Goal: Task Accomplishment & Management: Use online tool/utility

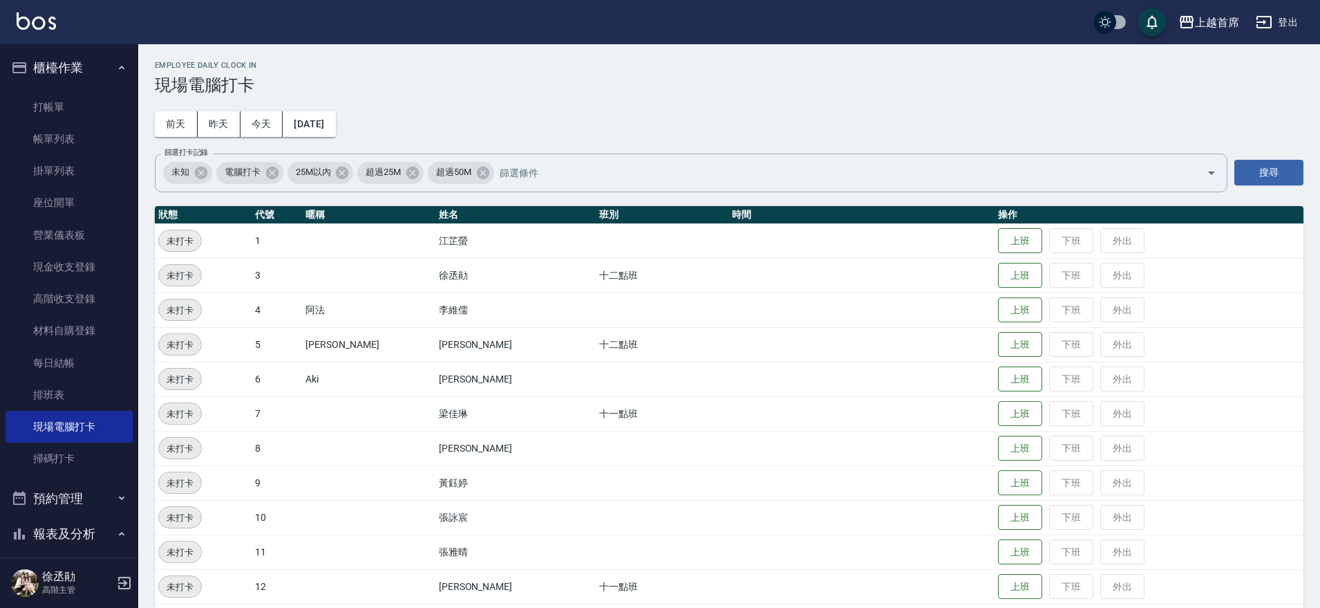
scroll to position [393, 0]
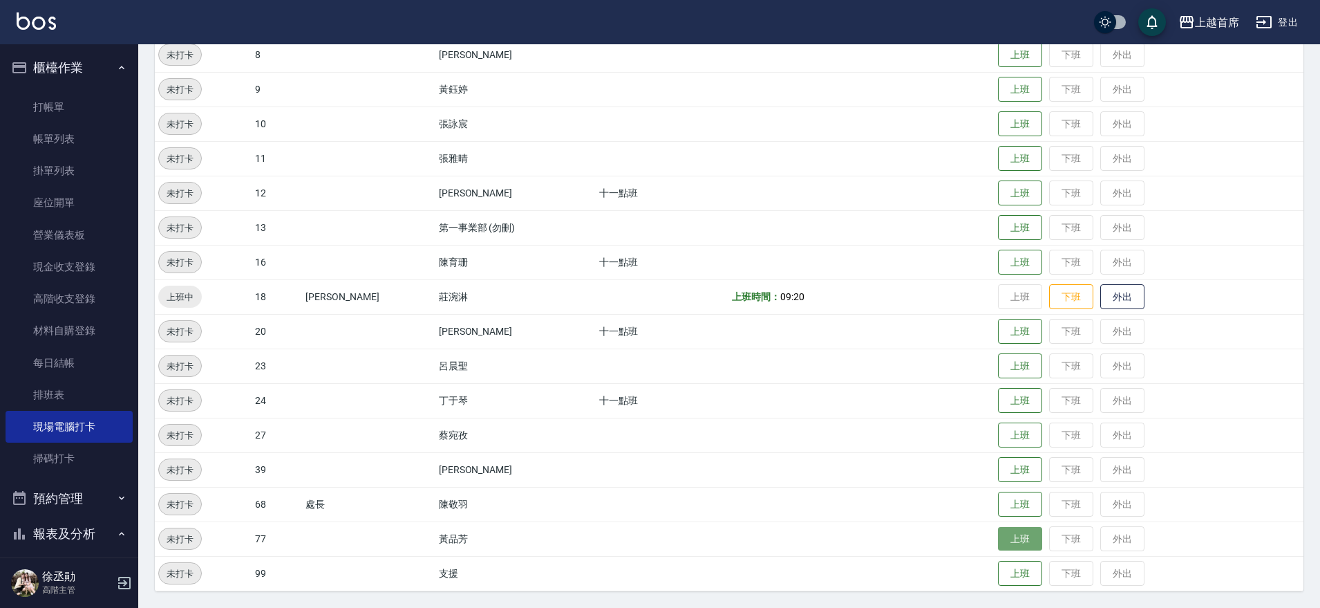
click at [1011, 536] on button "上班" at bounding box center [1020, 539] width 44 height 24
click at [1005, 194] on button "上班" at bounding box center [1020, 193] width 44 height 24
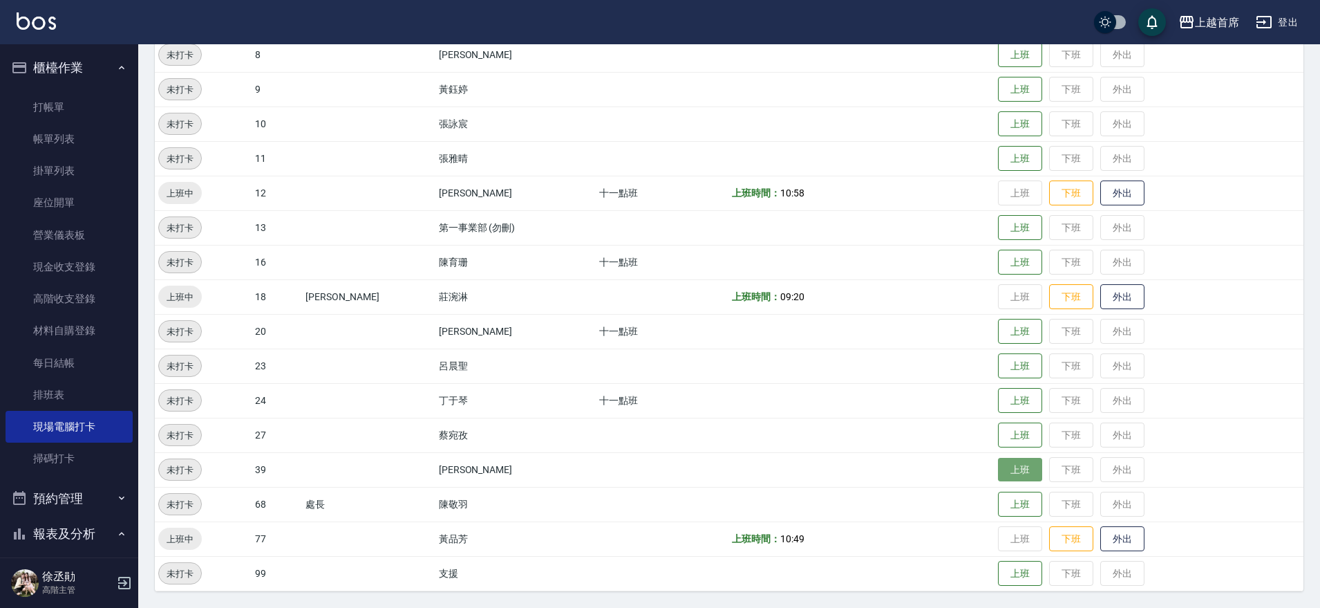
click at [998, 473] on button "上班" at bounding box center [1020, 470] width 44 height 24
click at [998, 366] on button "上班" at bounding box center [1020, 366] width 44 height 24
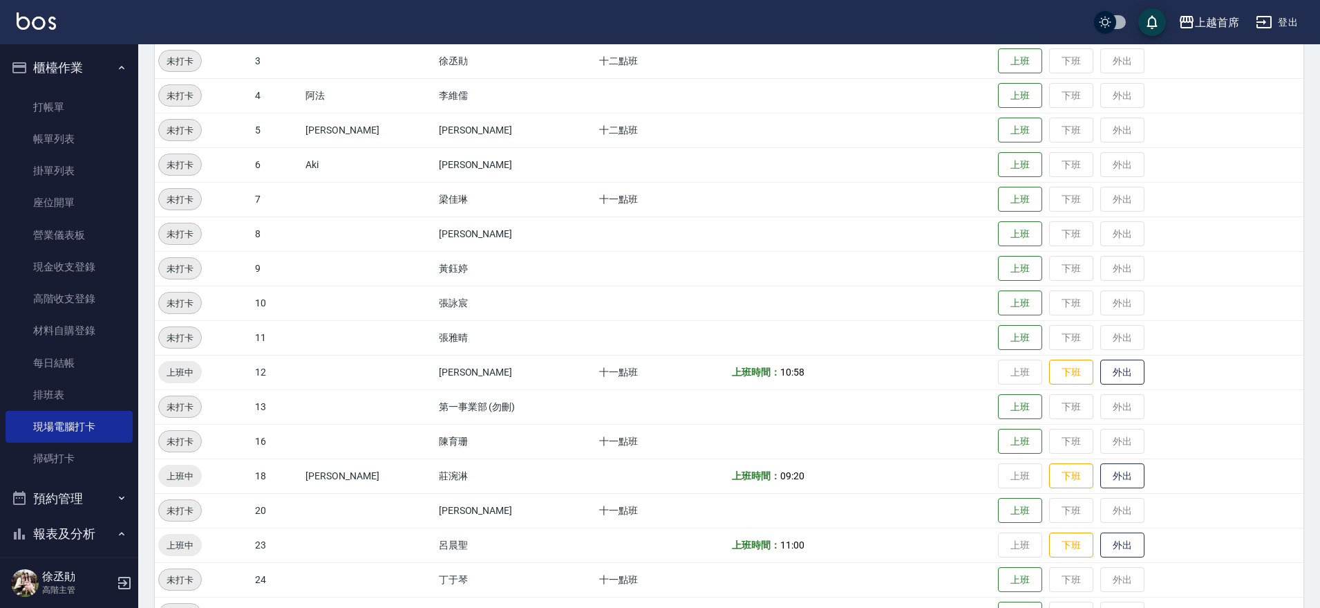
drag, startPoint x: 683, startPoint y: 243, endPoint x: 703, endPoint y: 166, distance: 80.0
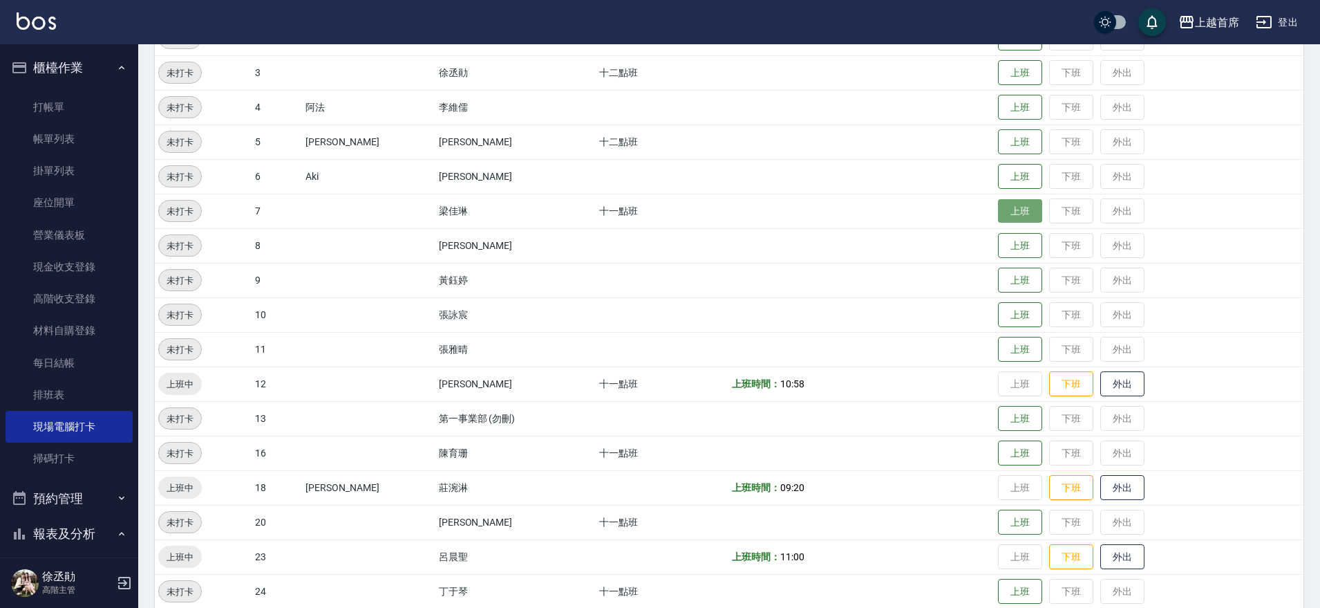
click at [1026, 216] on button "上班" at bounding box center [1020, 211] width 44 height 24
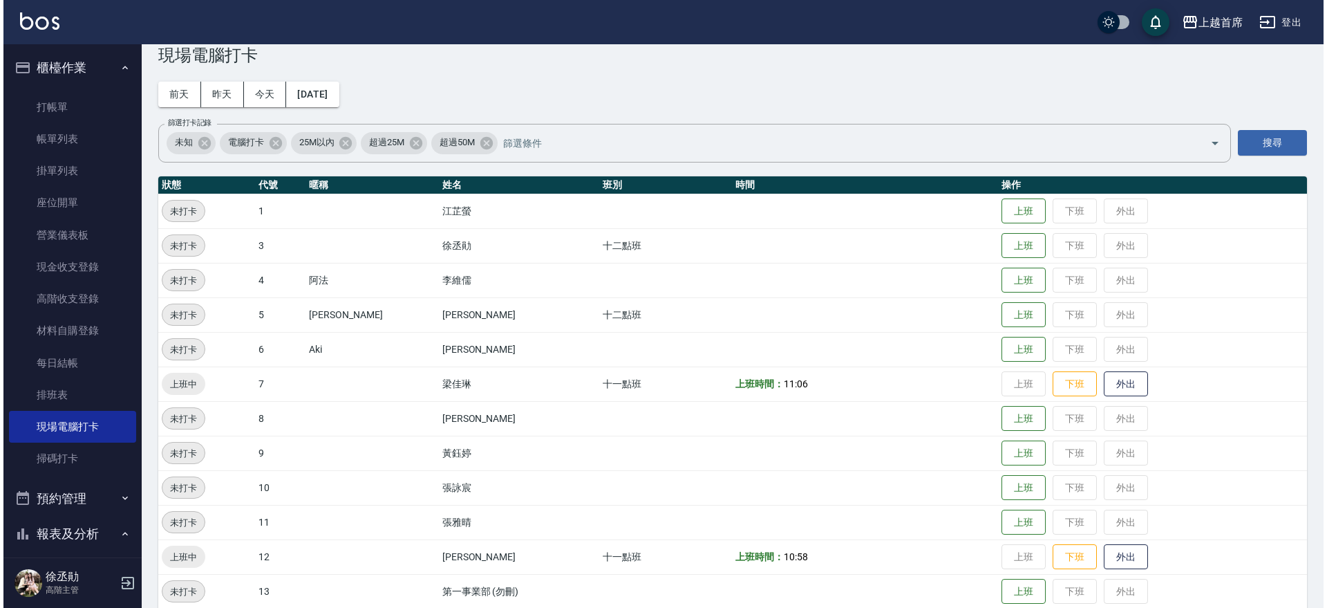
scroll to position [0, 0]
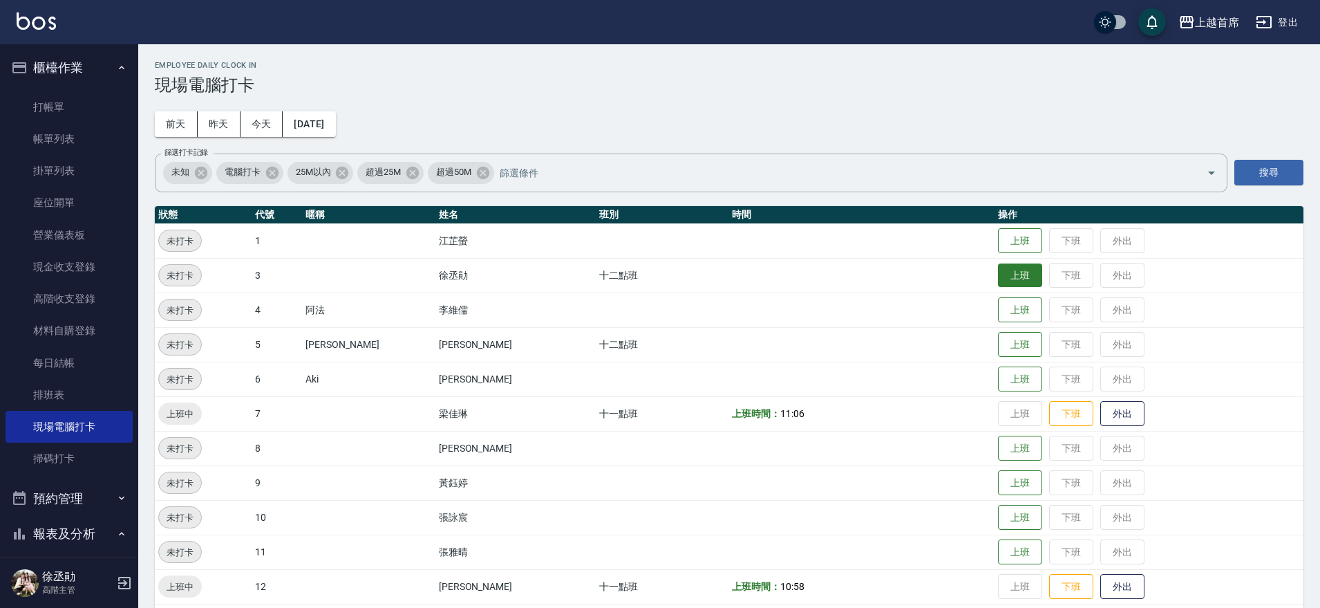
click at [1016, 271] on button "上班" at bounding box center [1020, 275] width 44 height 24
click at [1002, 341] on button "上班" at bounding box center [1020, 345] width 44 height 24
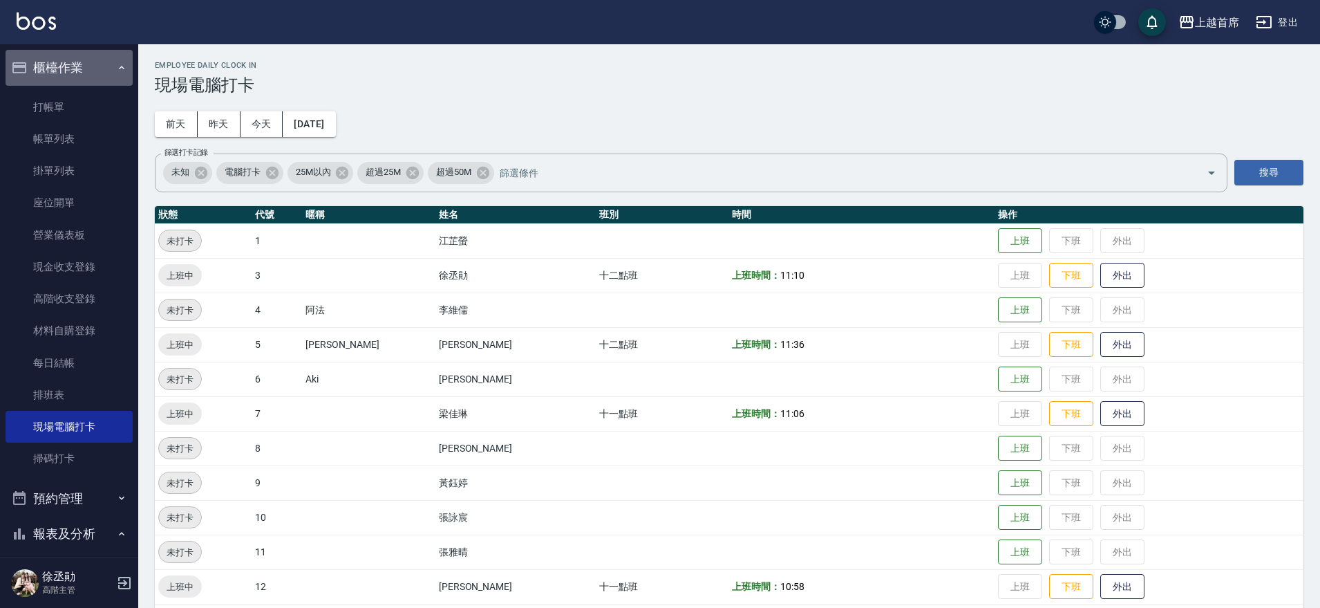
click at [79, 65] on button "櫃檯作業" at bounding box center [69, 68] width 127 height 36
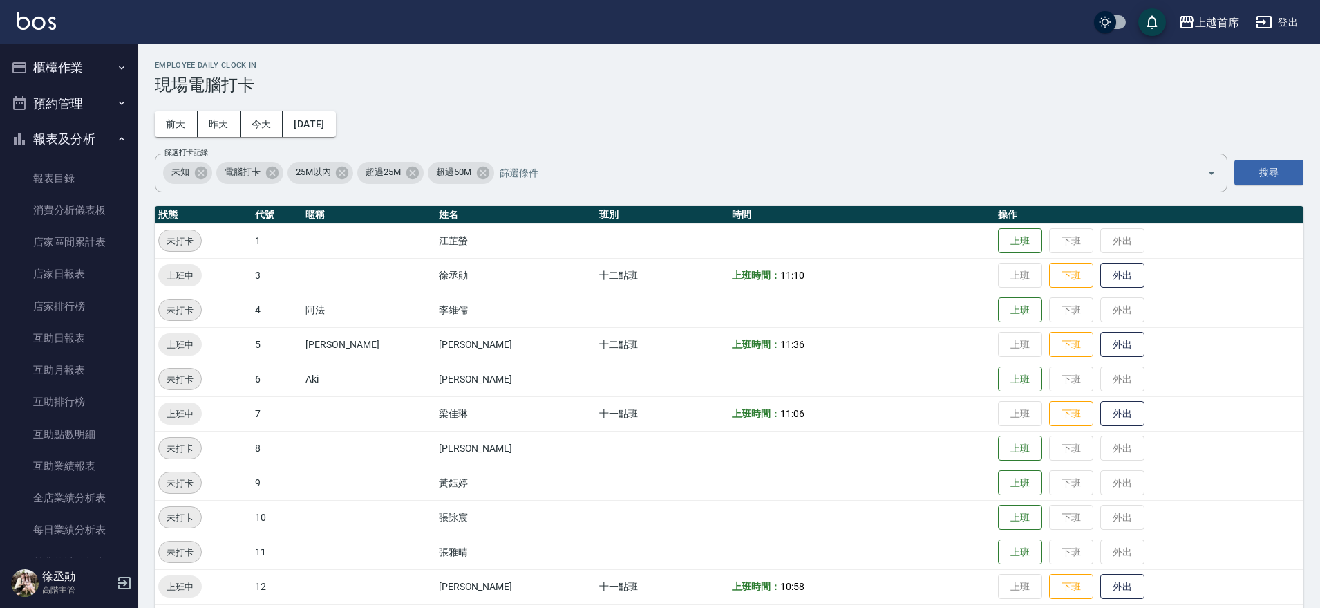
click at [82, 74] on button "櫃檯作業" at bounding box center [69, 68] width 127 height 36
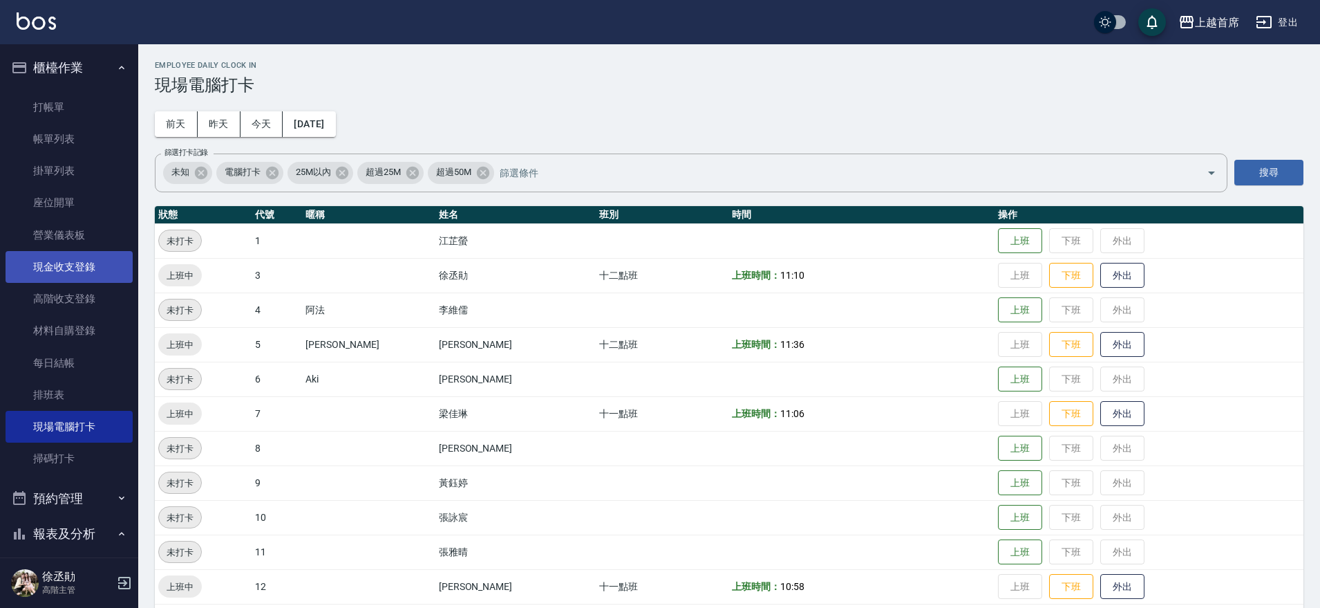
click at [81, 270] on link "現金收支登錄" at bounding box center [69, 267] width 127 height 32
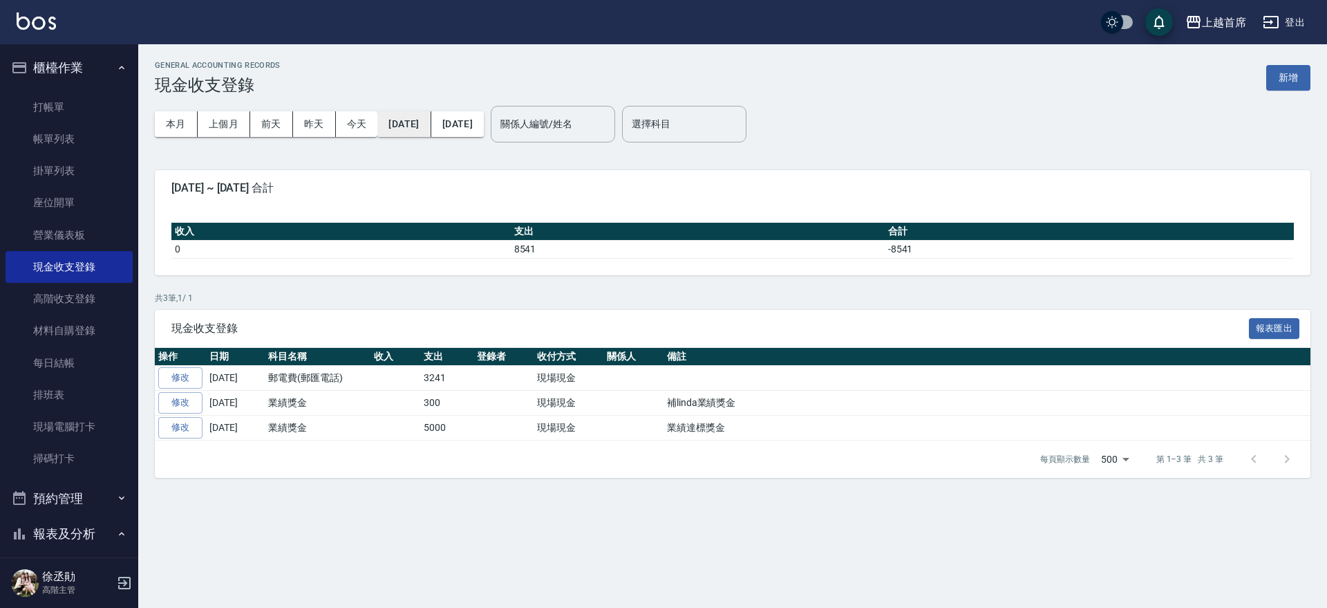
click at [431, 115] on button "[DATE]" at bounding box center [403, 124] width 53 height 26
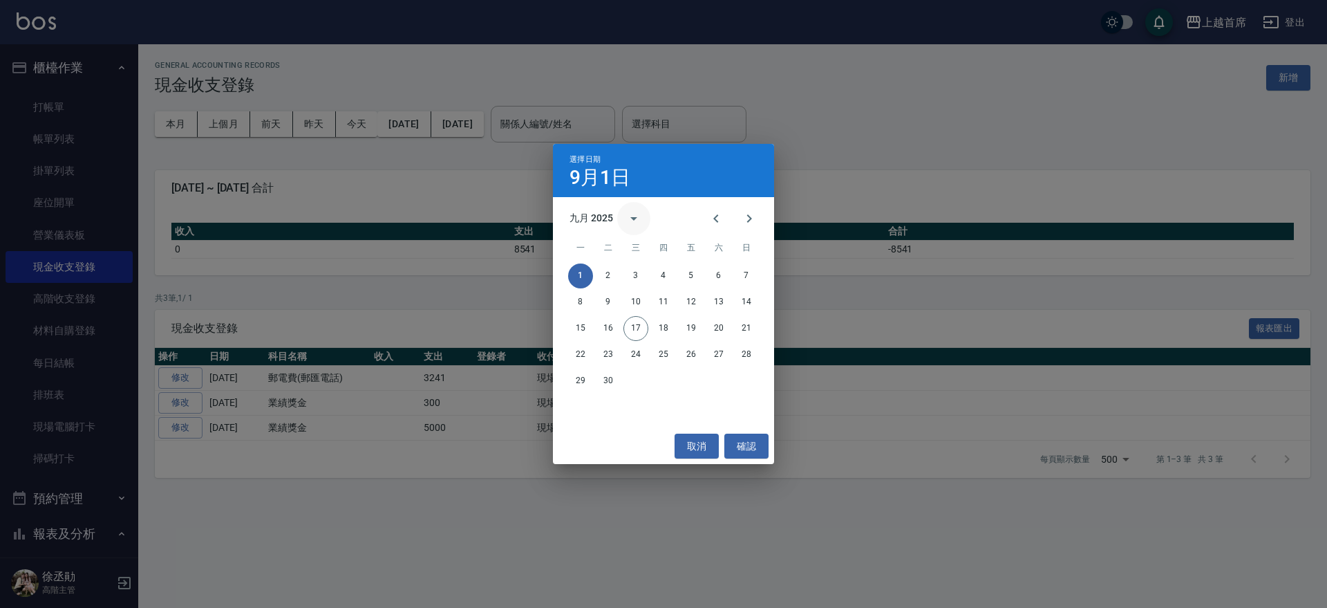
drag, startPoint x: 617, startPoint y: 220, endPoint x: 629, endPoint y: 214, distance: 13.6
click at [619, 219] on div "九月 2025" at bounding box center [610, 218] width 81 height 33
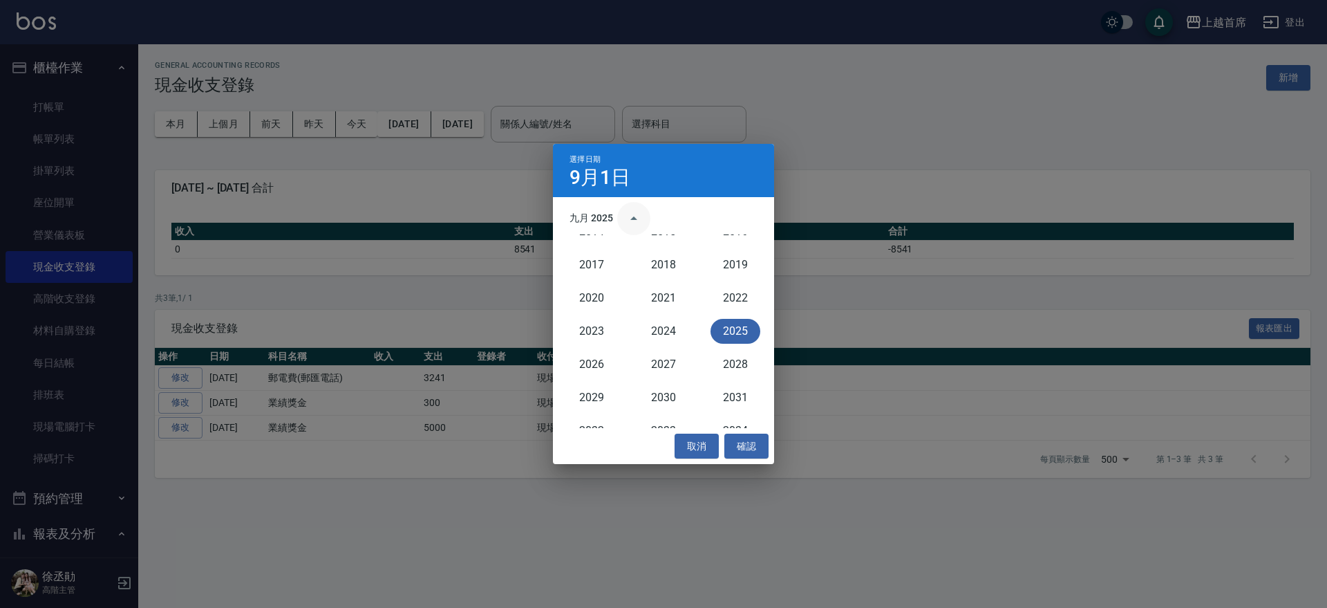
click at [637, 203] on button "year view is open, switch to calendar view" at bounding box center [633, 218] width 33 height 33
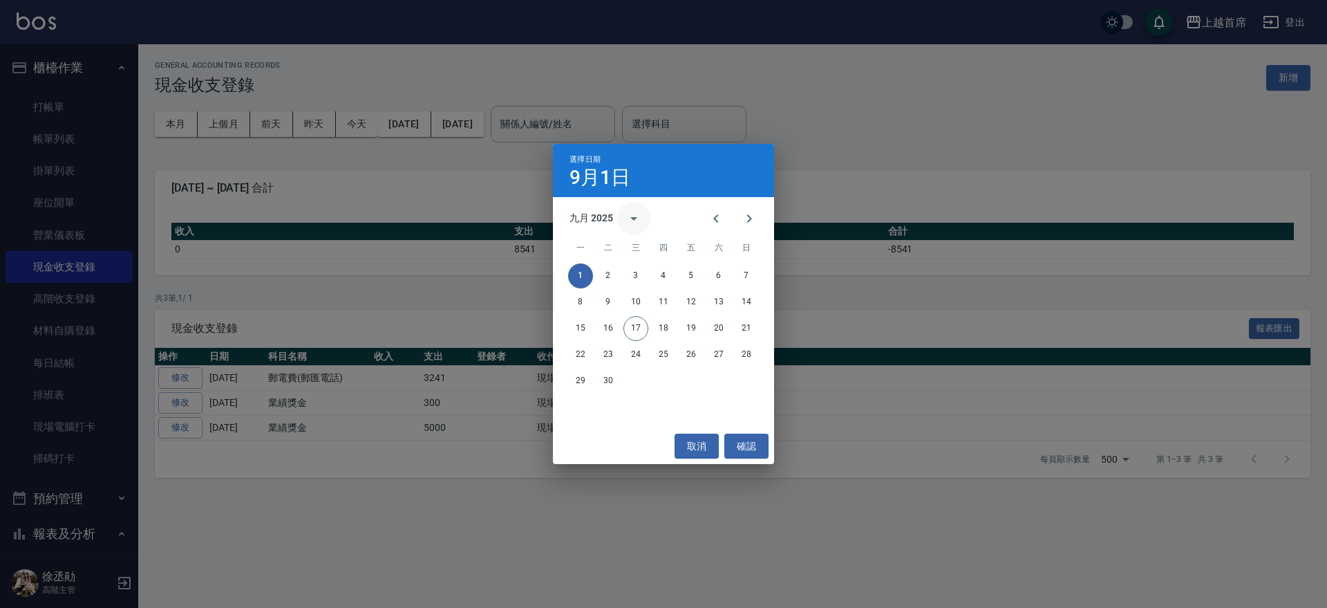
click at [631, 211] on icon "calendar view is open, switch to year view" at bounding box center [634, 218] width 17 height 17
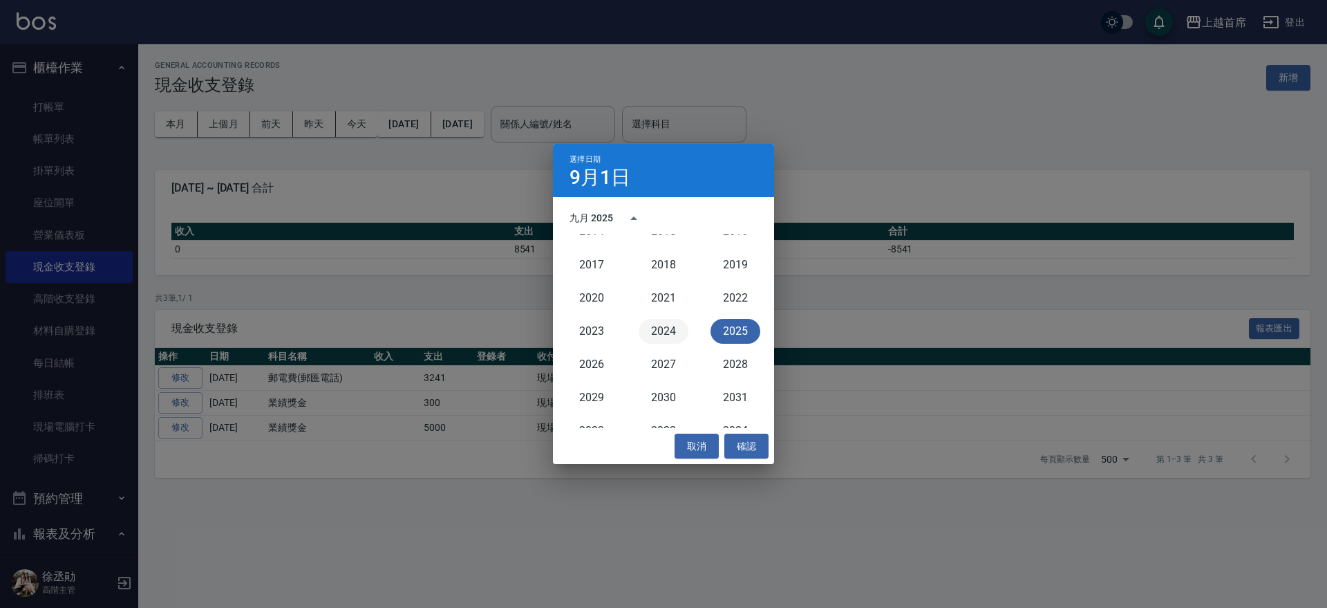
click at [666, 333] on button "2024" at bounding box center [664, 331] width 50 height 25
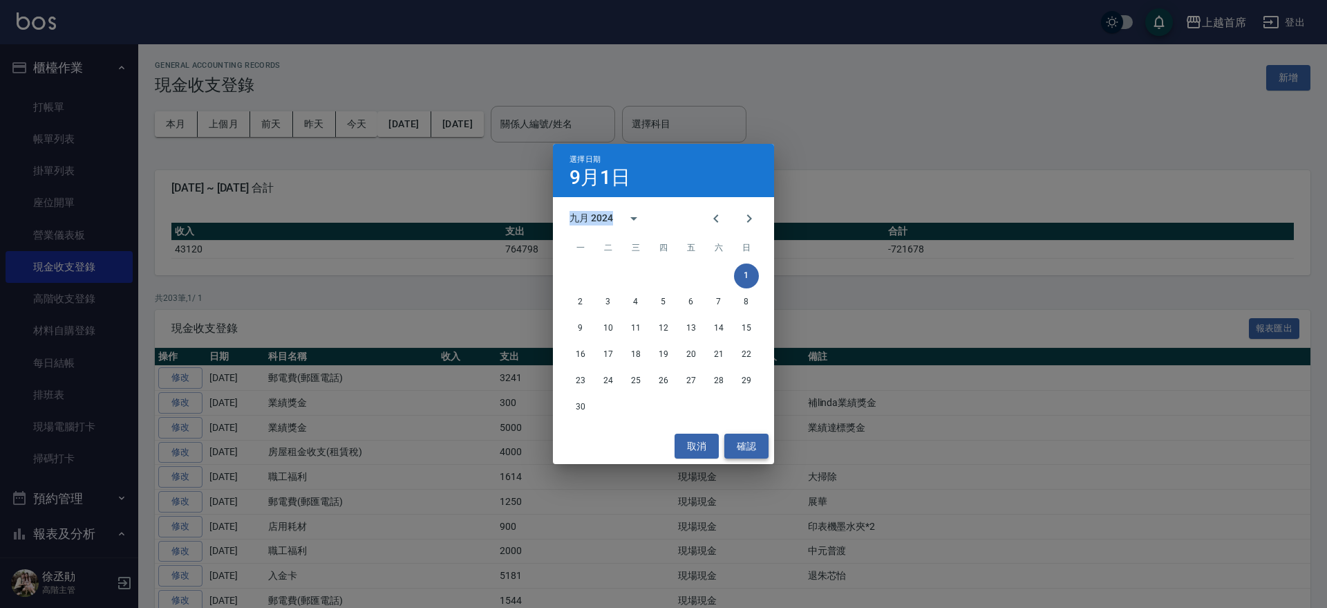
click at [745, 443] on button "確認" at bounding box center [747, 446] width 44 height 26
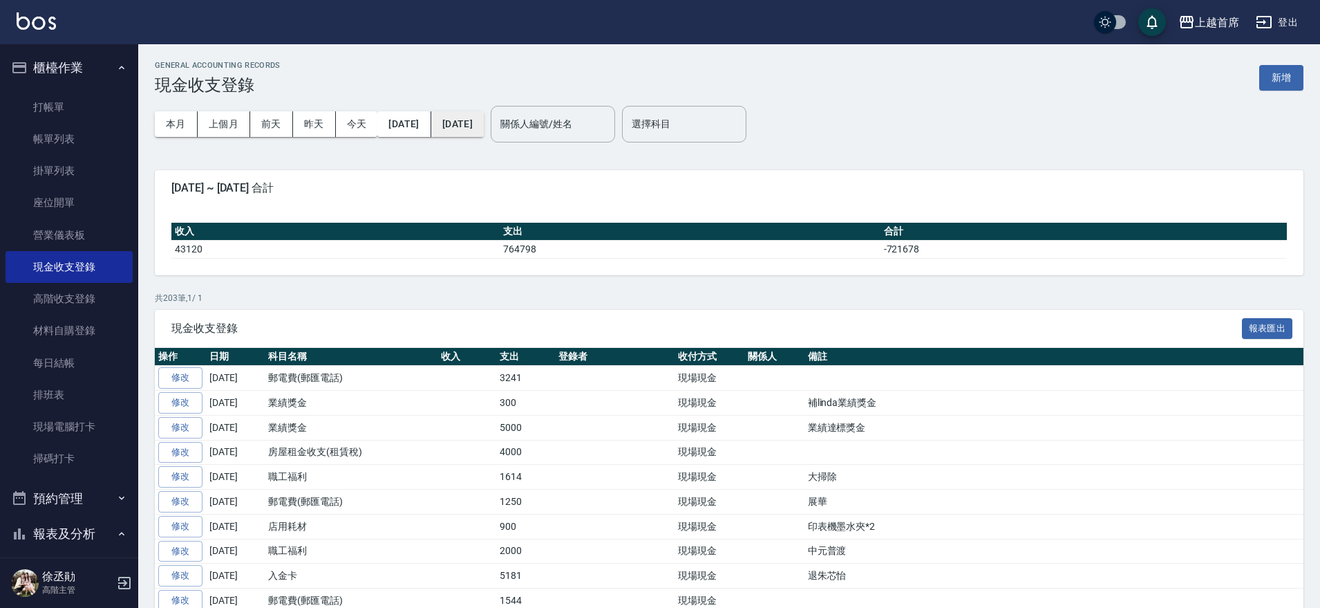
click at [484, 121] on button "[DATE]" at bounding box center [457, 124] width 53 height 26
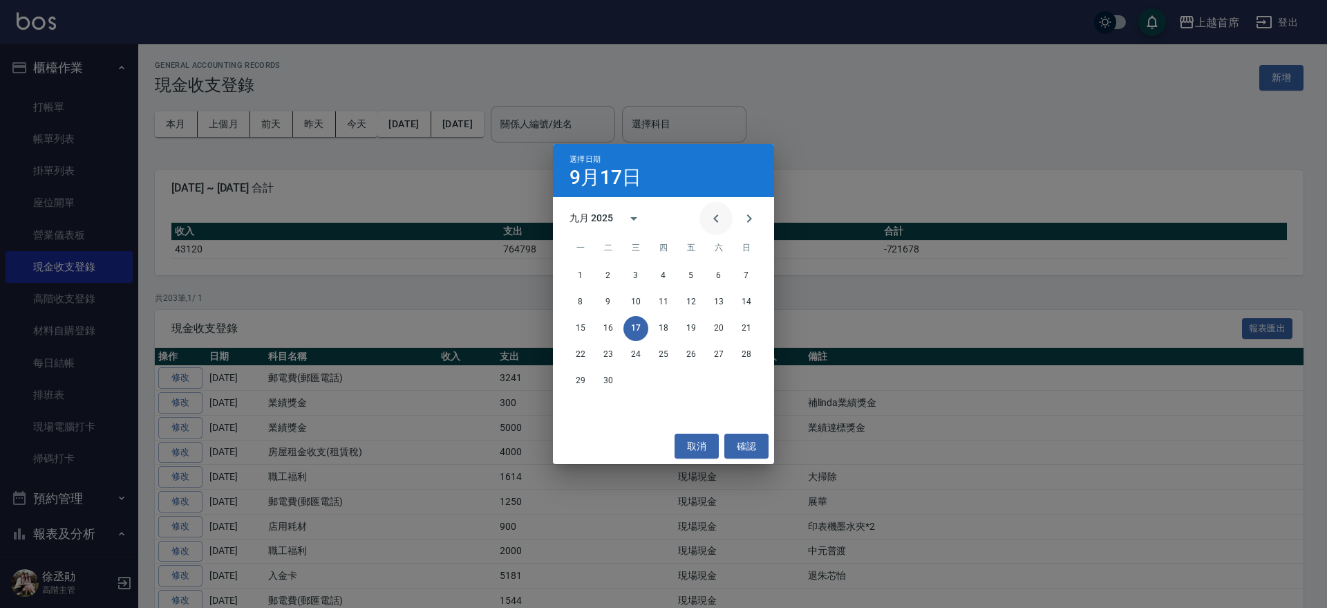
click at [721, 218] on icon "Previous month" at bounding box center [716, 218] width 17 height 17
drag, startPoint x: 721, startPoint y: 218, endPoint x: 714, endPoint y: 221, distance: 7.4
click at [720, 218] on icon "Previous month" at bounding box center [716, 218] width 17 height 17
click at [714, 221] on icon "Previous month" at bounding box center [716, 218] width 17 height 17
click at [713, 221] on icon "Previous month" at bounding box center [716, 218] width 17 height 17
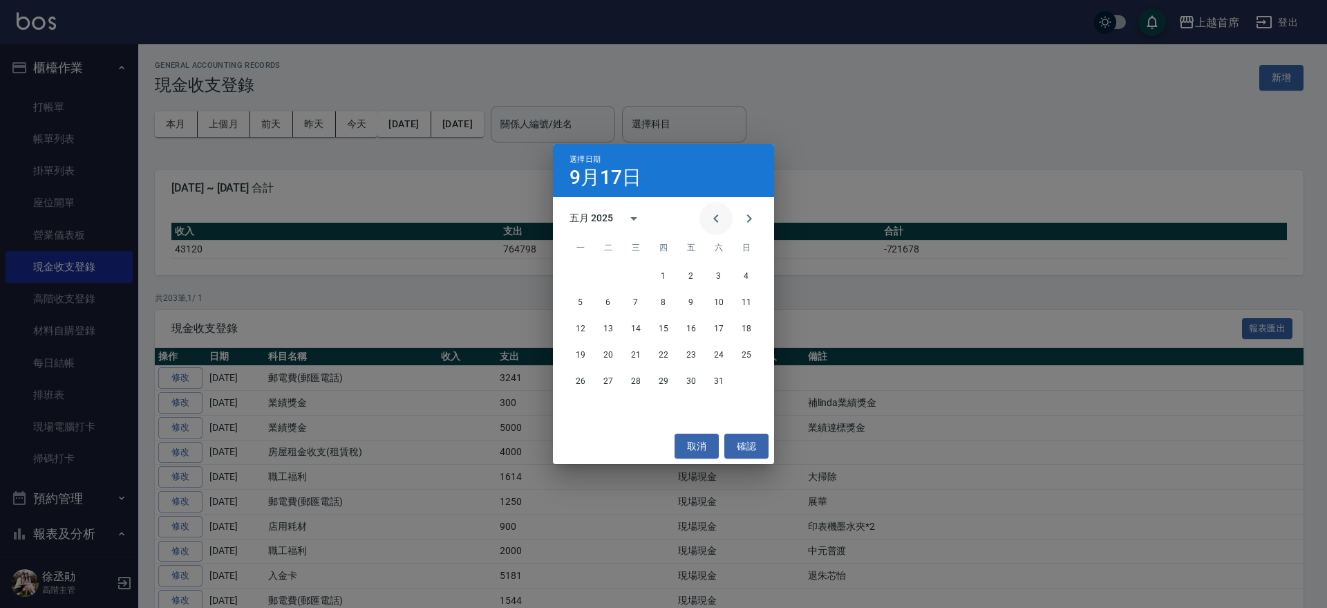
click at [712, 221] on icon "Previous month" at bounding box center [716, 218] width 17 height 17
click at [713, 221] on icon "Previous month" at bounding box center [716, 218] width 17 height 17
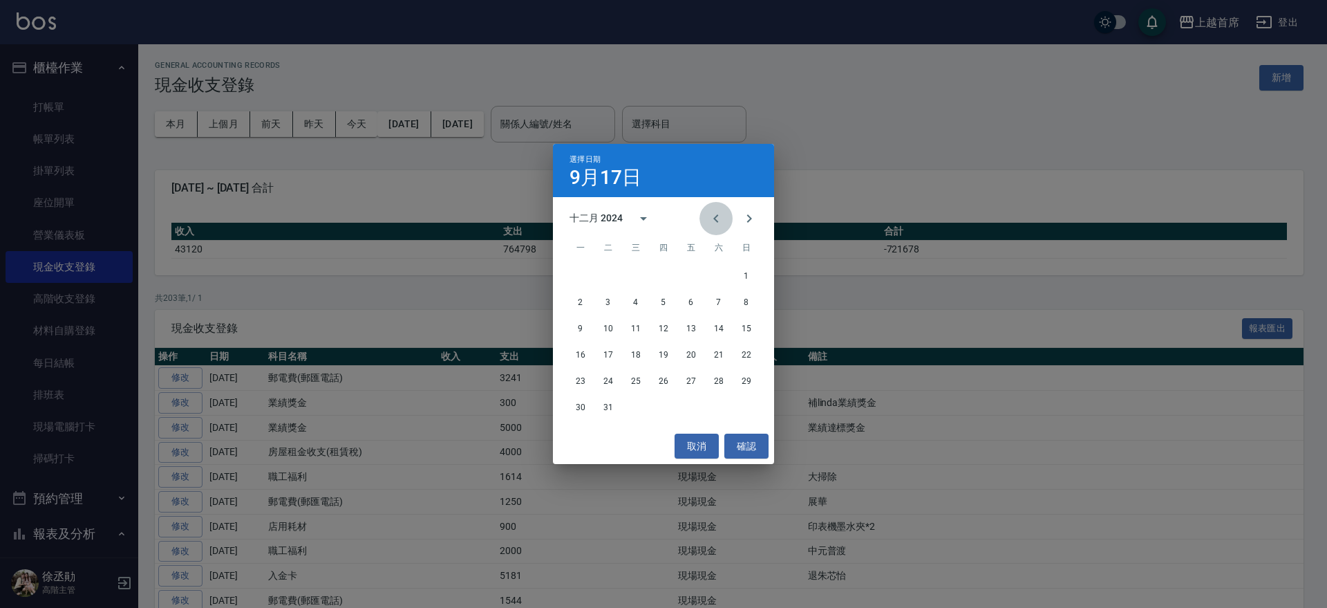
click at [713, 221] on icon "Previous month" at bounding box center [716, 218] width 17 height 17
click at [713, 223] on icon "Previous month" at bounding box center [716, 218] width 17 height 17
click at [586, 405] on button "30" at bounding box center [580, 407] width 25 height 25
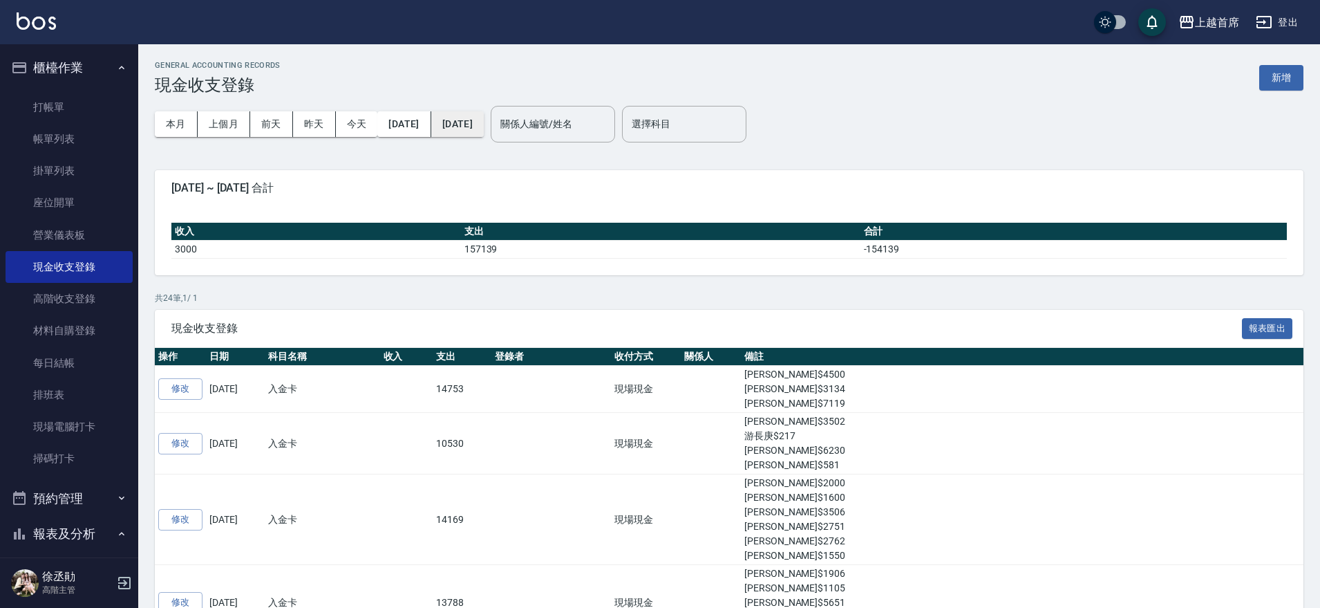
click at [480, 117] on button "[DATE]" at bounding box center [457, 124] width 53 height 26
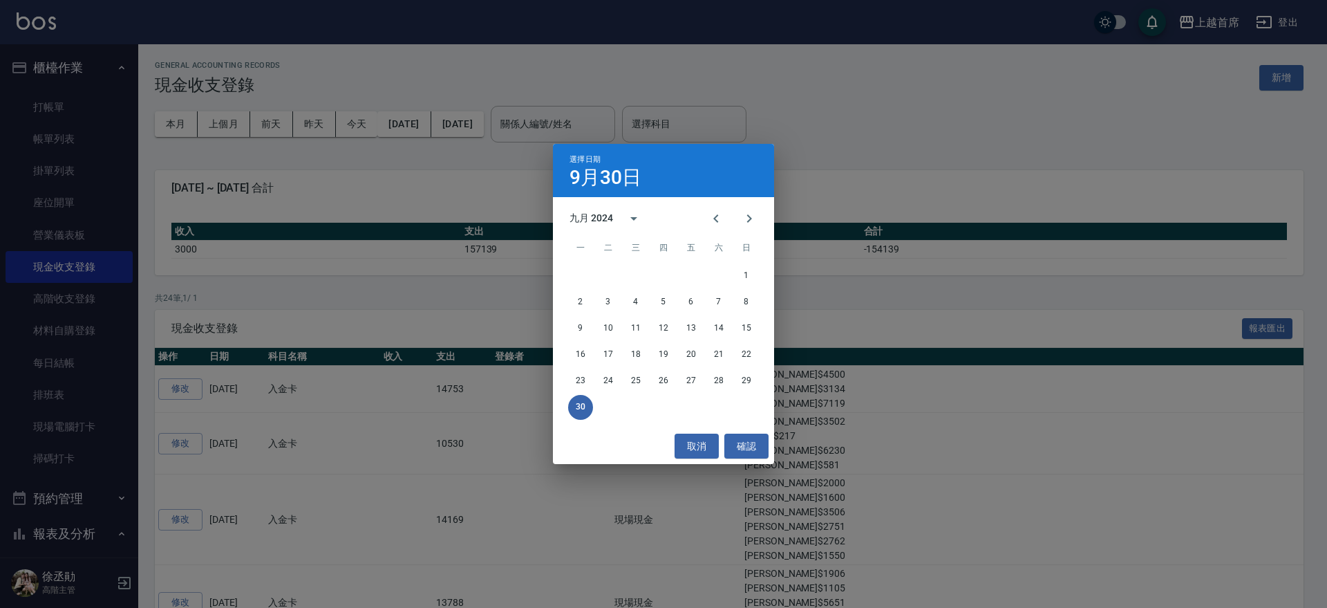
click at [615, 211] on div "九月 2024" at bounding box center [594, 218] width 48 height 15
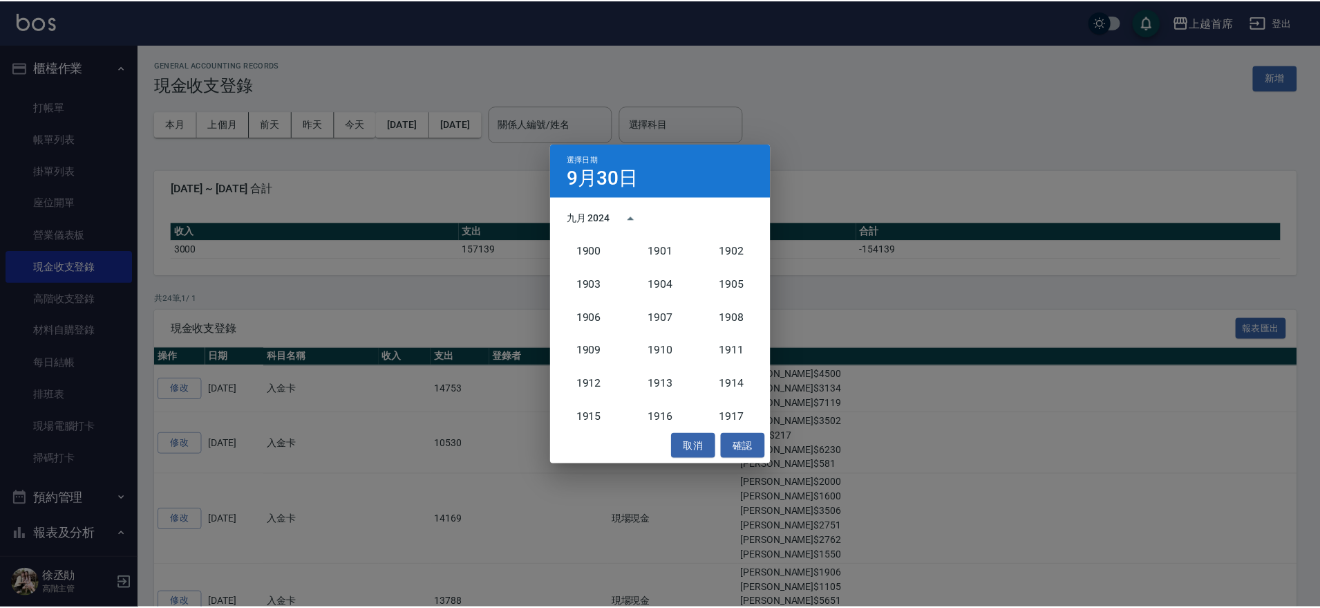
scroll to position [1280, 0]
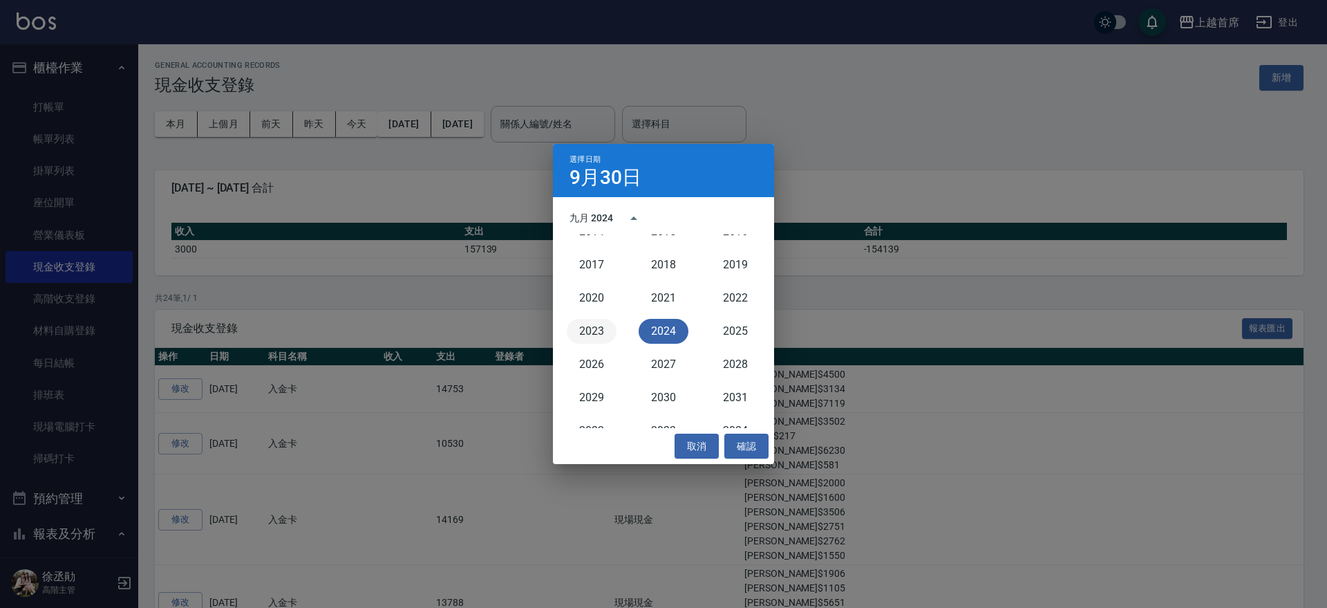
click at [602, 326] on button "2023" at bounding box center [592, 331] width 50 height 25
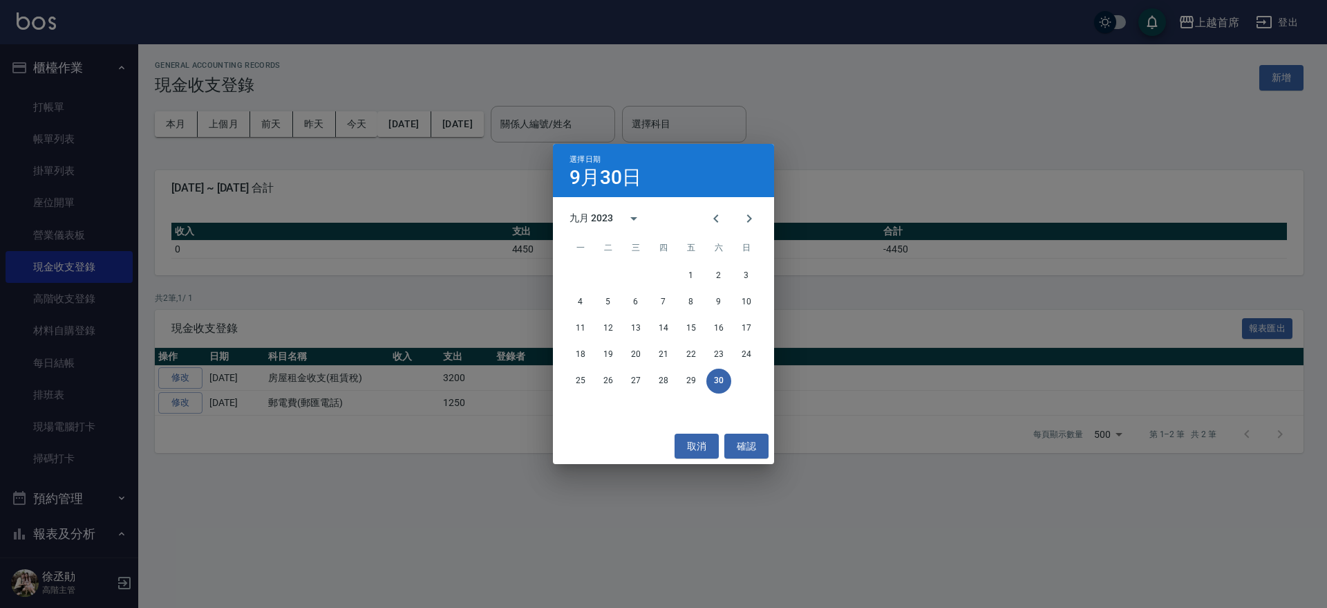
click at [424, 116] on div "選擇日期 [DATE] 九月 2023 一 二 三 四 五 六 日 1 2 3 4 5 6 7 8 9 10 11 12 13 14 15 16 17 18 …" at bounding box center [663, 304] width 1327 height 608
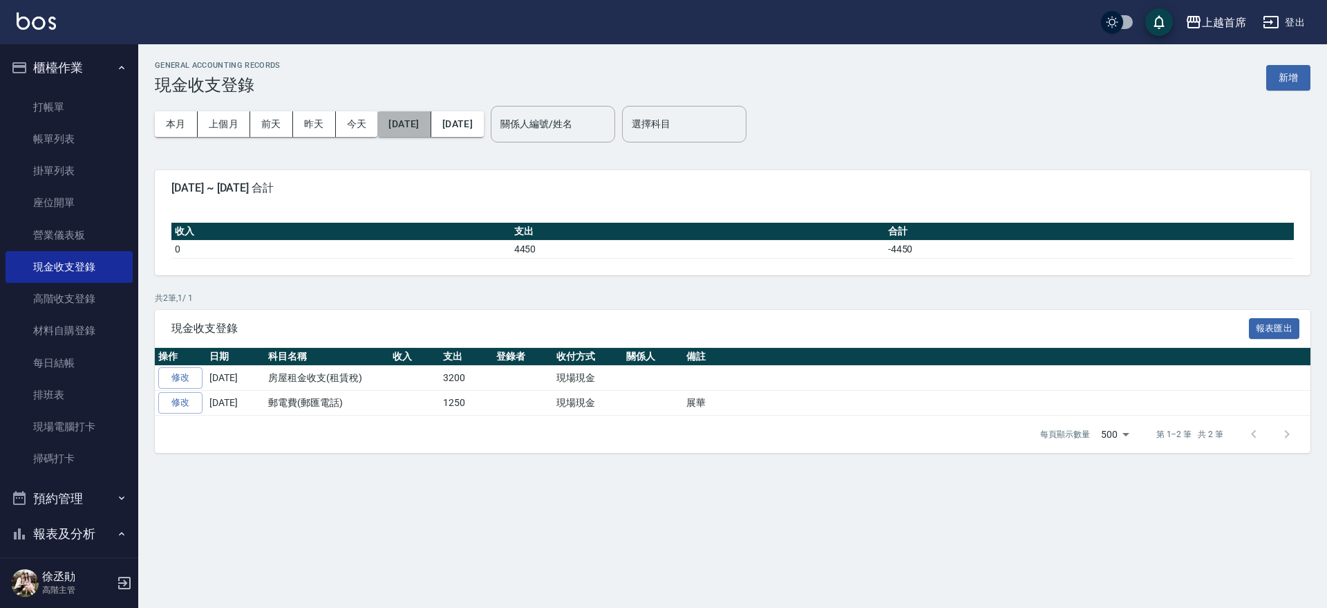
click at [431, 120] on button "[DATE]" at bounding box center [403, 124] width 53 height 26
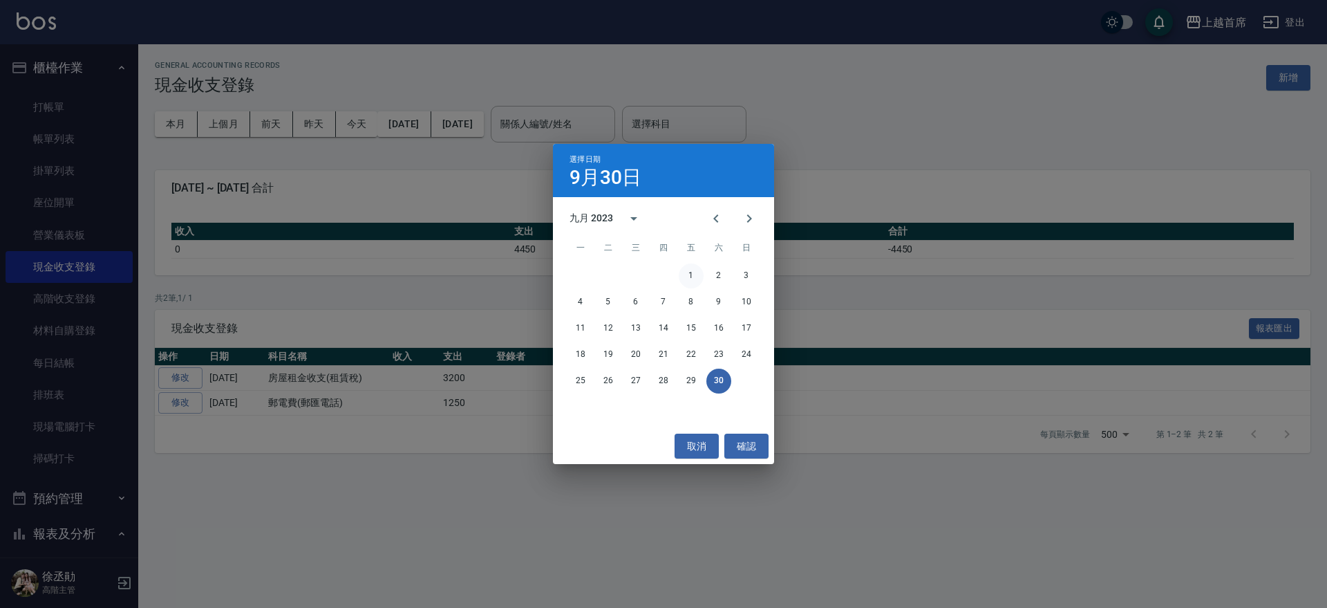
click at [694, 271] on button "1" at bounding box center [691, 275] width 25 height 25
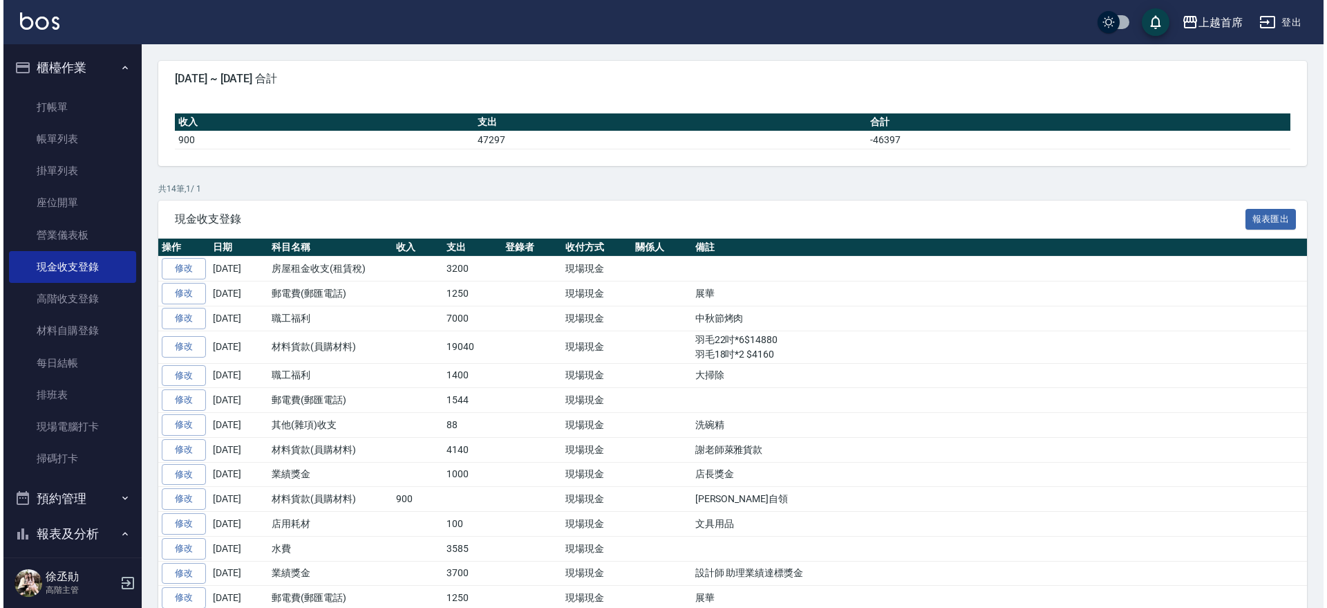
scroll to position [80, 0]
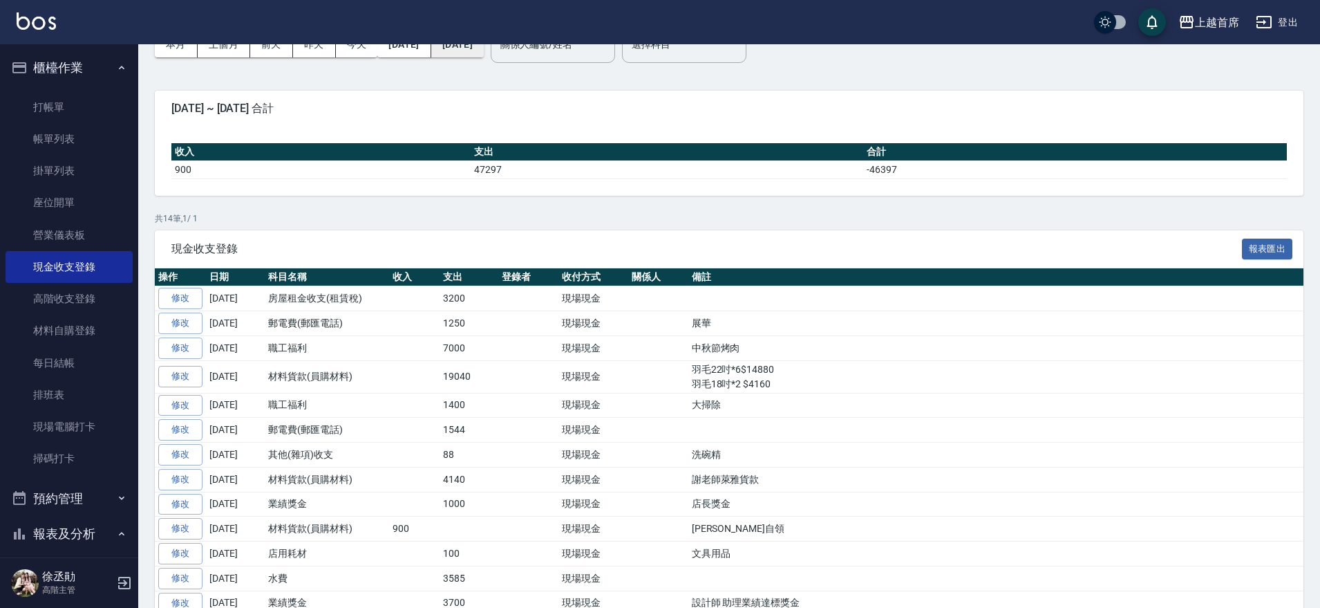
click at [484, 48] on button "[DATE]" at bounding box center [457, 45] width 53 height 26
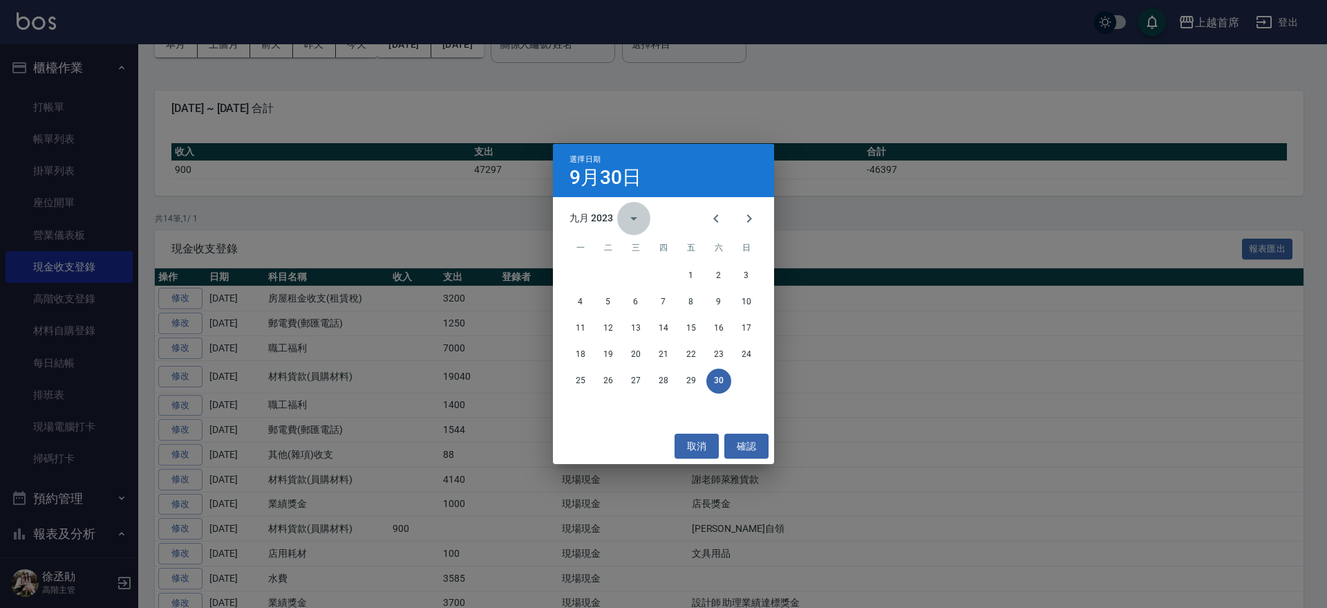
click at [635, 214] on icon "calendar view is open, switch to year view" at bounding box center [634, 218] width 17 height 17
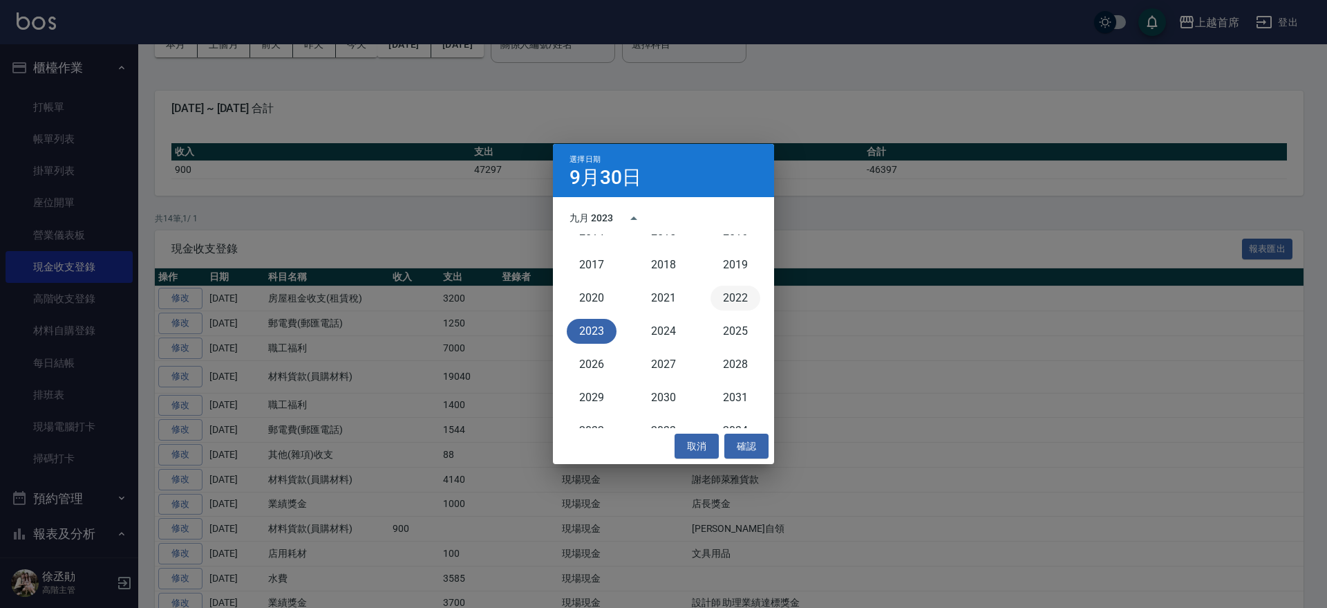
click at [722, 302] on button "2022" at bounding box center [736, 298] width 50 height 25
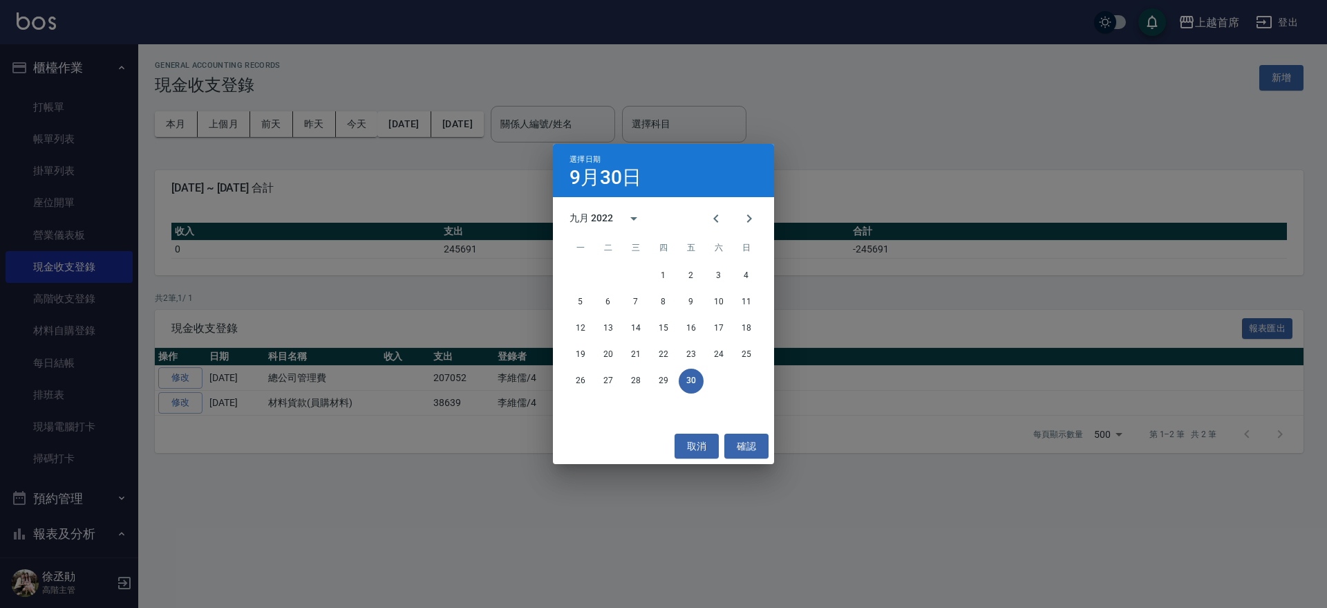
click at [402, 115] on div "選擇日期 [DATE] 九月 2022 一 二 三 四 五 六 日 1 2 3 4 5 6 7 8 9 10 11 12 13 14 15 16 17 18 …" at bounding box center [663, 304] width 1327 height 608
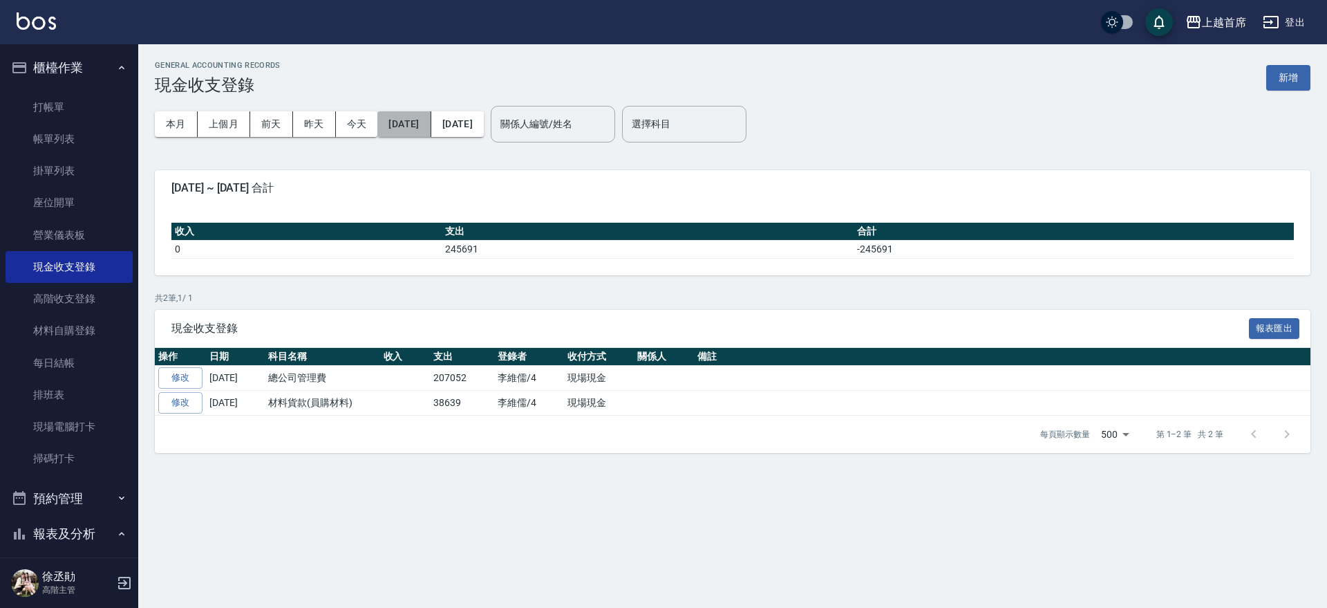
click at [418, 121] on button "[DATE]" at bounding box center [403, 124] width 53 height 26
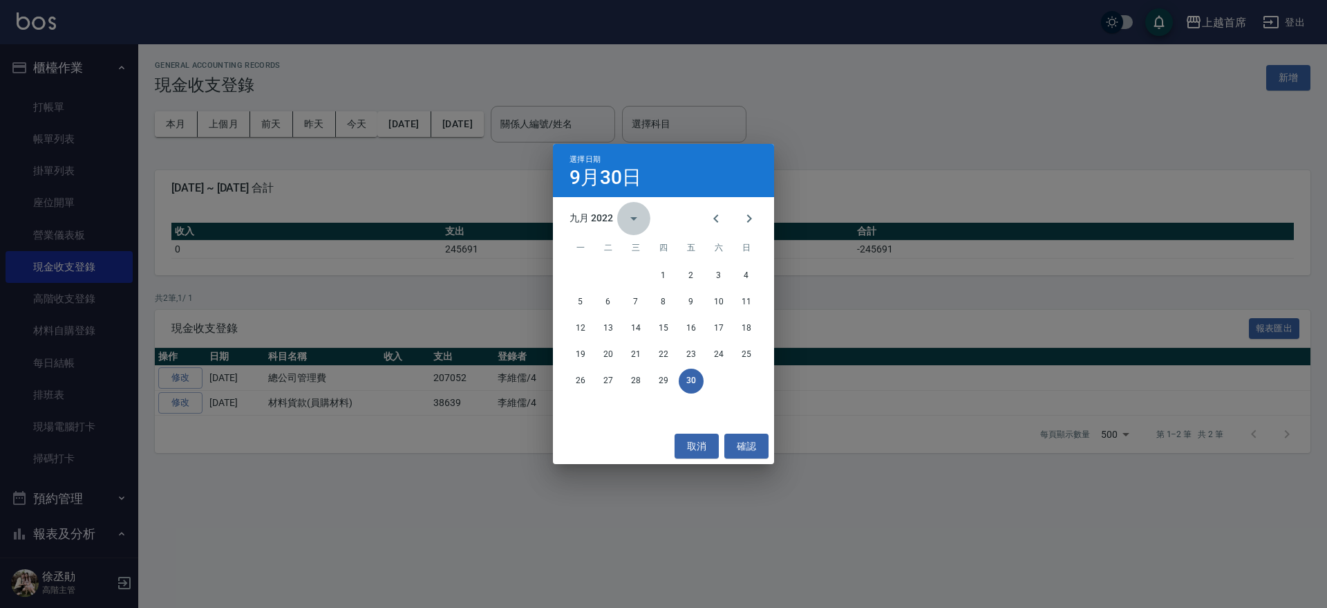
click at [634, 216] on icon "calendar view is open, switch to year view" at bounding box center [634, 218] width 17 height 17
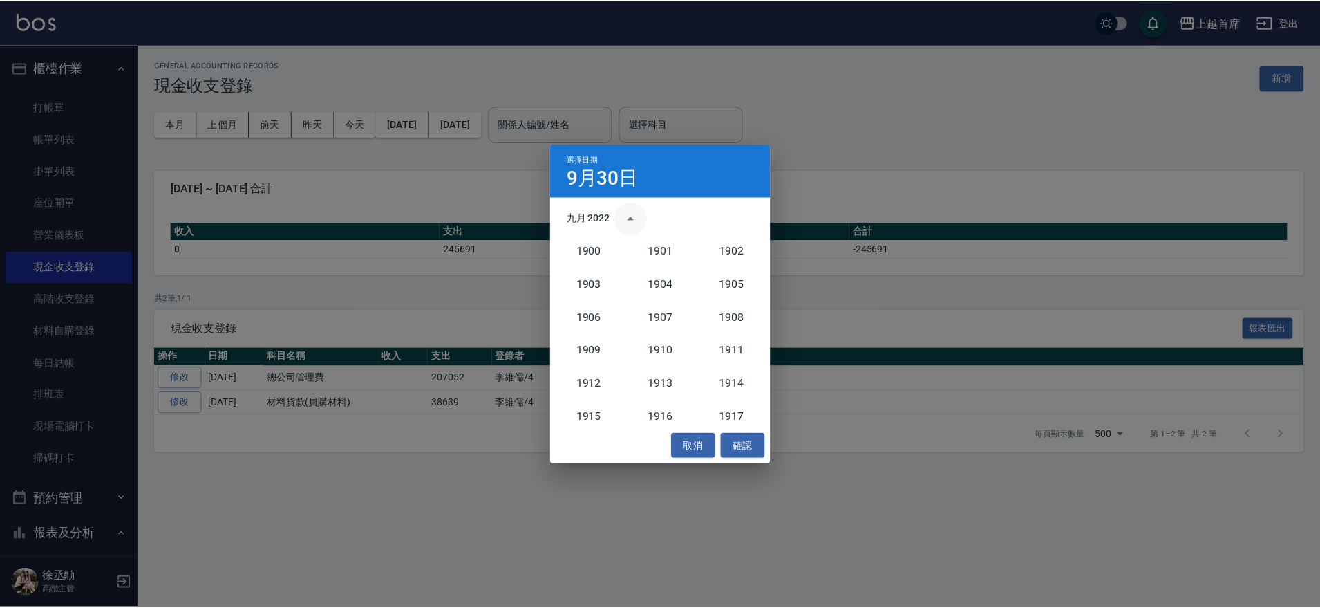
scroll to position [1247, 0]
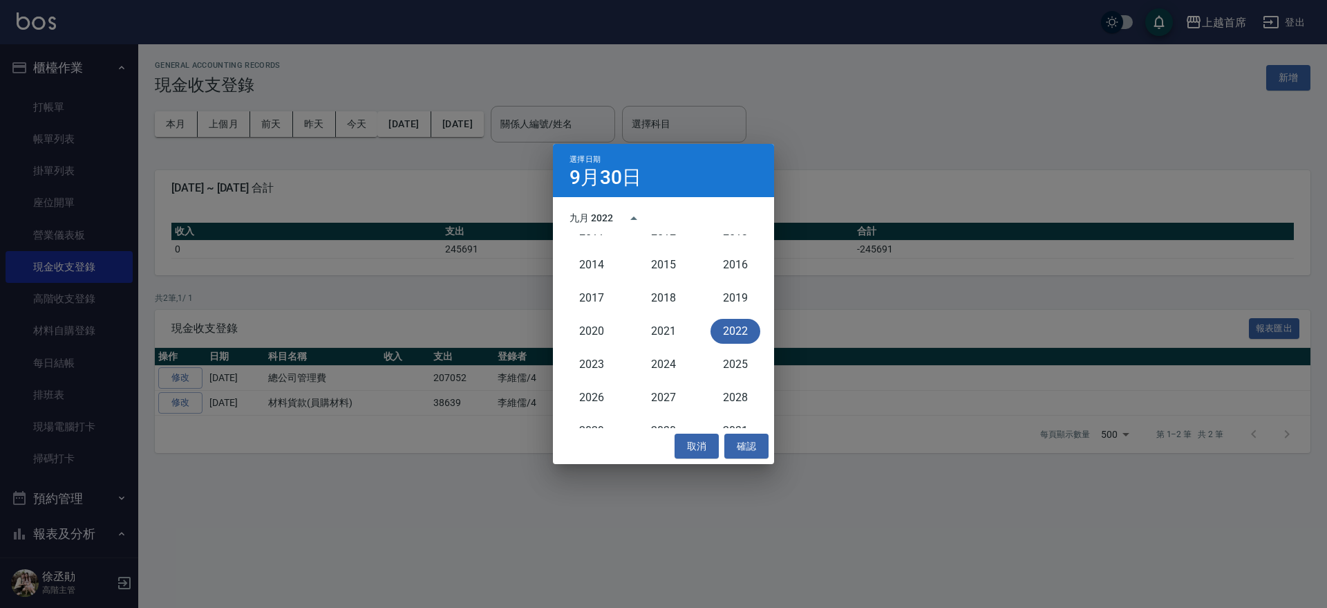
click at [503, 89] on div "選擇日期 [DATE] 九月 2022 1900 1901 1902 1903 1904 1905 1906 1907 1908 1909 1910 1911…" at bounding box center [663, 304] width 1327 height 608
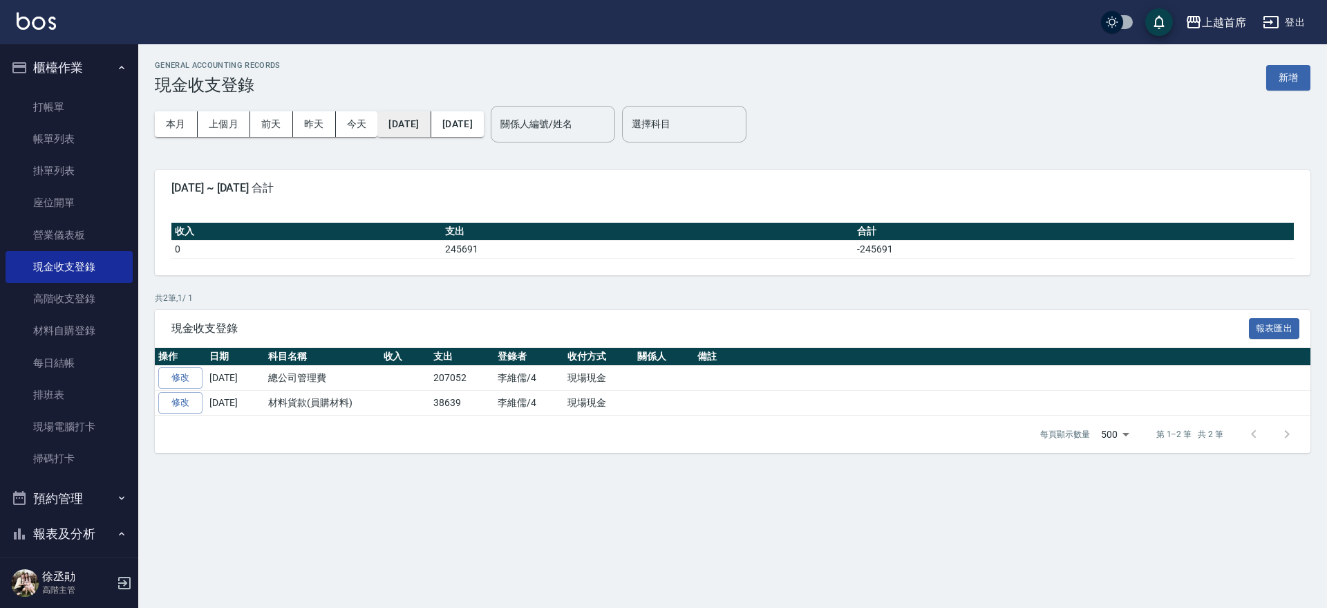
click at [428, 116] on button "[DATE]" at bounding box center [403, 124] width 53 height 26
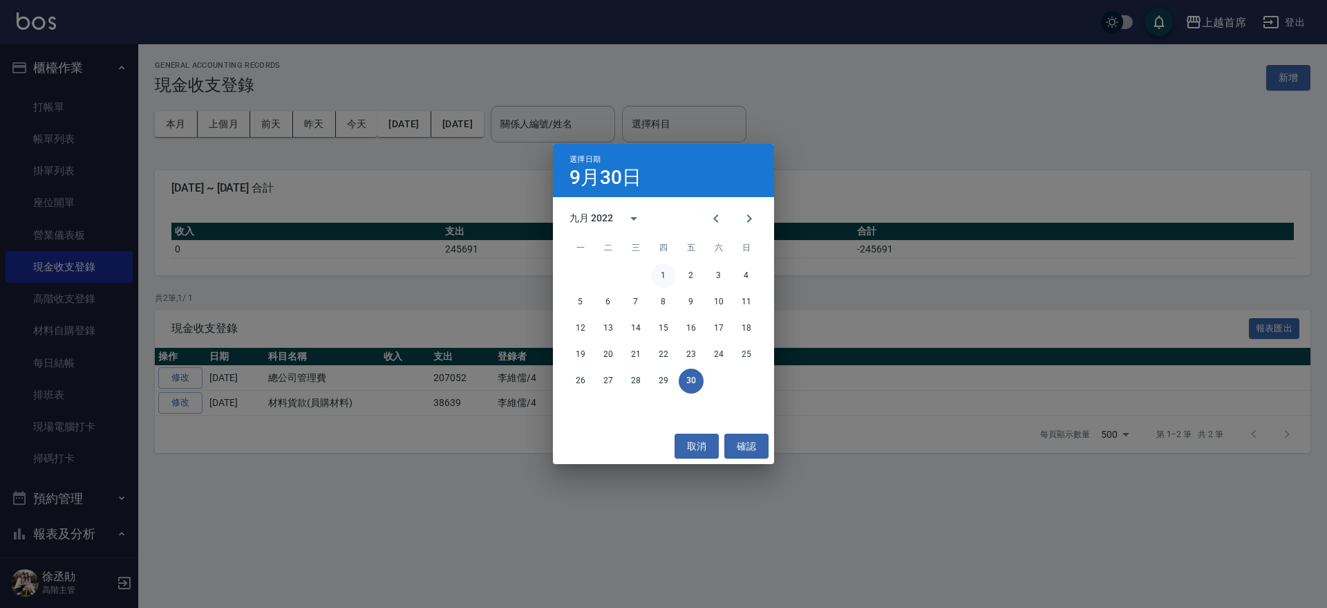
click at [660, 270] on button "1" at bounding box center [663, 275] width 25 height 25
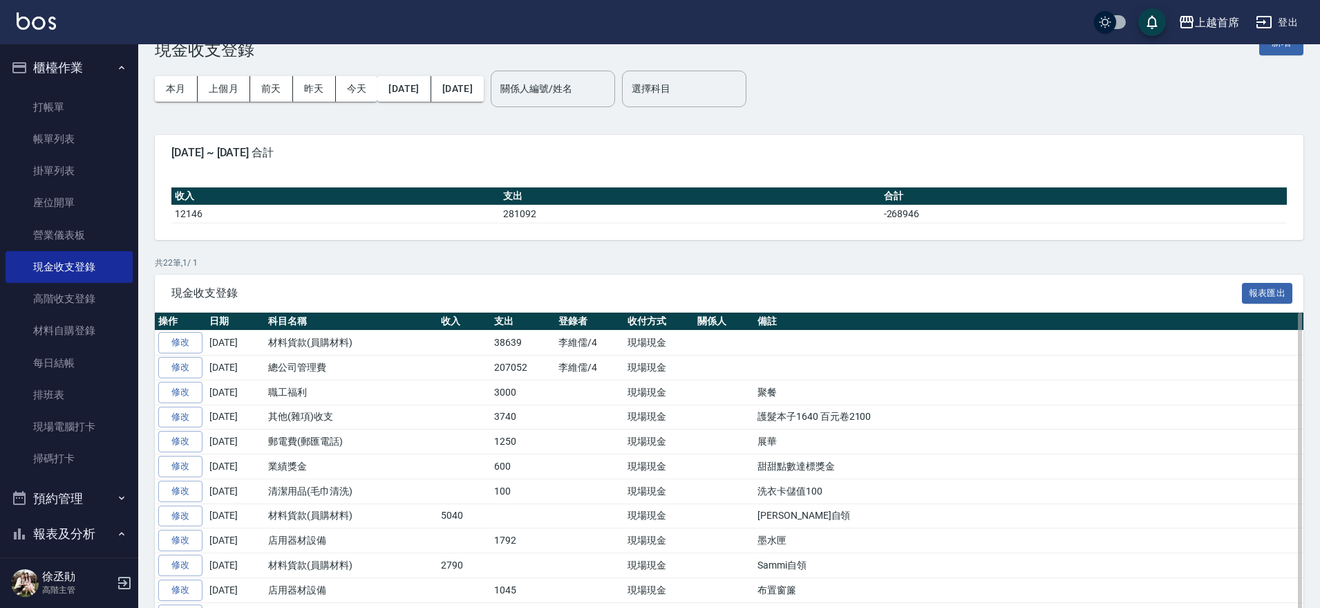
scroll to position [259, 0]
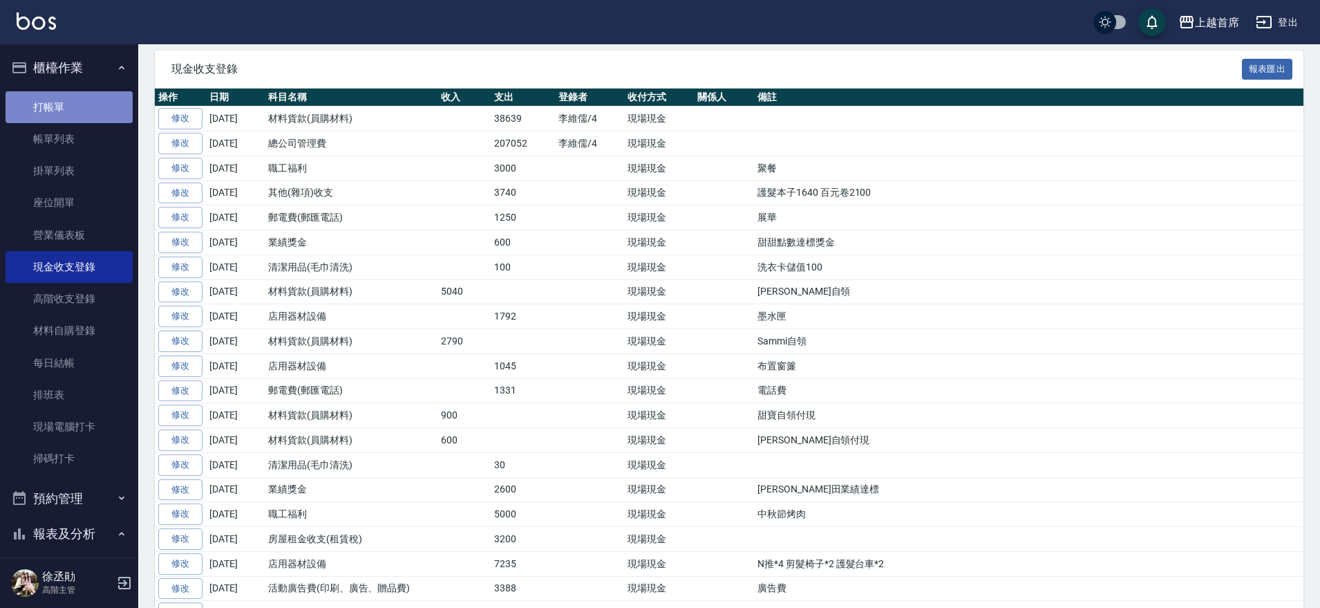
click at [88, 109] on link "打帳單" at bounding box center [69, 107] width 127 height 32
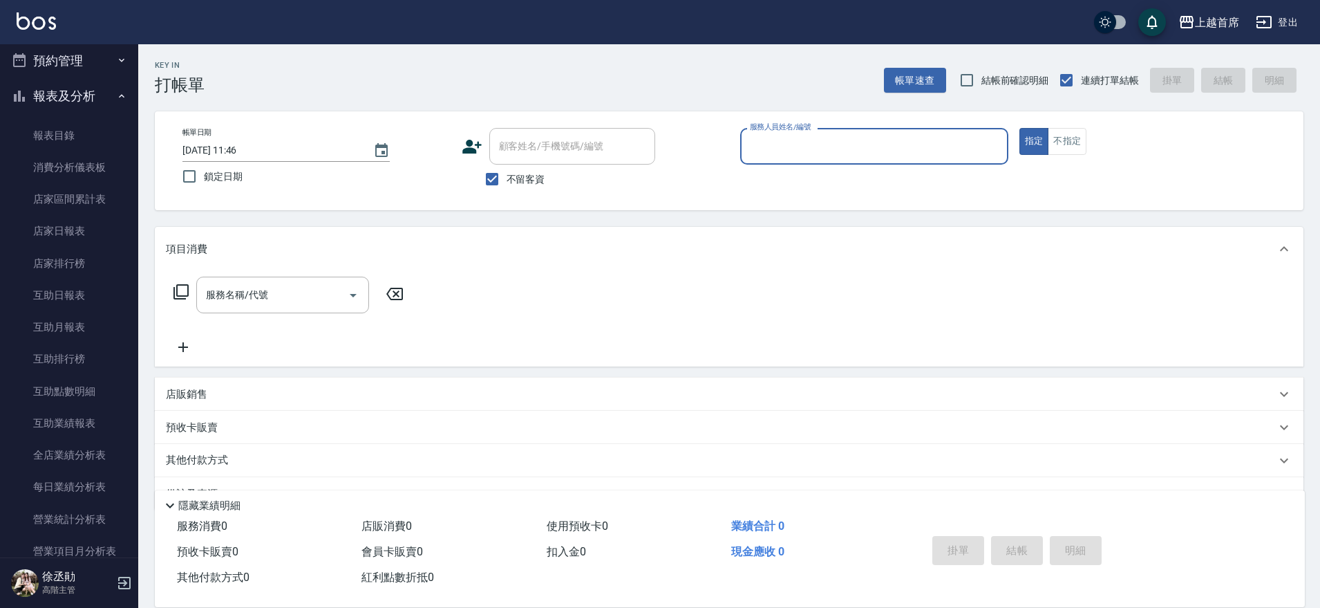
scroll to position [440, 0]
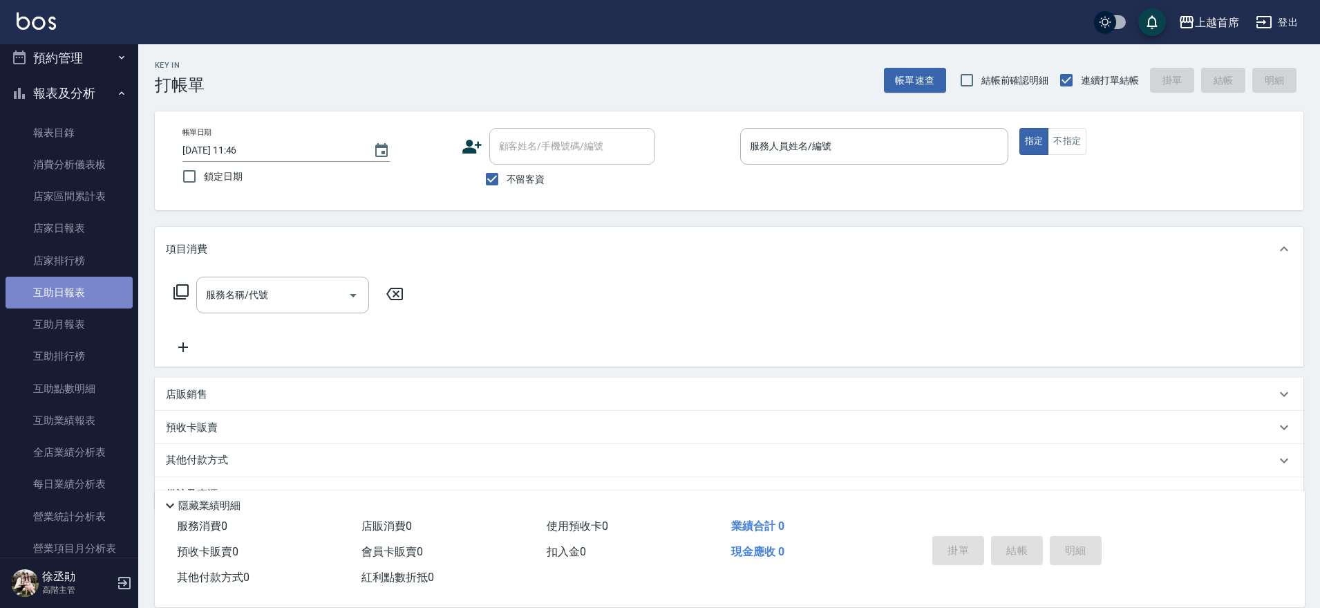
click at [94, 296] on link "互助日報表" at bounding box center [69, 293] width 127 height 32
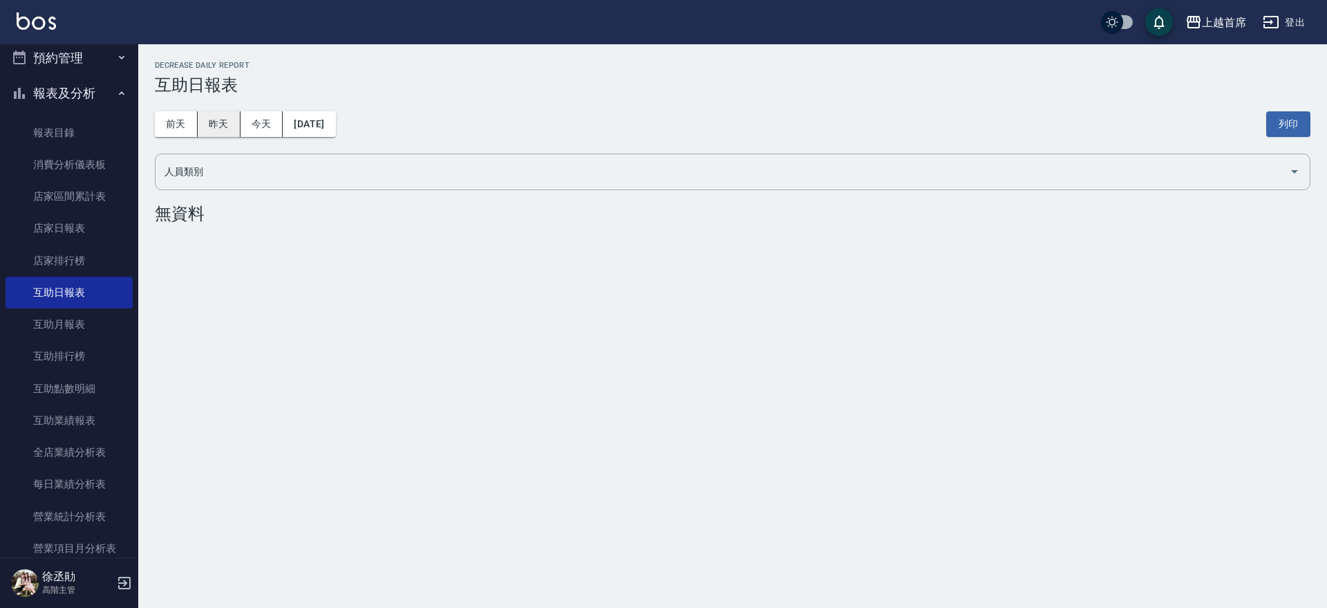
click at [218, 111] on button "昨天" at bounding box center [219, 124] width 43 height 26
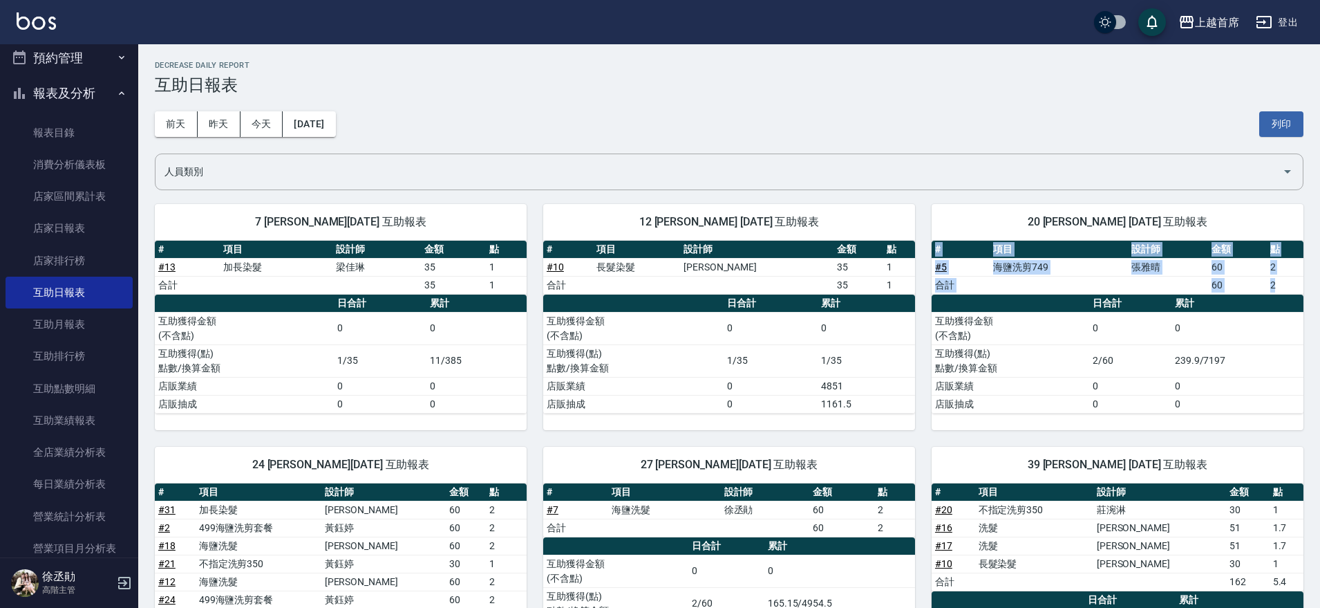
drag, startPoint x: 1316, startPoint y: 284, endPoint x: 1327, endPoint y: 296, distance: 15.7
click at [1320, 314] on html "上越首席 登出 櫃檯作業 打帳單 帳單列表 掛單列表 座位開單 營業儀表板 現金收支登錄 高階收支登錄 材料自購登錄 每日結帳 排班表 現場電腦打卡 掃碼打卡…" at bounding box center [660, 583] width 1320 height 1166
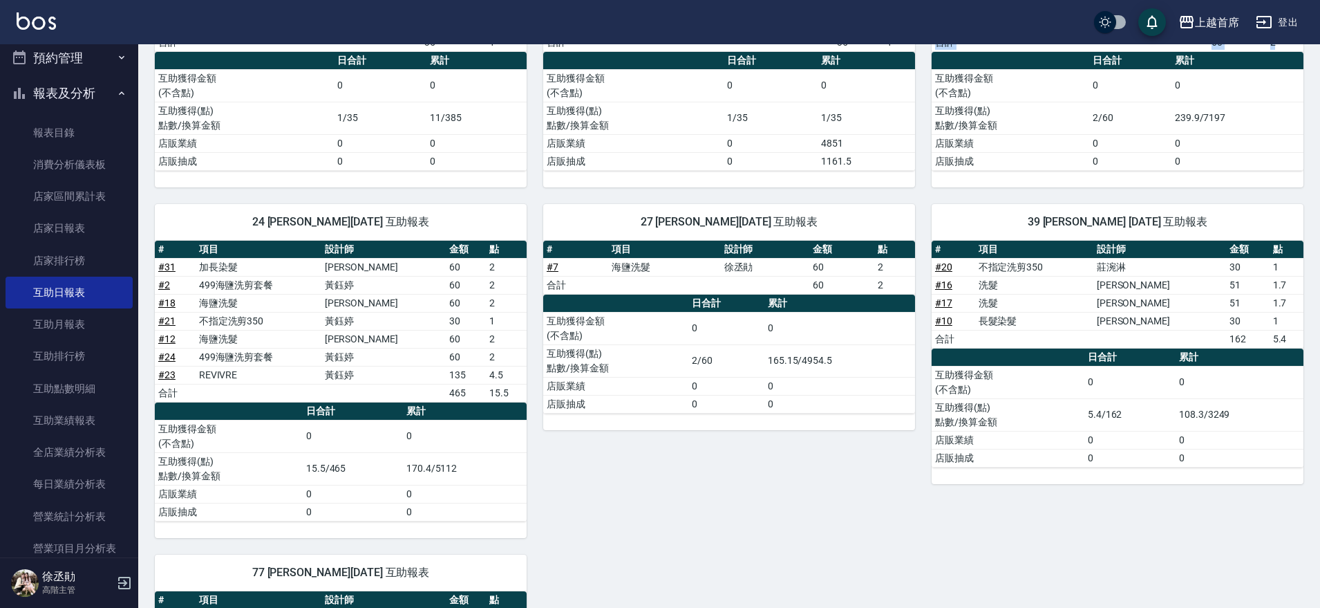
scroll to position [259, 0]
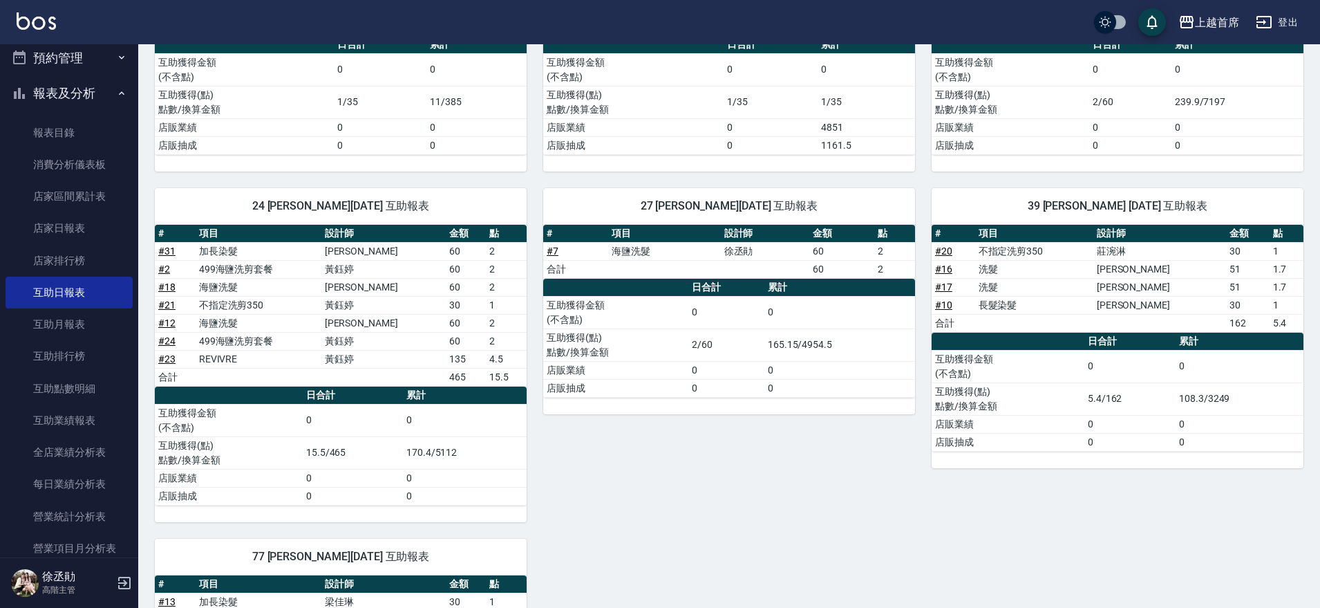
click at [856, 594] on div "7 [PERSON_NAME][DATE] 互助報表 # 項目 設計師 金額 點 # 13 加長染髮 [PERSON_NAME] 35 1 合計 35 1 日…" at bounding box center [721, 410] width 1166 height 962
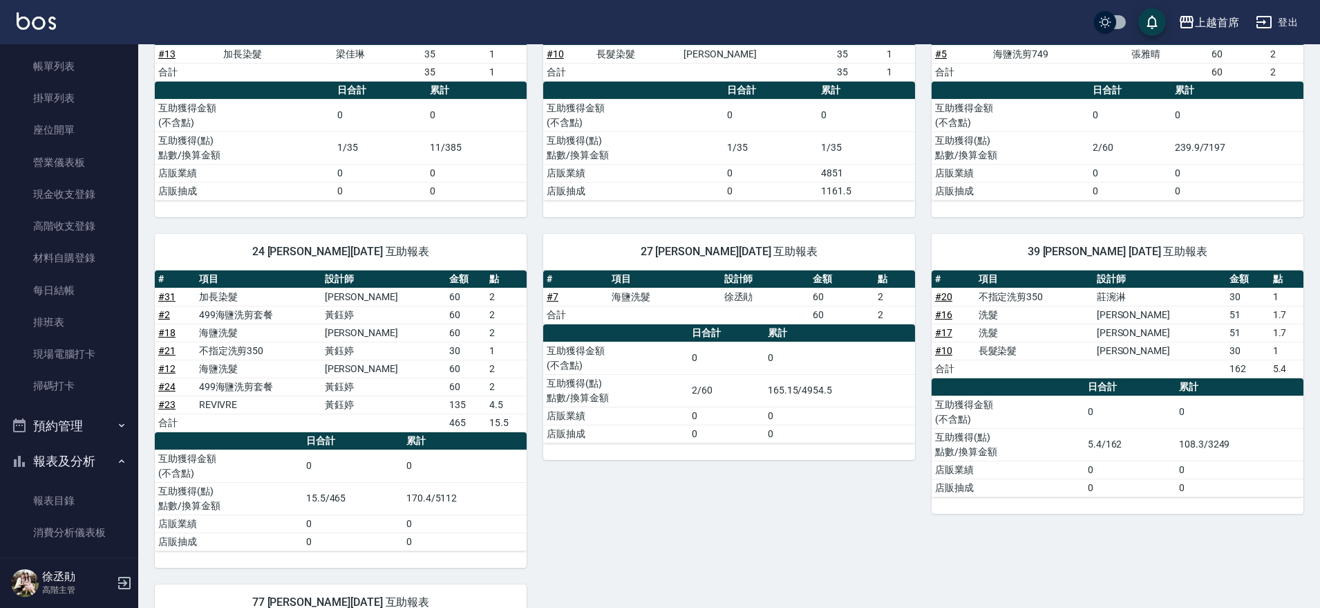
scroll to position [0, 0]
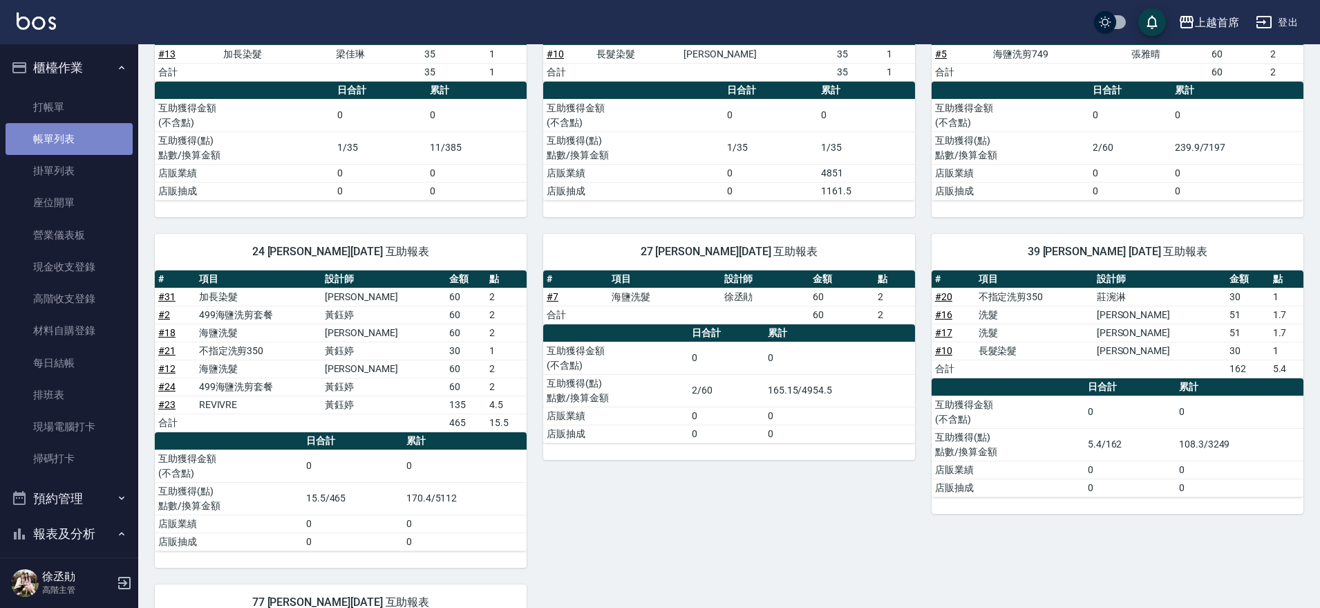
click at [71, 123] on link "帳單列表" at bounding box center [69, 139] width 127 height 32
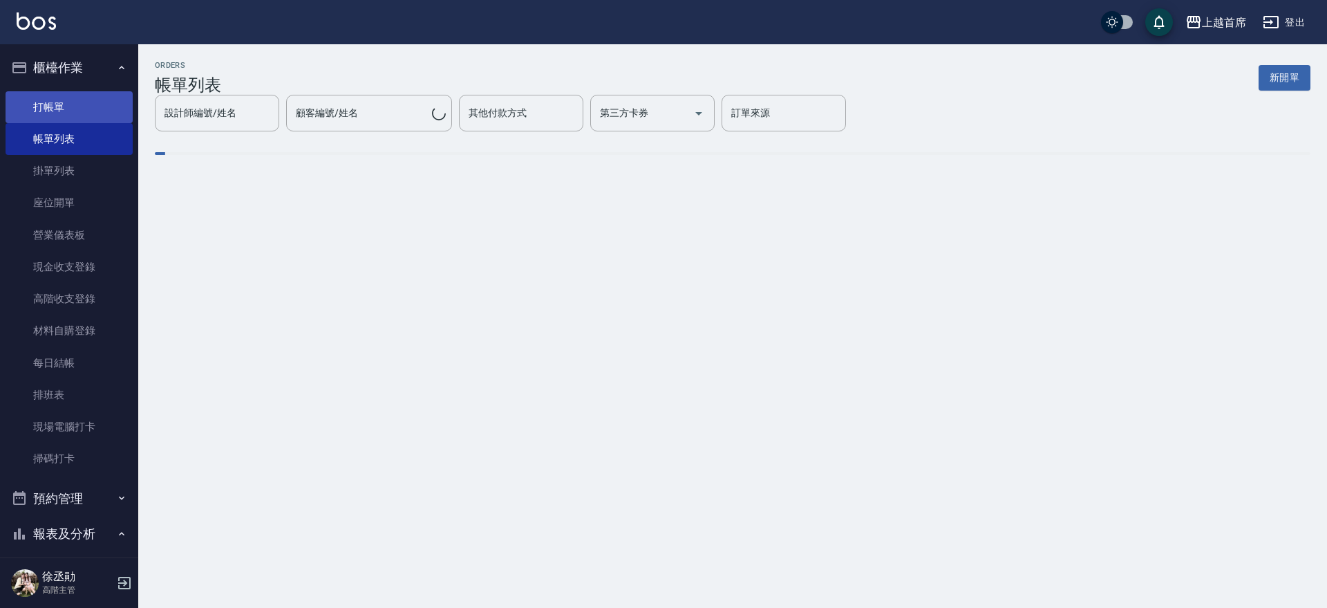
click at [74, 109] on link "打帳單" at bounding box center [69, 107] width 127 height 32
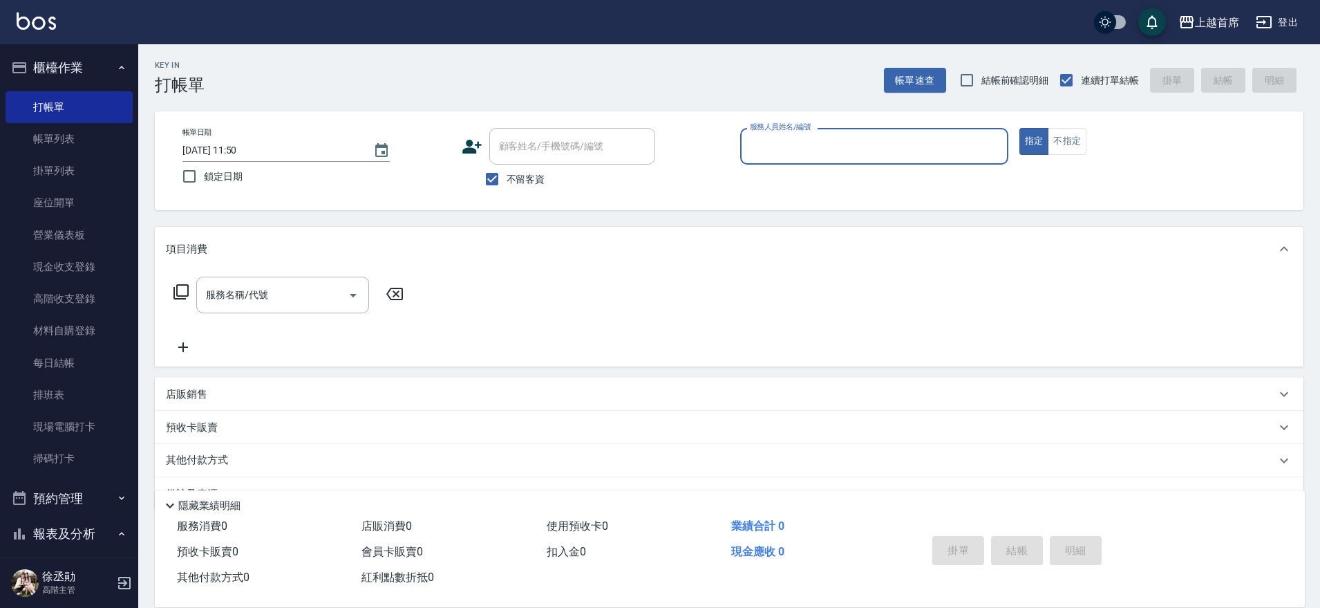
click at [55, 65] on button "櫃檯作業" at bounding box center [69, 68] width 127 height 36
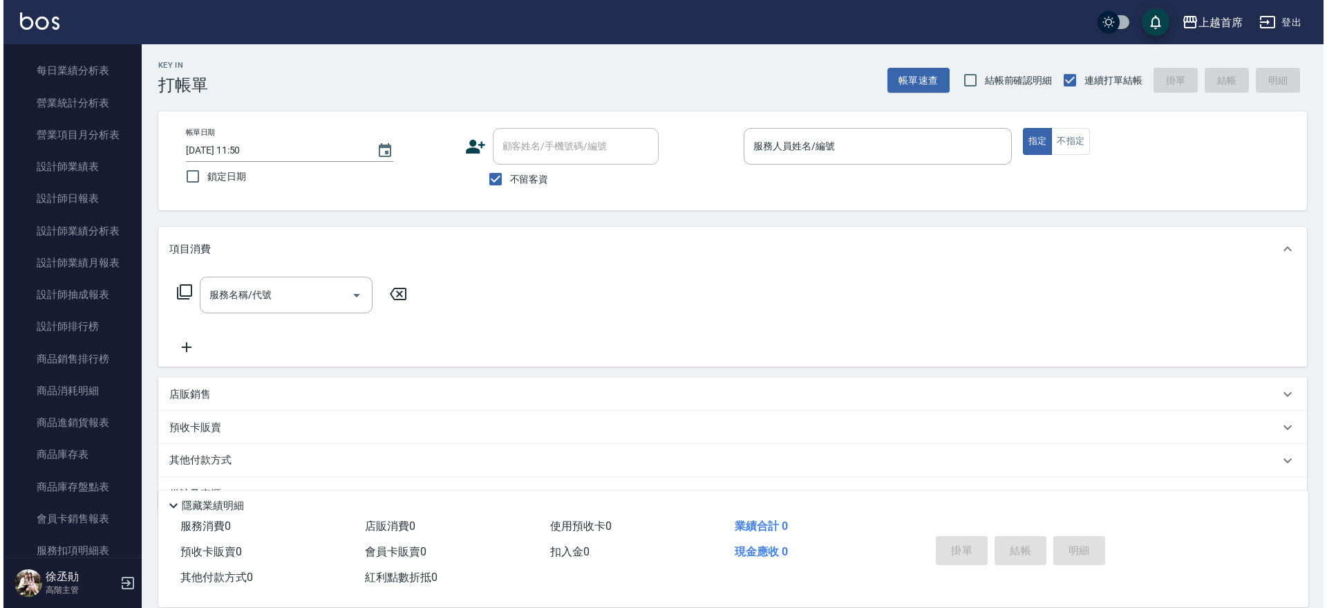
scroll to position [511, 0]
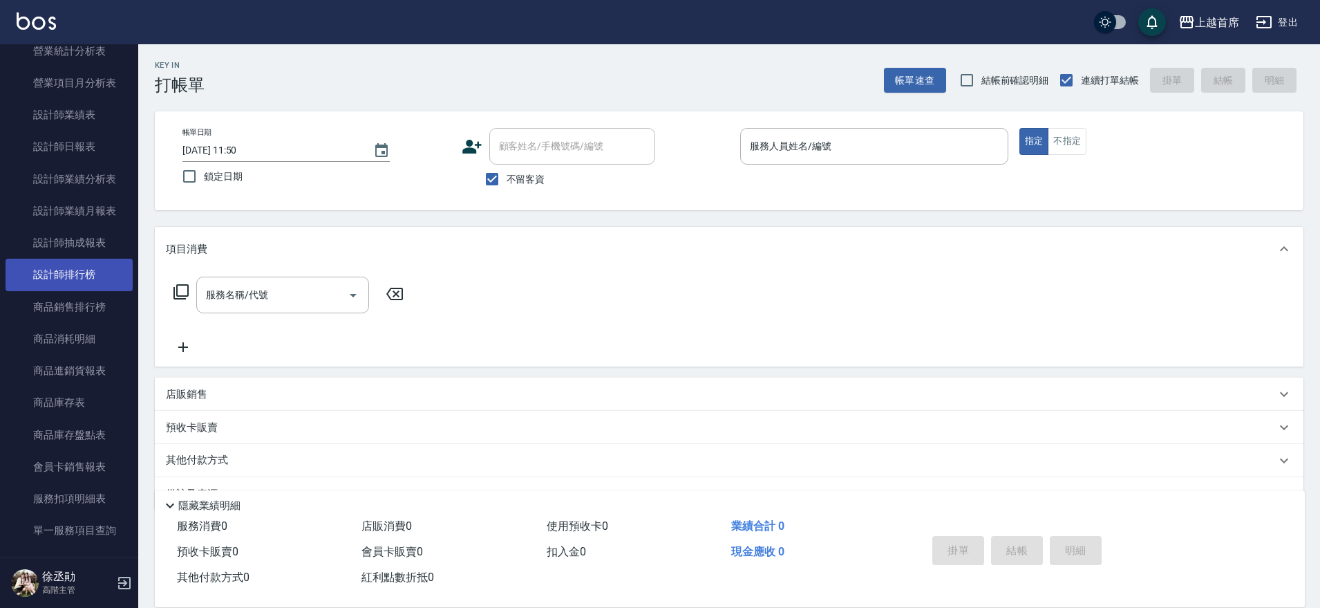
click at [85, 274] on link "設計師排行榜" at bounding box center [69, 275] width 127 height 32
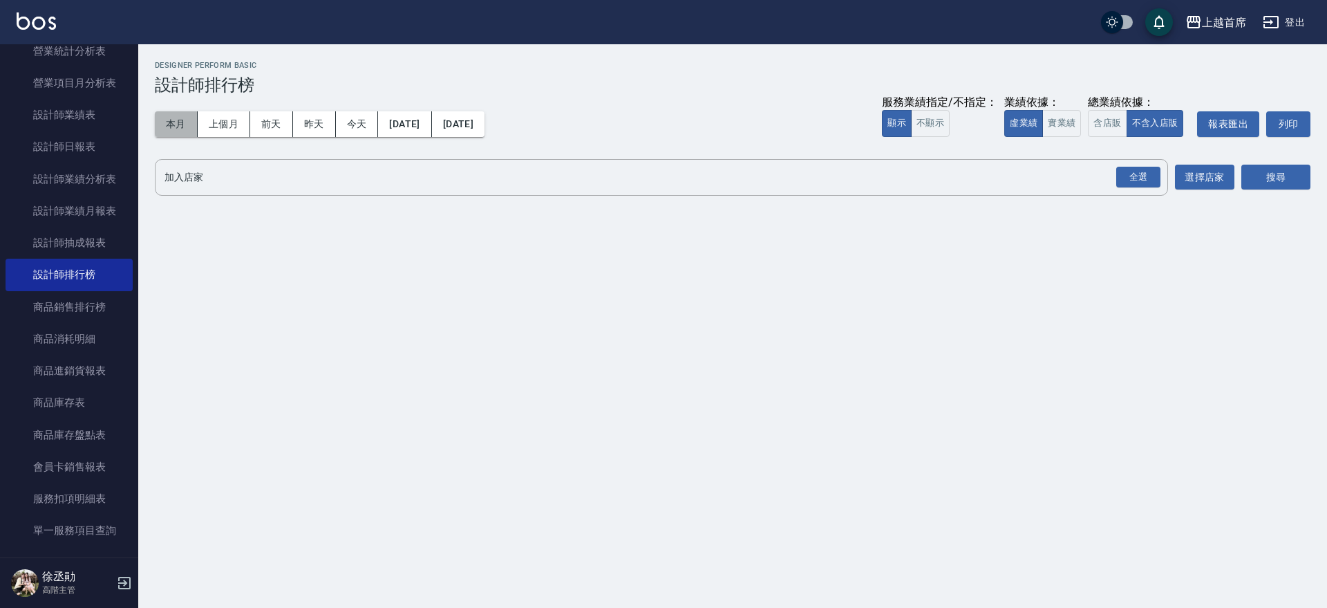
click at [192, 127] on button "本月" at bounding box center [176, 124] width 43 height 26
click at [1078, 124] on button "實業績" at bounding box center [1062, 123] width 39 height 27
click at [1135, 174] on div "全選" at bounding box center [1139, 177] width 44 height 21
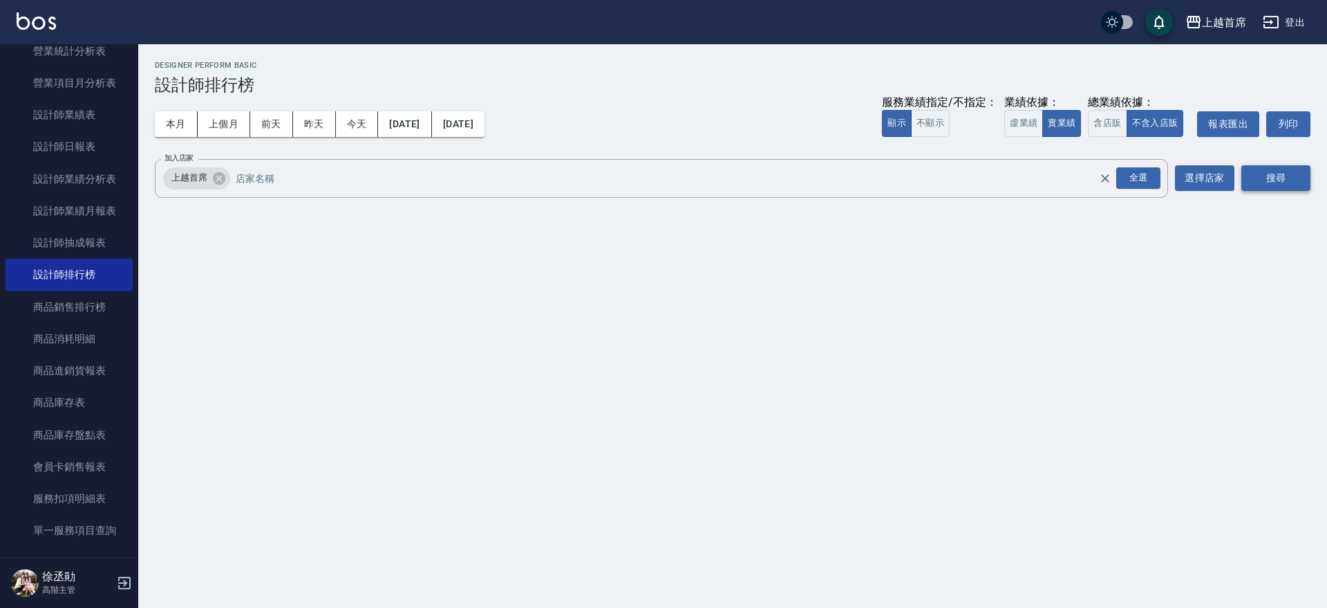
click at [1311, 176] on div "上越首席 [DATE] - [DATE] 設計師排行榜 列印時間： [DATE][PHONE_NUMBER]:19 Designer Perform Basi…" at bounding box center [732, 132] width 1189 height 176
click at [1289, 176] on button "搜尋" at bounding box center [1276, 178] width 69 height 26
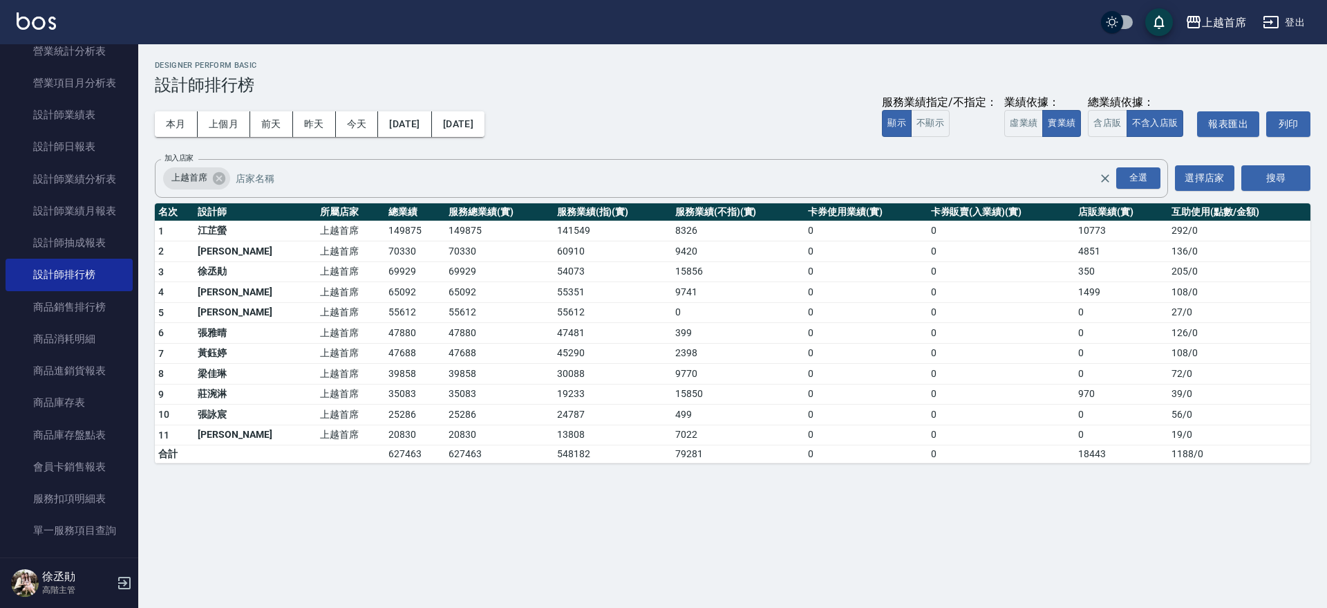
click at [138, 53] on div "櫃檯作業 打帳單 帳單列表 掛單列表 座位開單 營業儀表板 現金收支登錄 高階收支登錄 材料自購登錄 每日結帳 排班表 現場電腦打卡 掃碼打卡 預約管理 預約…" at bounding box center [69, 325] width 139 height 563
click at [127, 47] on nav "櫃檯作業 打帳單 帳單列表 掛單列表 座位開單 營業儀表板 現金收支登錄 高階收支登錄 材料自購登錄 每日結帳 排班表 現場電腦打卡 掃碼打卡 預約管理 預約…" at bounding box center [69, 300] width 138 height 513
click at [129, 46] on nav "櫃檯作業 打帳單 帳單列表 掛單列表 座位開單 營業儀表板 現金收支登錄 高階收支登錄 材料自購登錄 每日結帳 排班表 現場電腦打卡 掃碼打卡 預約管理 預約…" at bounding box center [69, 300] width 138 height 513
click at [131, 46] on nav "櫃檯作業 打帳單 帳單列表 掛單列表 座位開單 營業儀表板 現金收支登錄 高階收支登錄 材料自購登錄 每日結帳 排班表 現場電腦打卡 掃碼打卡 預約管理 預約…" at bounding box center [69, 300] width 138 height 513
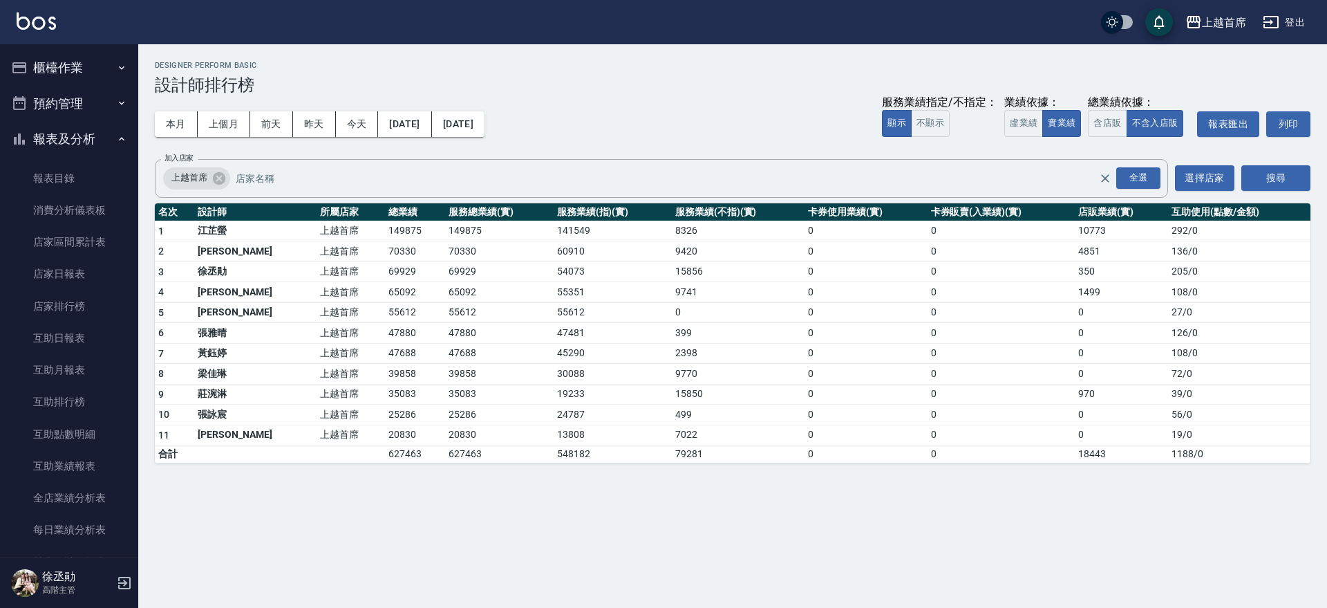
click at [131, 49] on nav "櫃檯作業 打帳單 帳單列表 掛單列表 座位開單 營業儀表板 現金收支登錄 高階收支登錄 材料自購登錄 每日結帳 排班表 現場電腦打卡 掃碼打卡 預約管理 預約…" at bounding box center [69, 300] width 138 height 513
click at [106, 66] on button "櫃檯作業" at bounding box center [69, 68] width 127 height 36
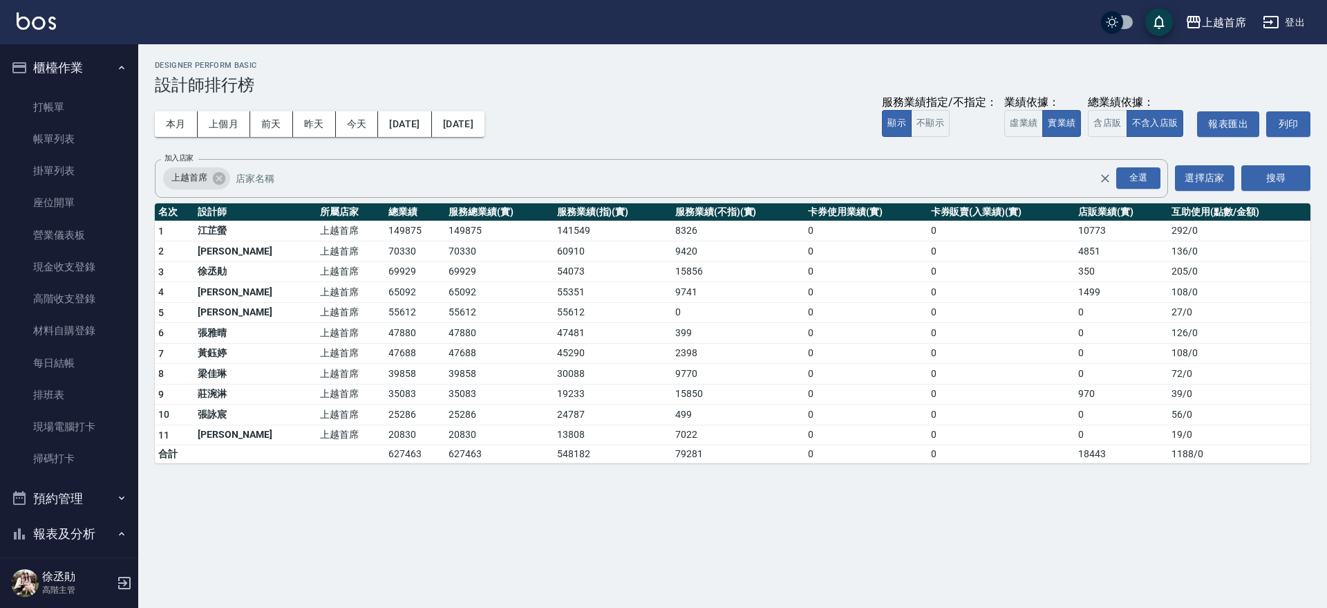
click at [86, 81] on button "櫃檯作業" at bounding box center [69, 68] width 127 height 36
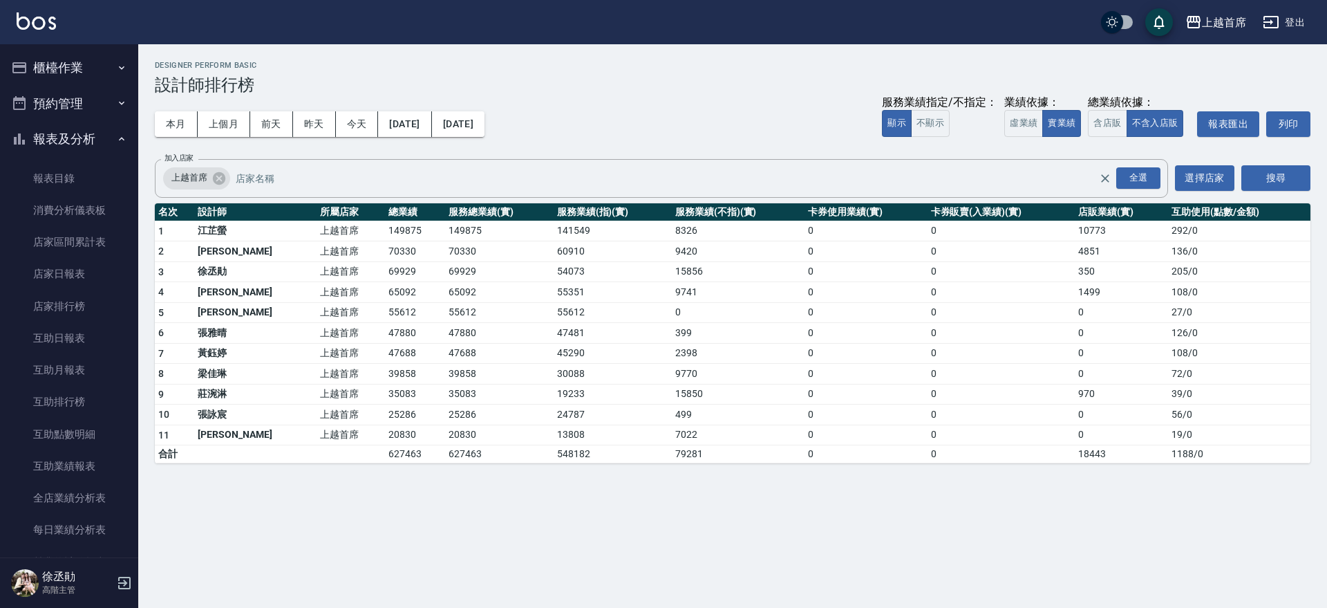
click at [77, 93] on button "預約管理" at bounding box center [69, 104] width 127 height 36
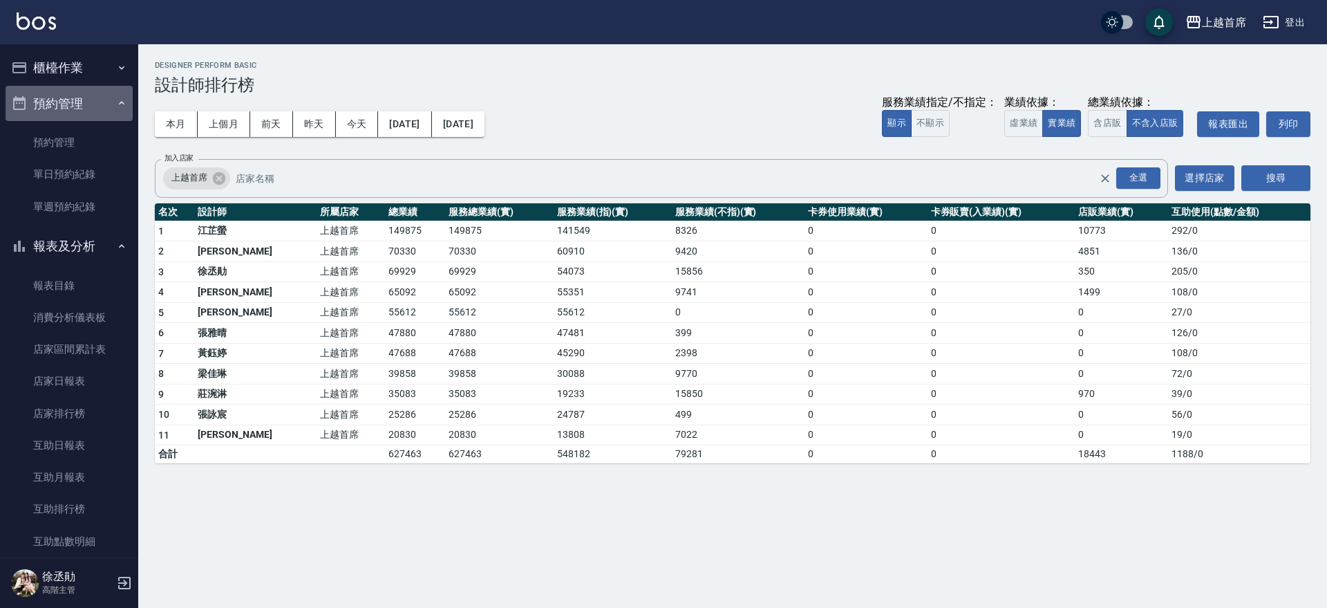
click at [77, 94] on button "預約管理" at bounding box center [69, 104] width 127 height 36
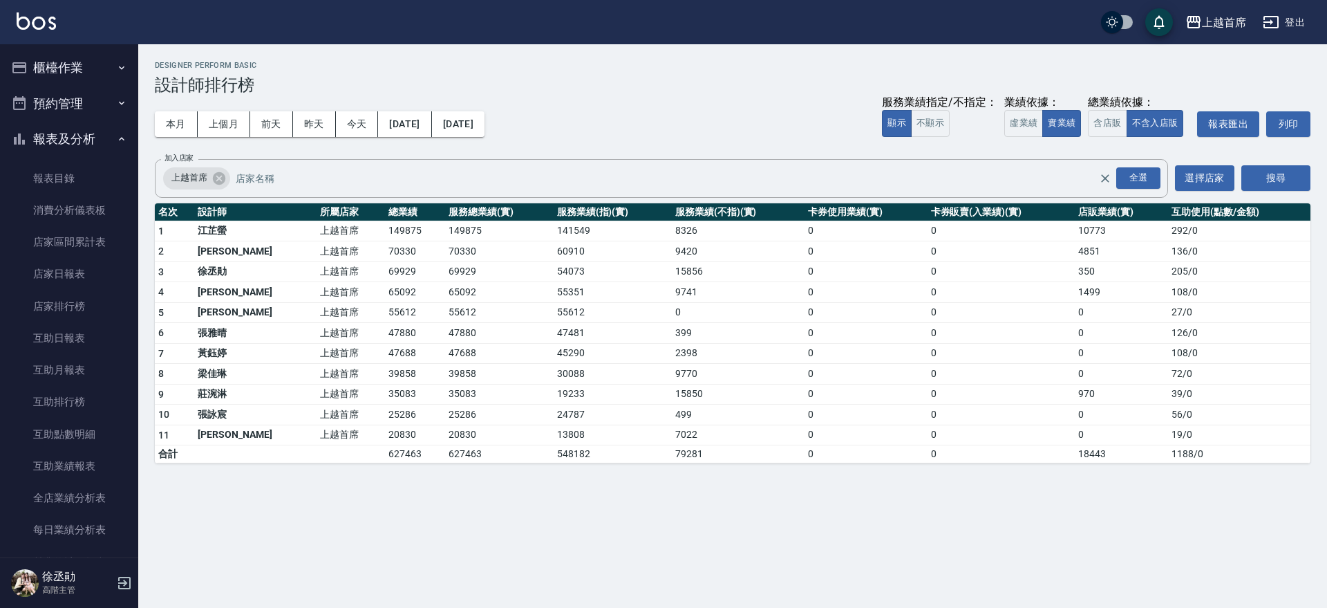
click at [86, 73] on button "櫃檯作業" at bounding box center [69, 68] width 127 height 36
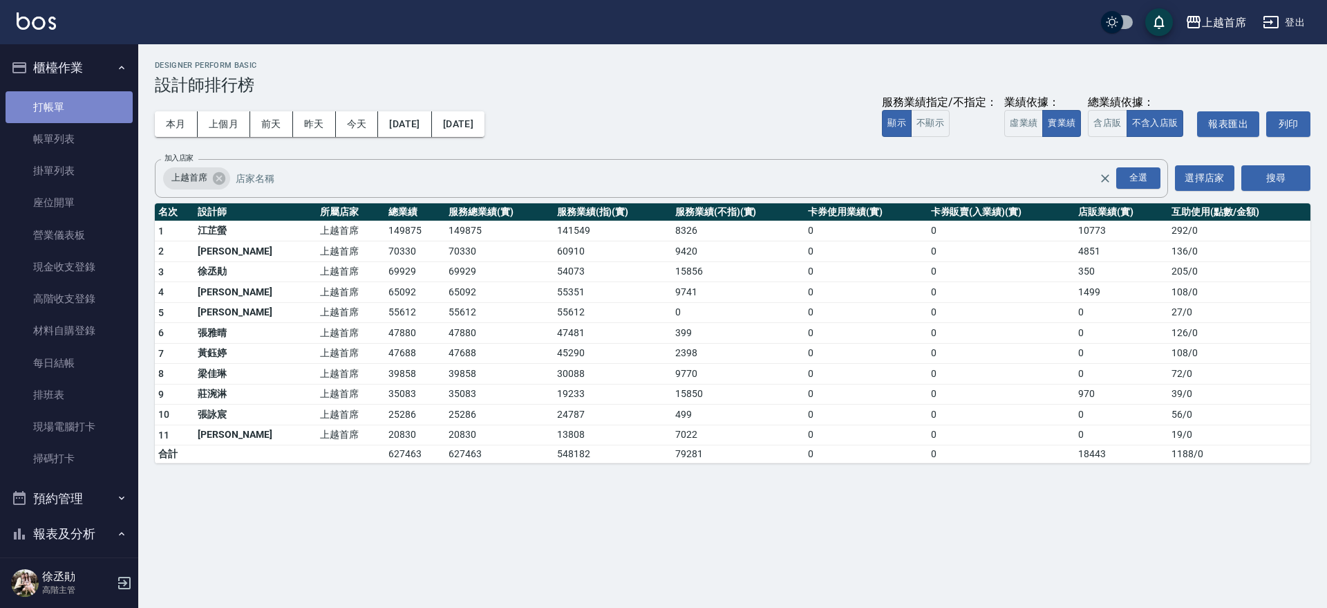
click at [82, 97] on link "打帳單" at bounding box center [69, 107] width 127 height 32
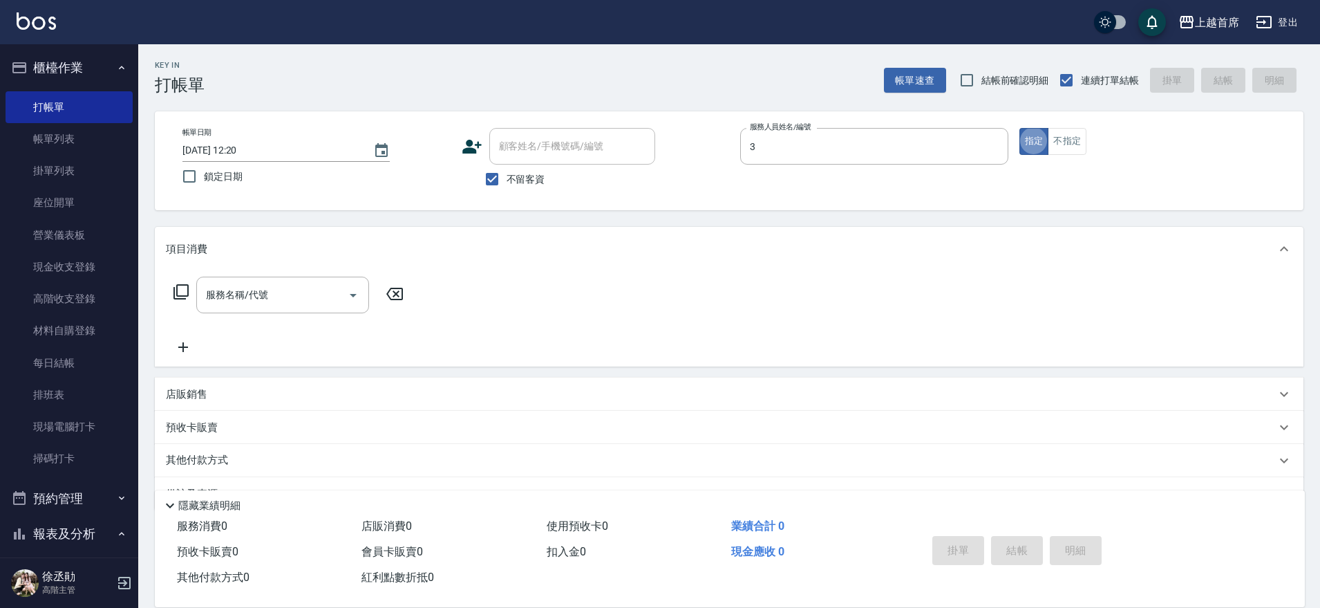
type input "[PERSON_NAME]-3"
type button "true"
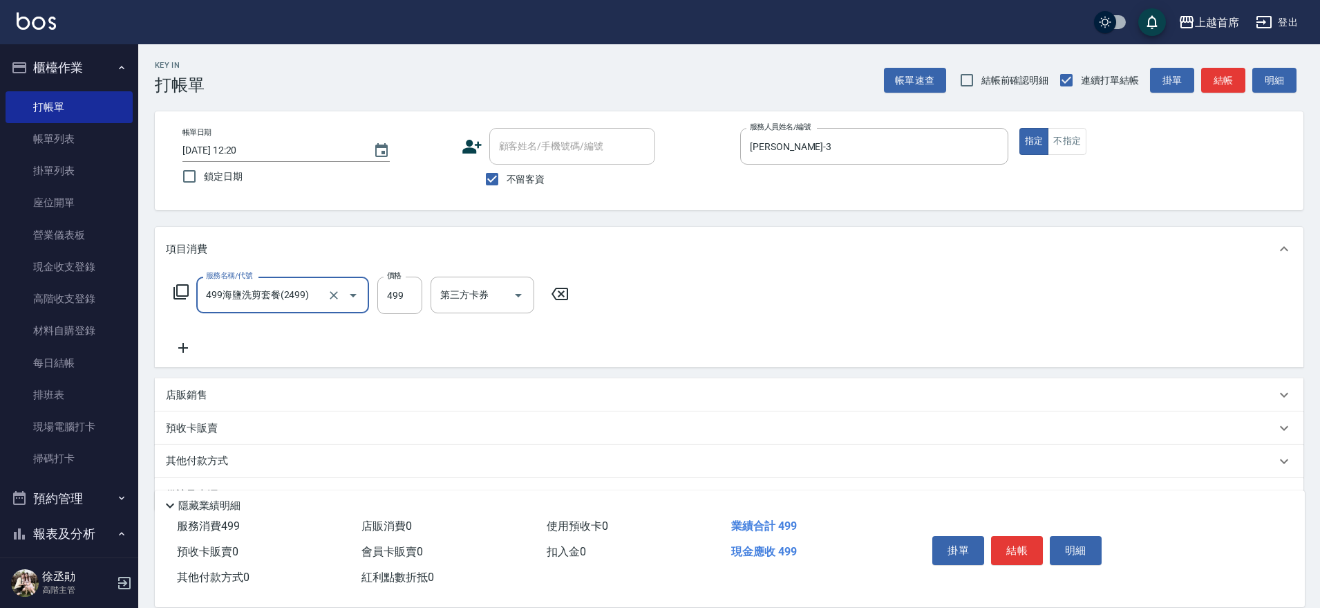
type input "499海鹽洗剪套餐(2499)"
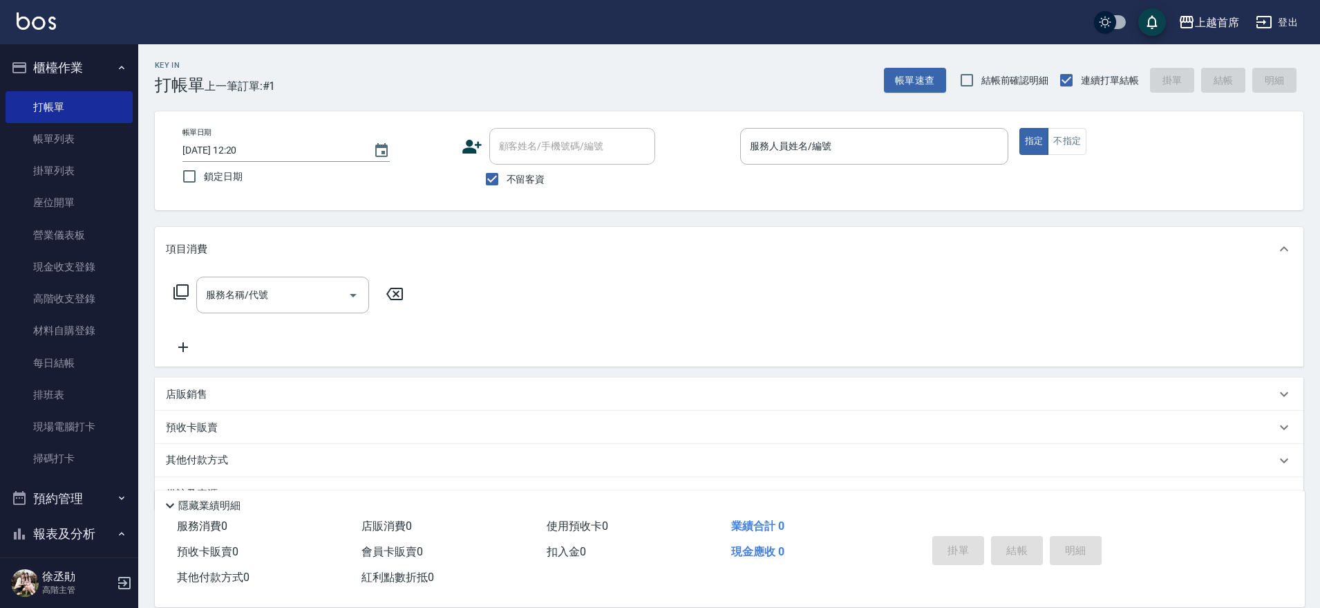
drag, startPoint x: 173, startPoint y: 52, endPoint x: 772, endPoint y: 218, distance: 621.5
click at [772, 218] on div "Key In 打帳單 上一筆訂單:#1 帳單速查 結帳前確認明細 連續打單結帳 掛單 結帳 明細 帳單日期 [DATE] 12:20 鎖定日期 顧客姓名/手機…" at bounding box center [729, 343] width 1182 height 599
click at [784, 154] on input "服務人員姓名/編號" at bounding box center [875, 146] width 256 height 24
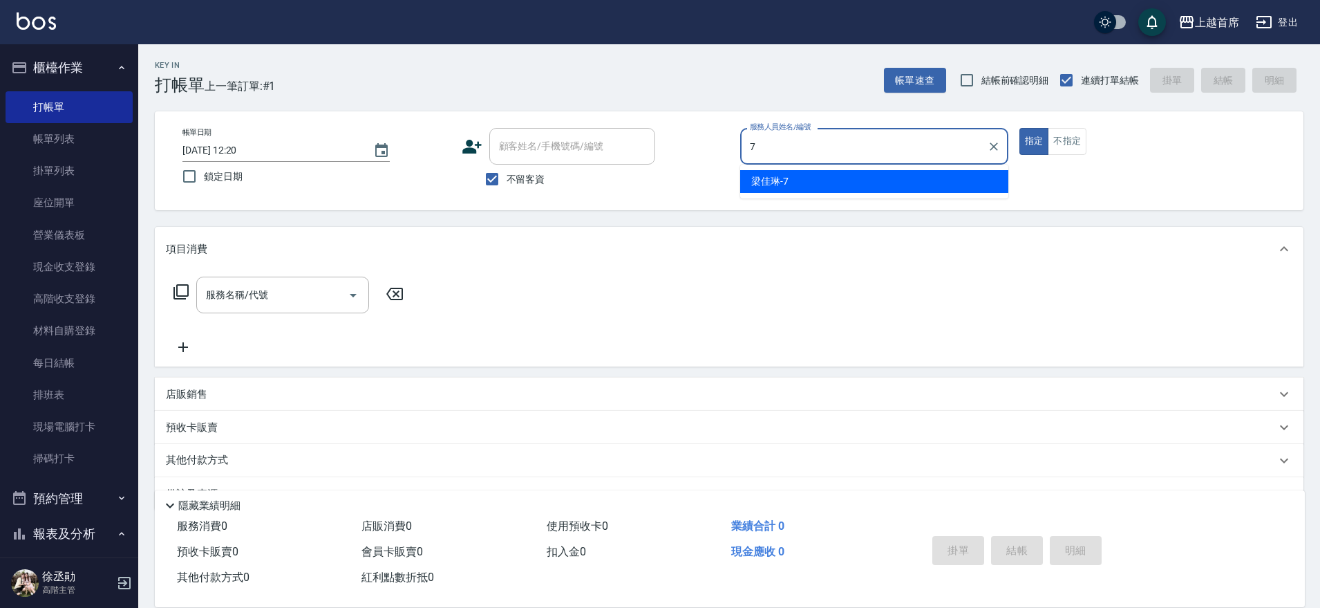
type input "[PERSON_NAME]-7"
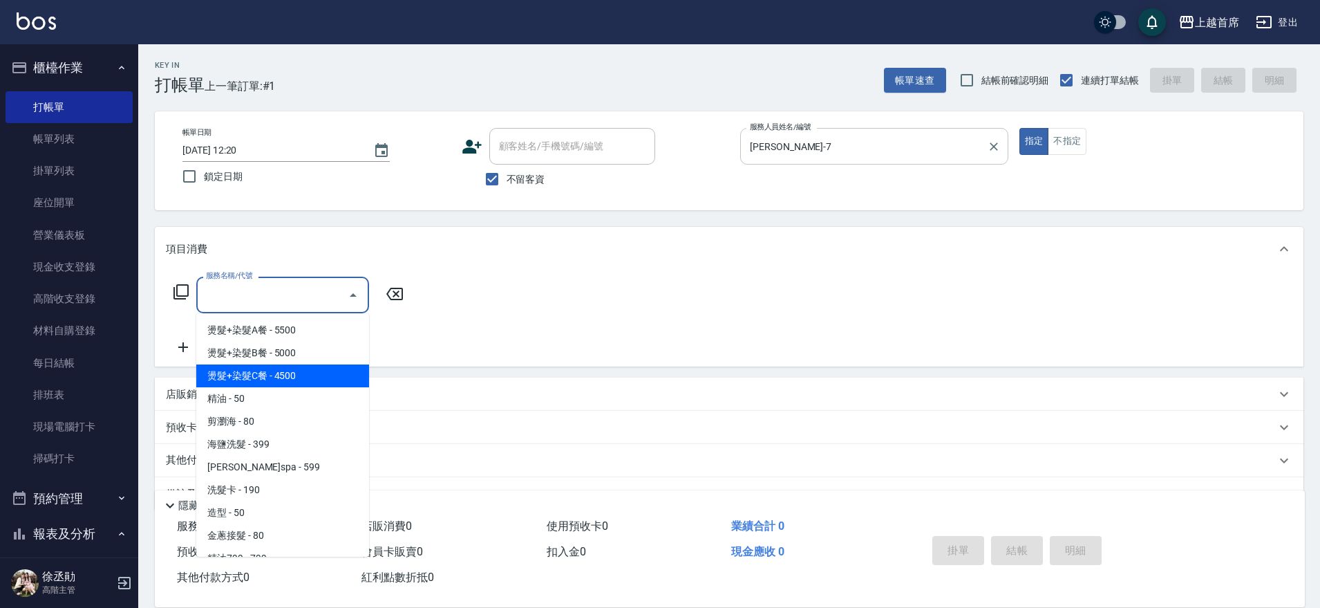
type input "燙髮+染髮C餐(33)"
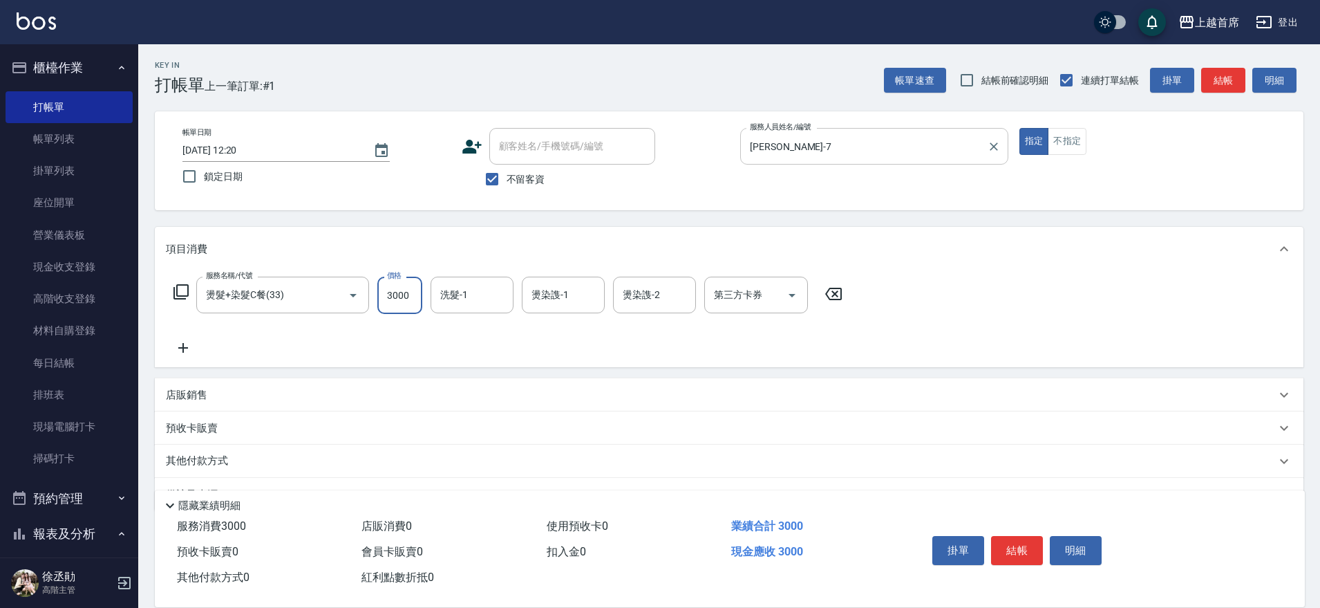
type input "3000"
click at [333, 295] on icon "Clear" at bounding box center [334, 295] width 8 height 8
click at [304, 292] on input "服務名稱/代號" at bounding box center [264, 295] width 122 height 24
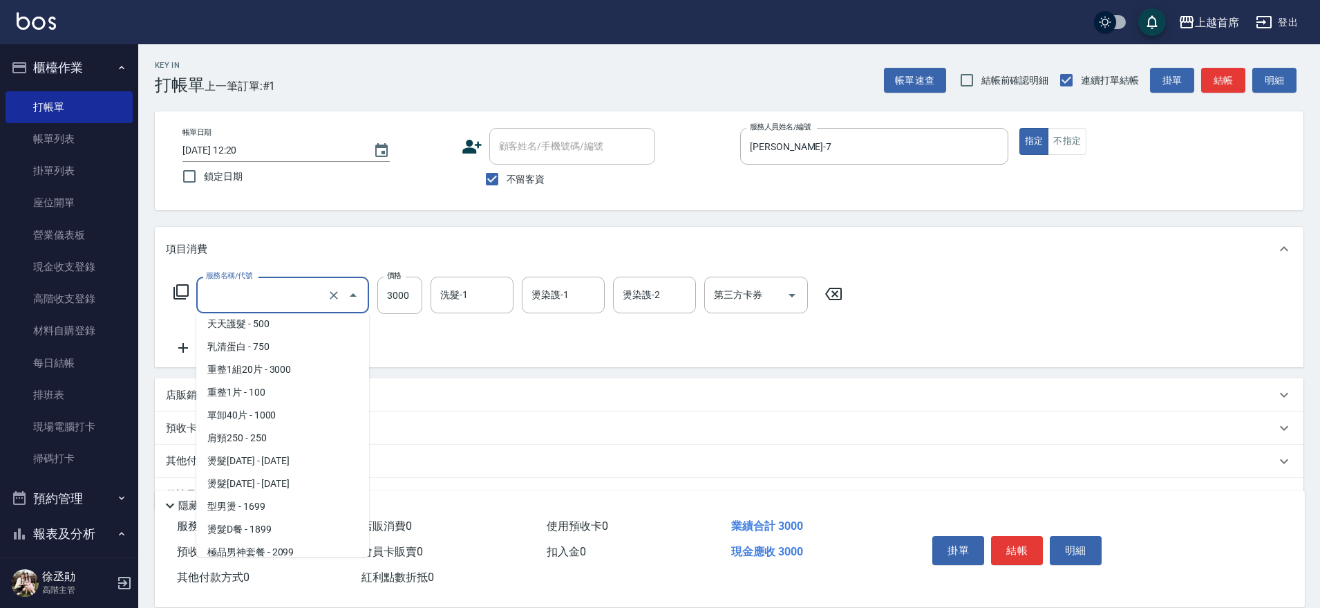
scroll to position [866, 0]
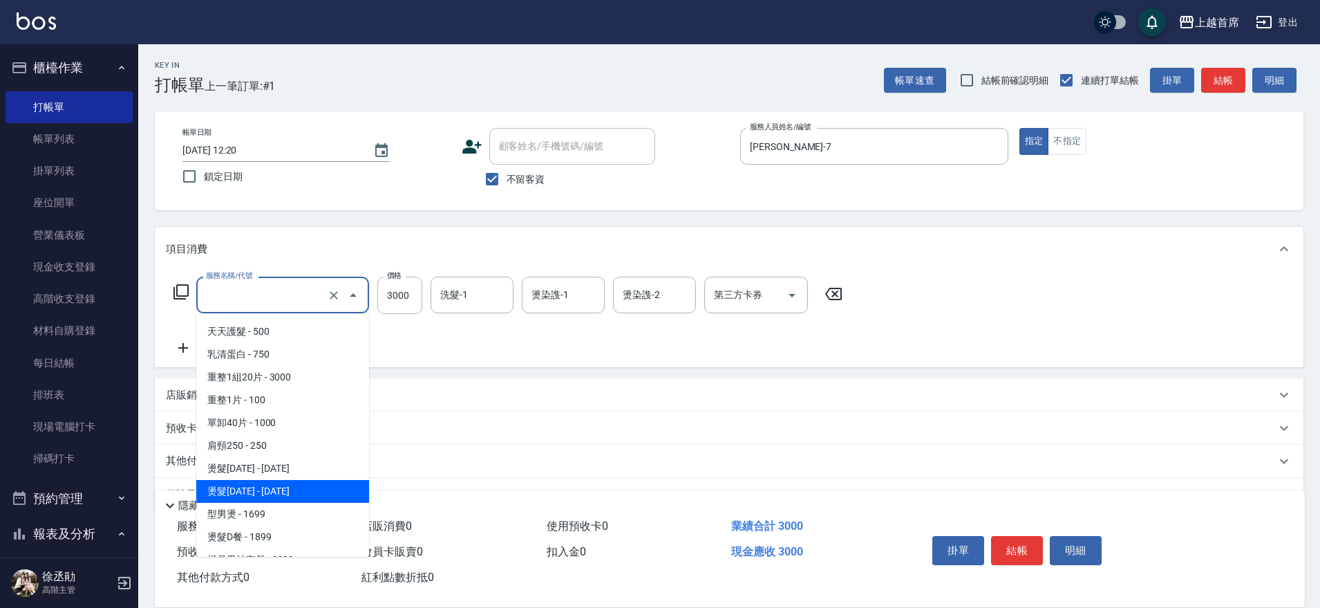
click at [287, 490] on span "燙髮[DATE] - [DATE]" at bounding box center [282, 491] width 173 height 23
type input "燙髮1500(31500)"
type input "1500"
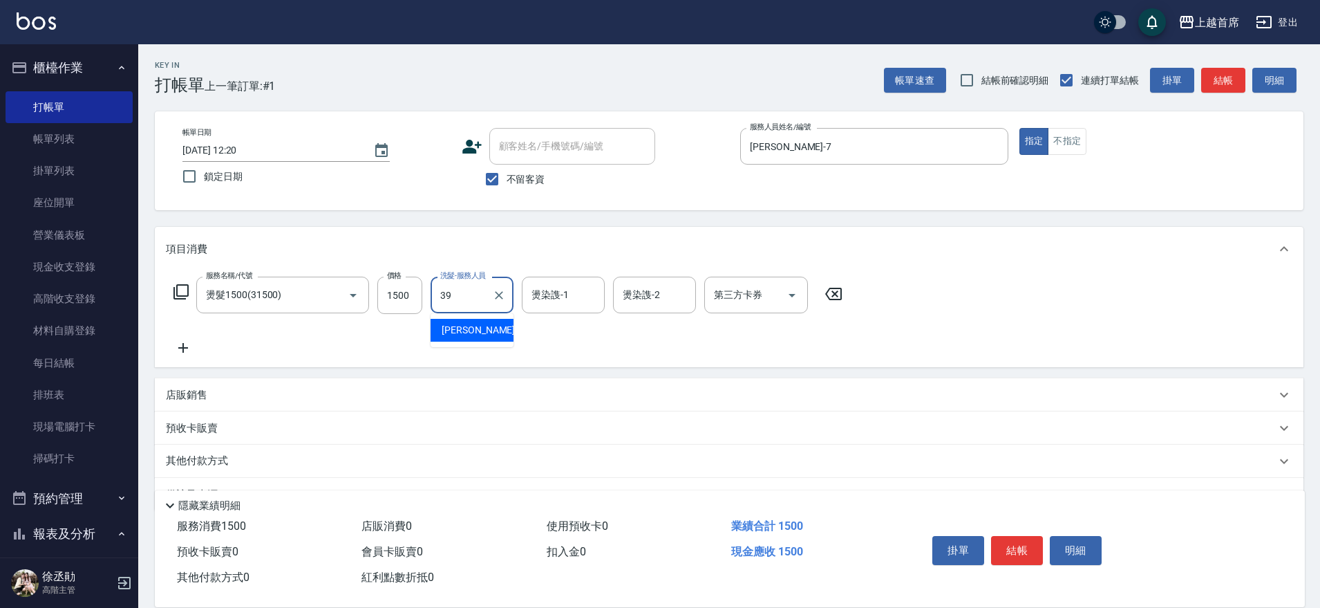
type input "[PERSON_NAME]-39"
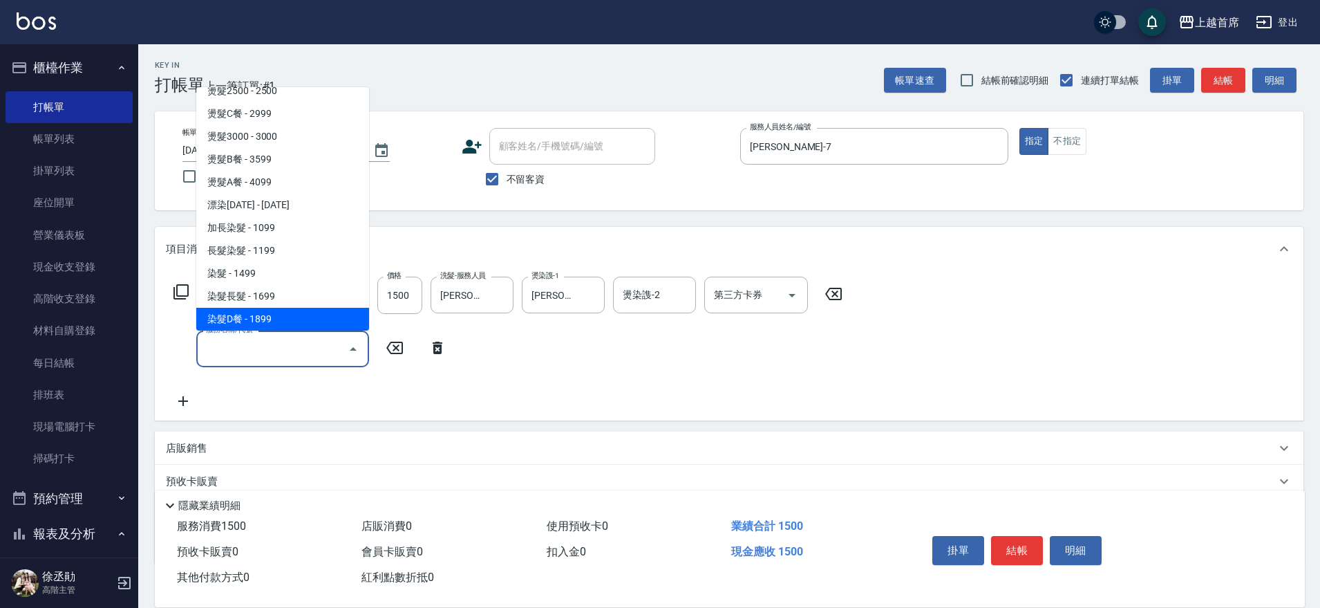
scroll to position [1154, 0]
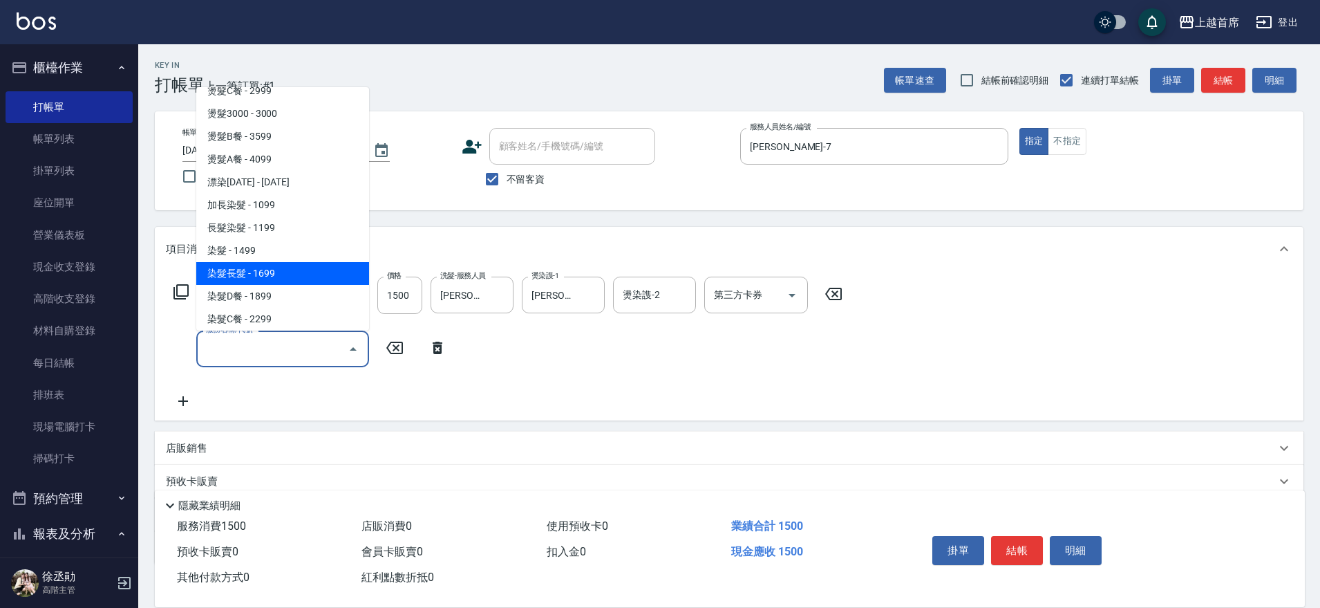
type input "染髮(41499)"
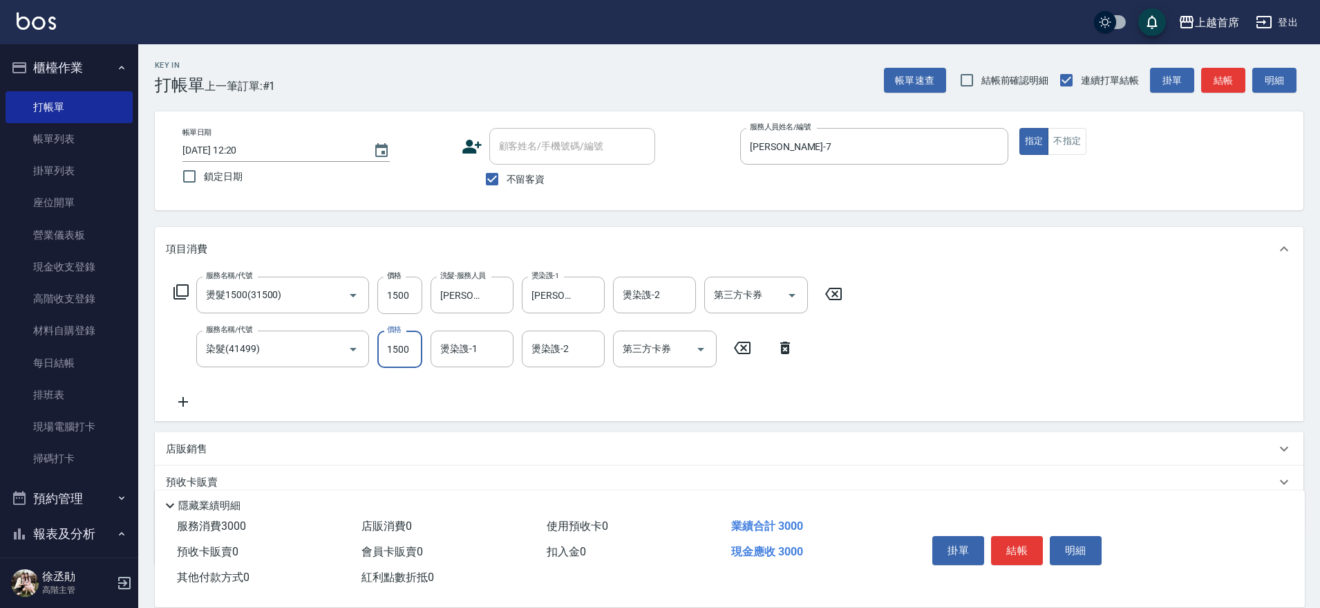
type input "1500"
type input "[PERSON_NAME]-39"
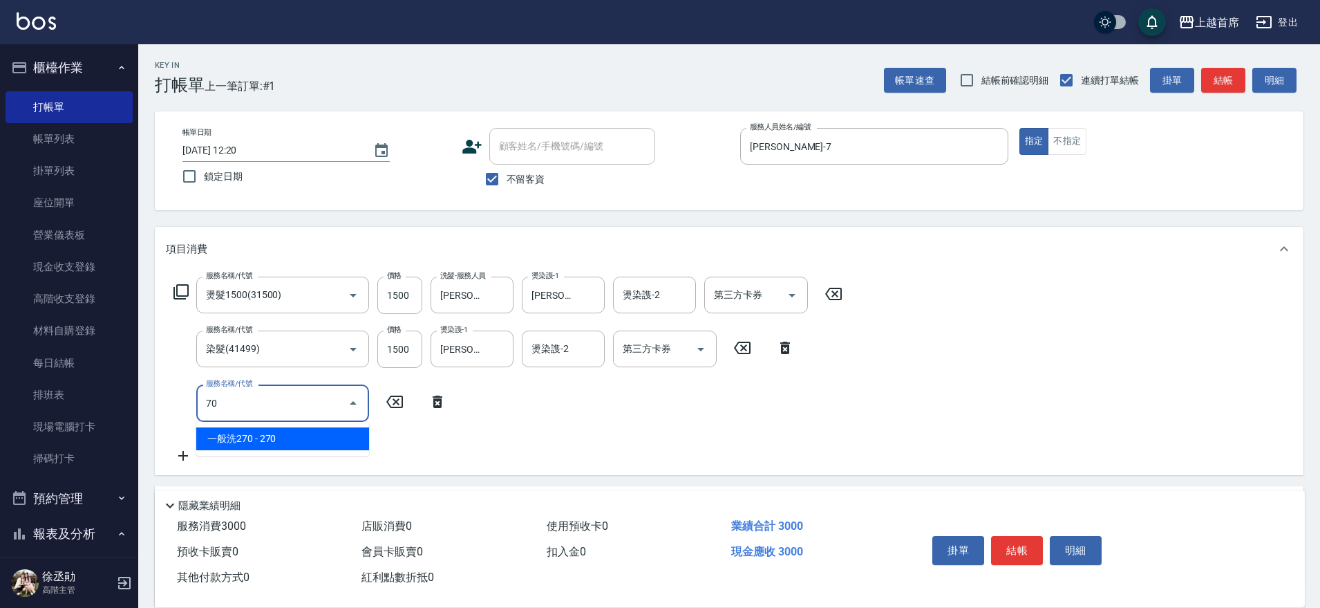
type input "7"
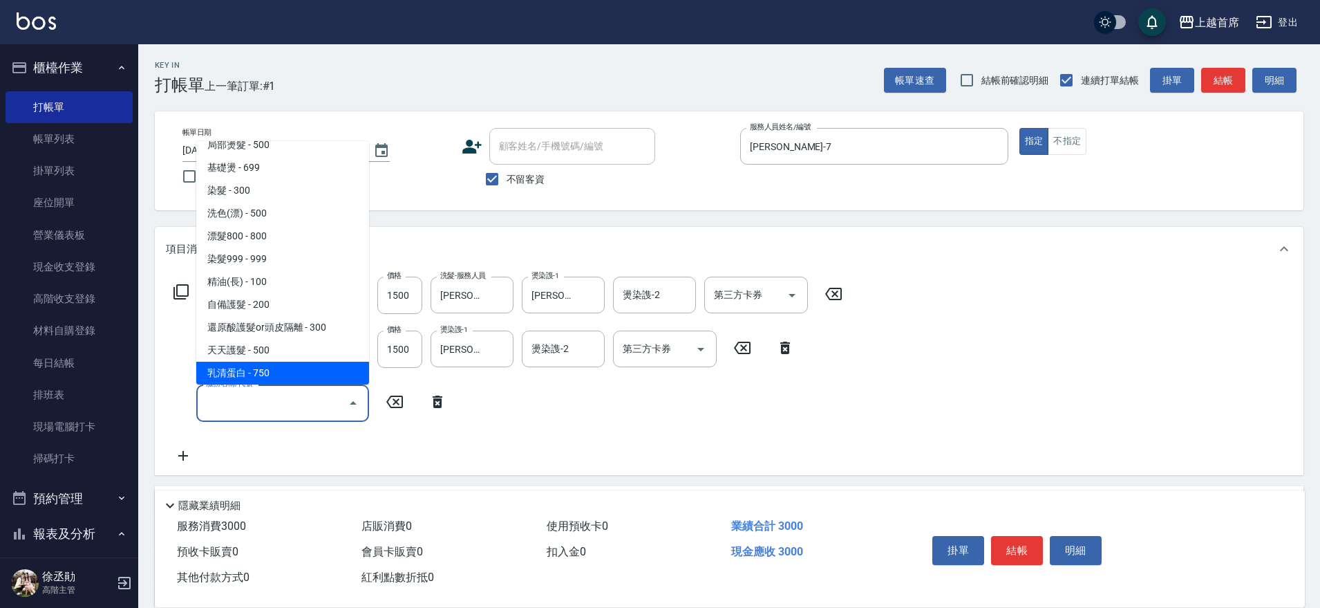
scroll to position [698, 0]
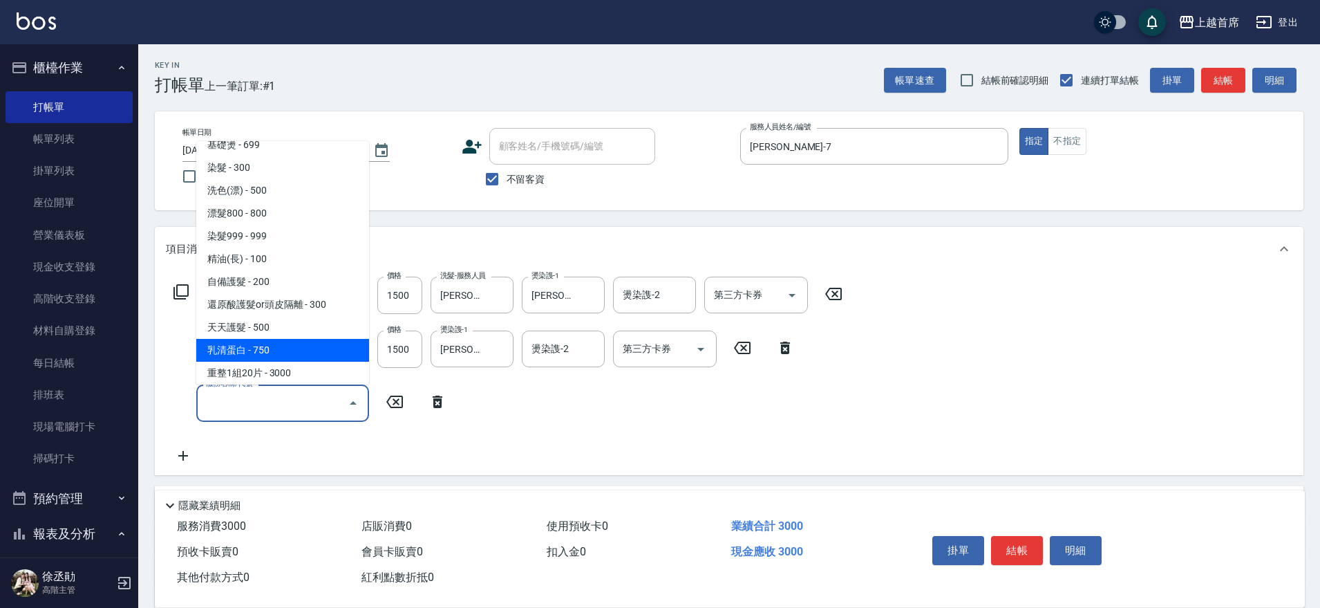
type input "乳清蛋白(5750)"
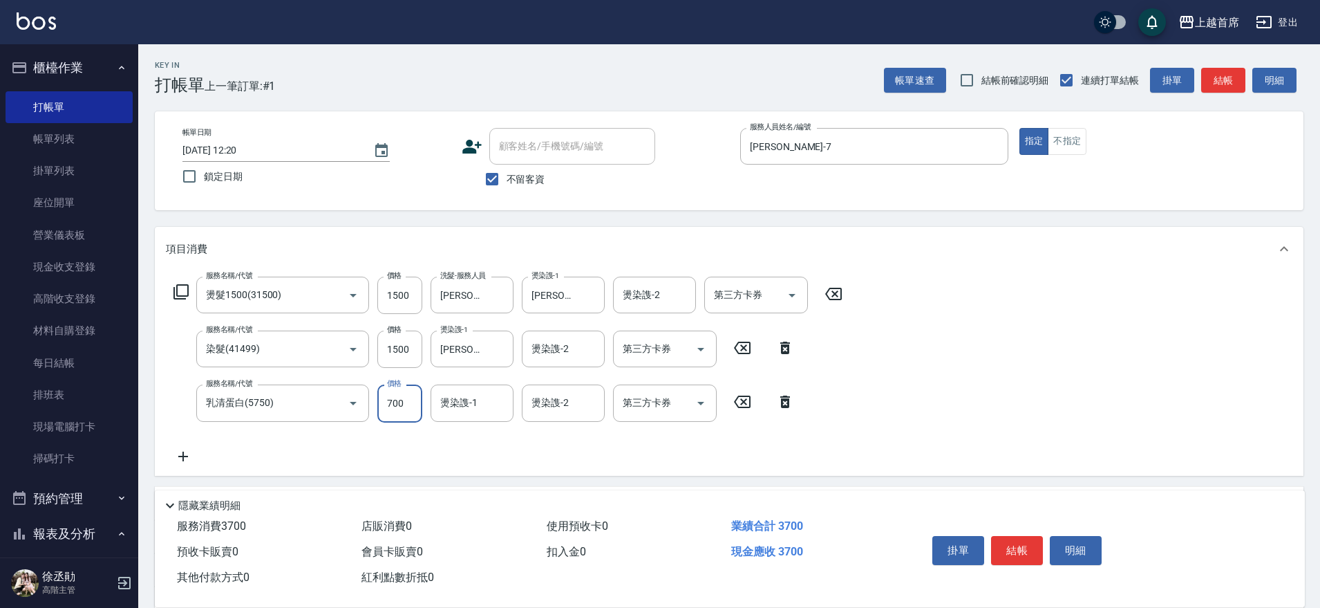
type input "700"
type input "[PERSON_NAME]-39"
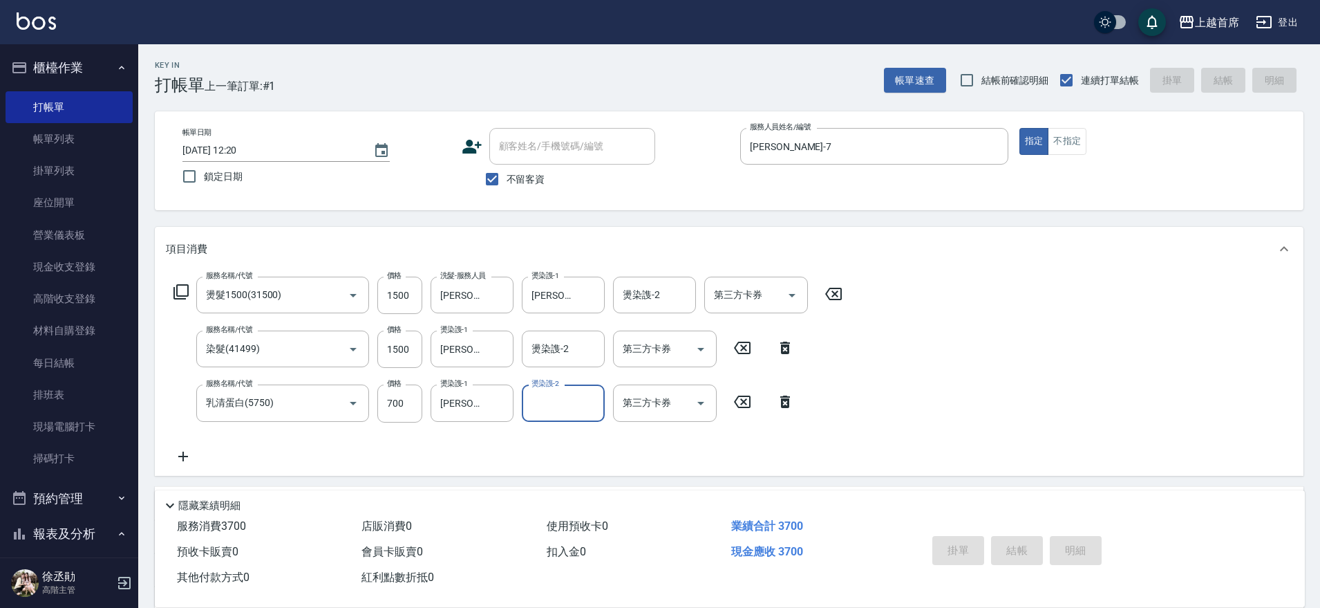
type input "[DATE] 12:21"
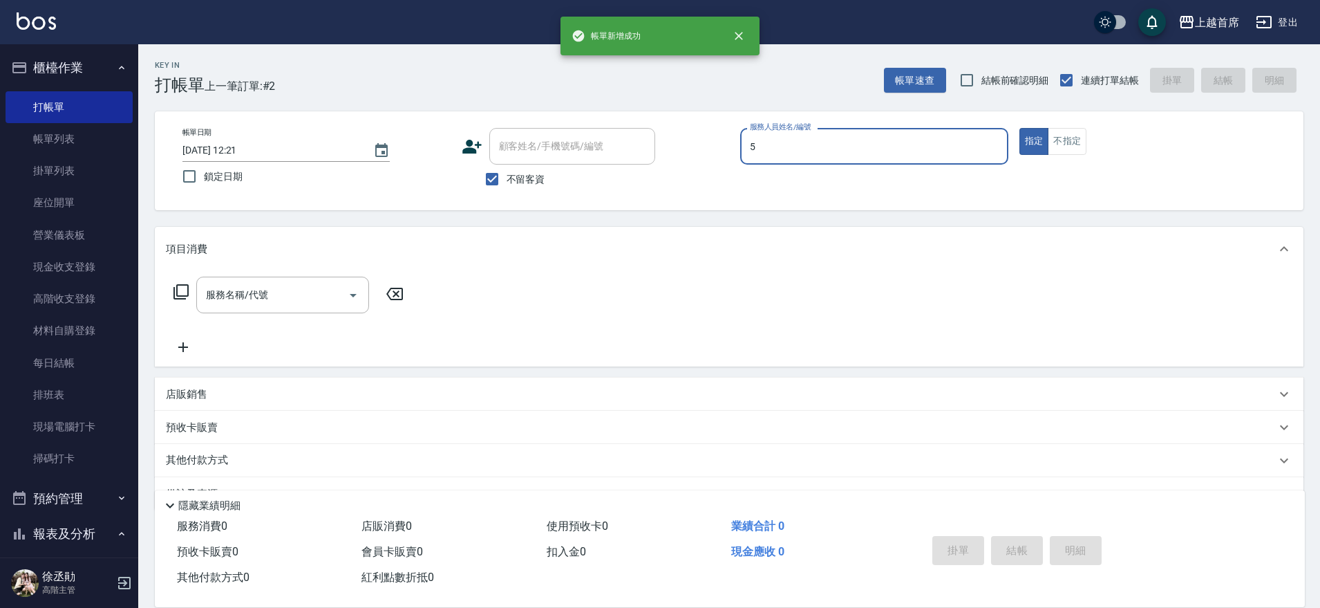
type input "[PERSON_NAME]-5"
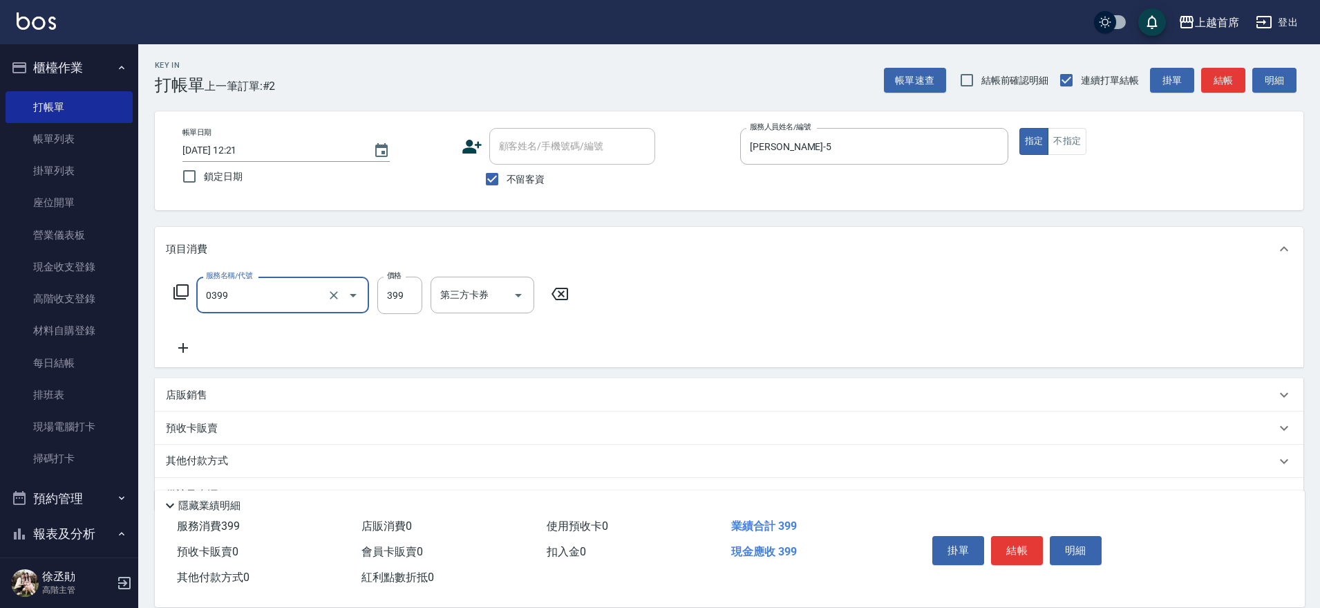
type input "海鹽洗髮(0399)"
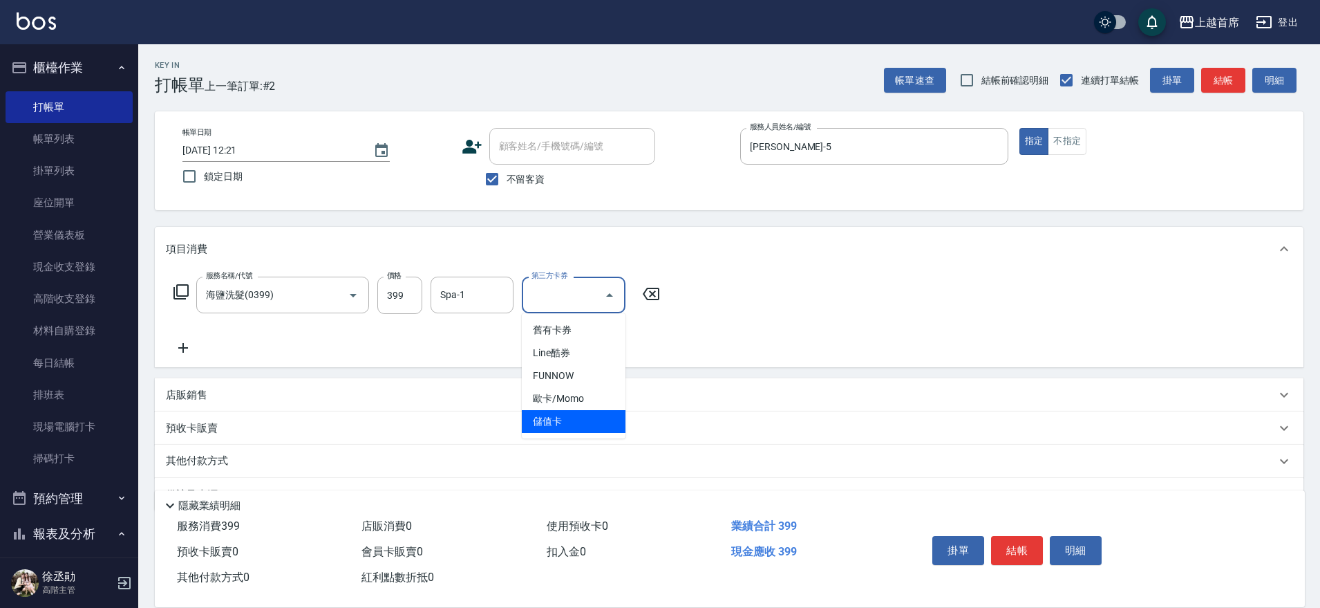
type input "儲值卡"
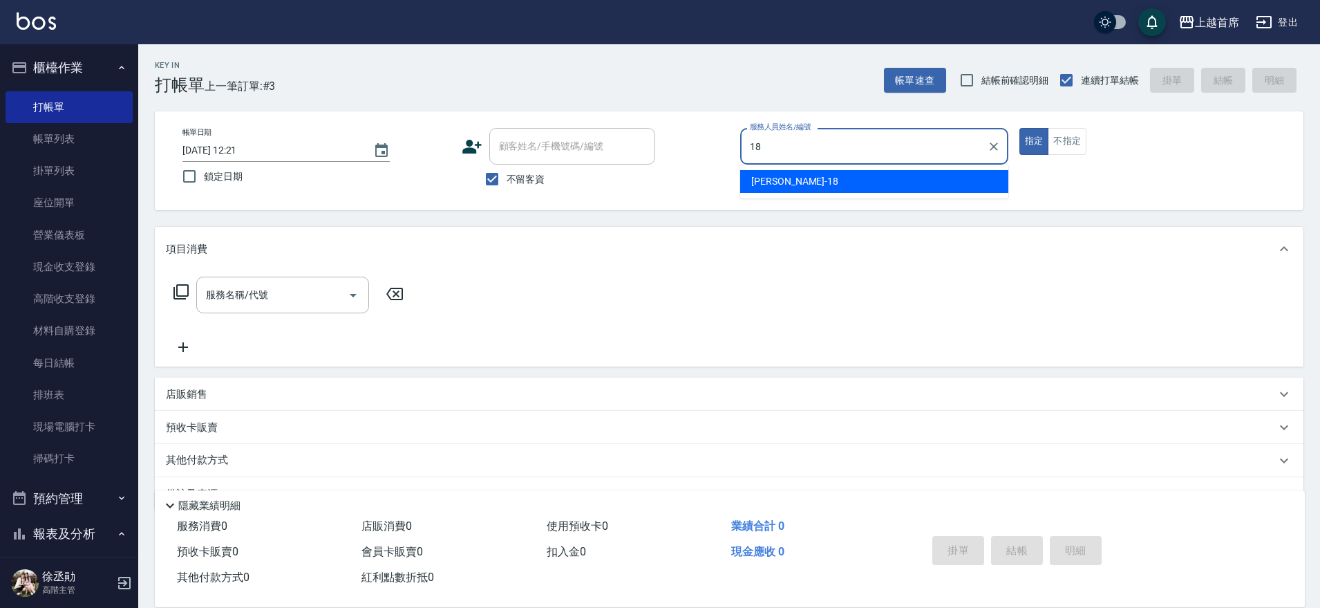
type input "Linda-18"
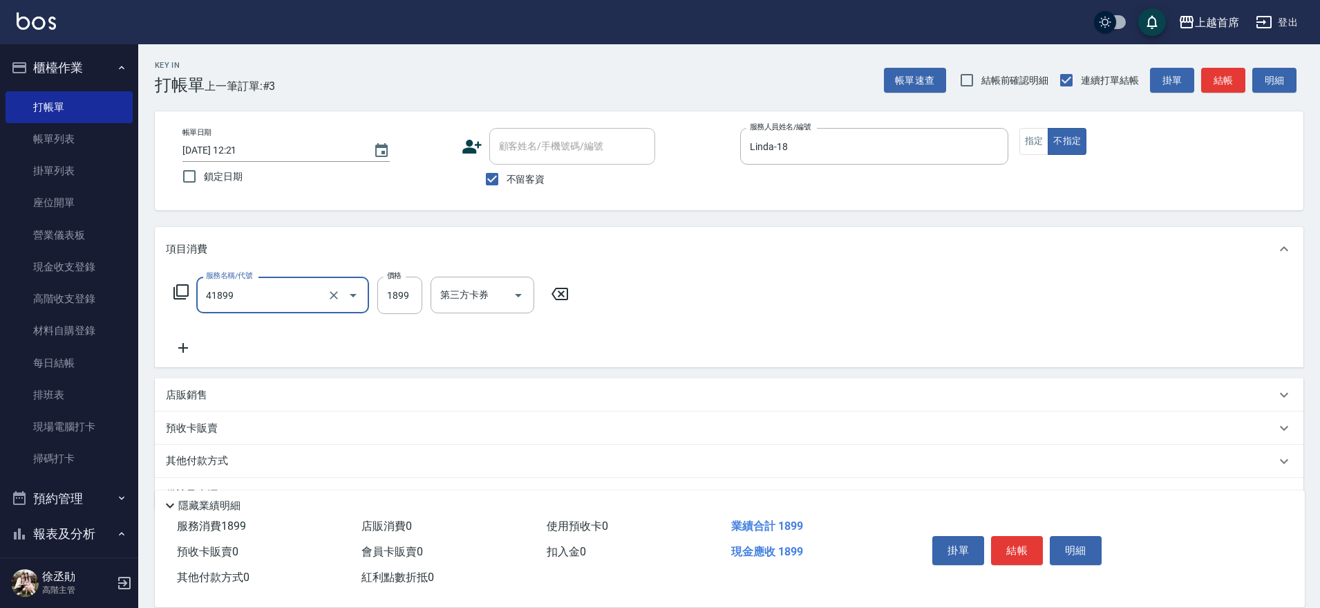
type input "染髮D餐(41899)"
type input "2000"
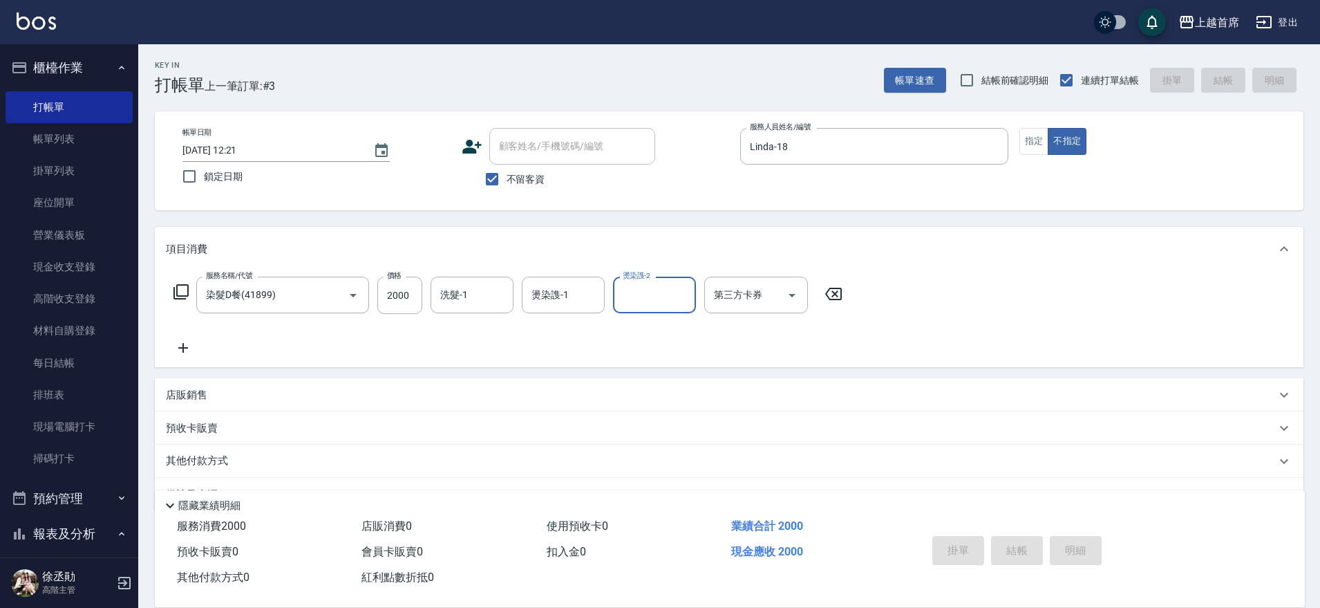
type input "[DATE] 12:22"
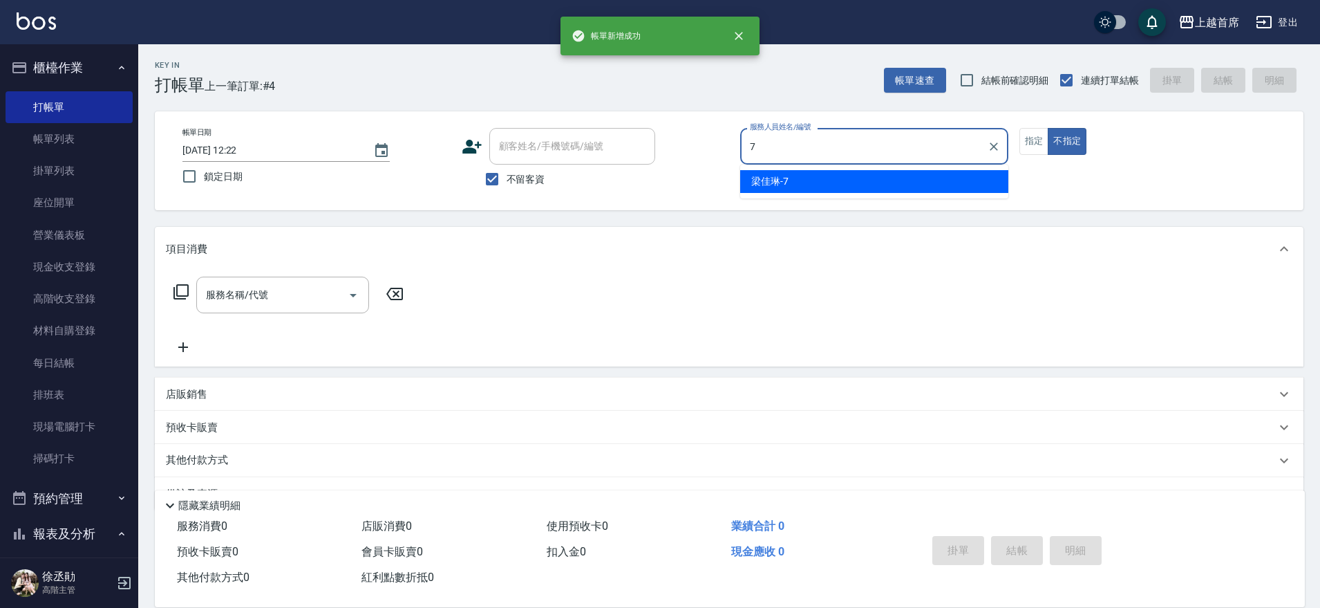
type input "[PERSON_NAME]-7"
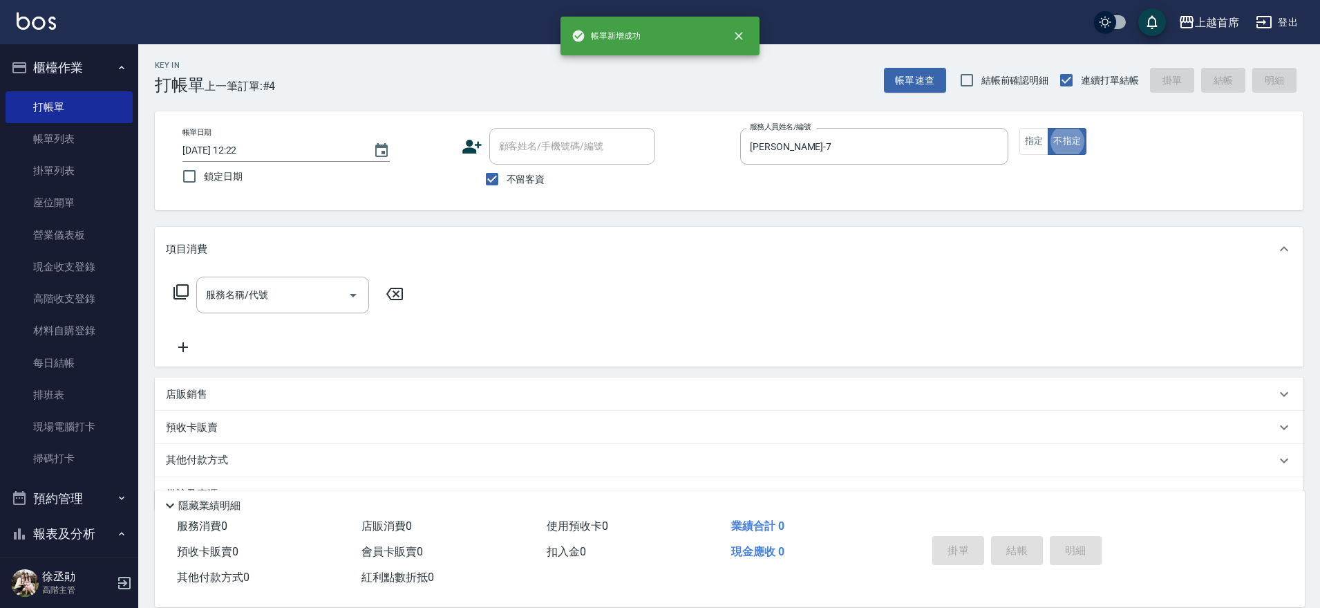
type button "false"
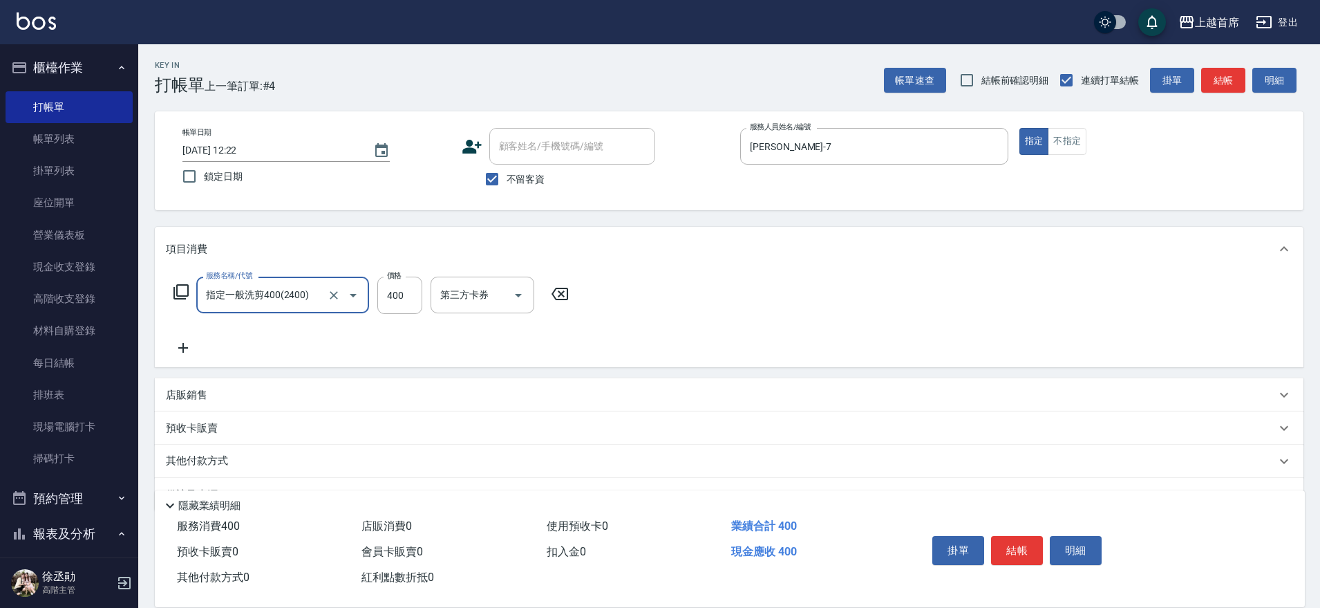
type input "指定一般洗剪400(2400)"
type input "300"
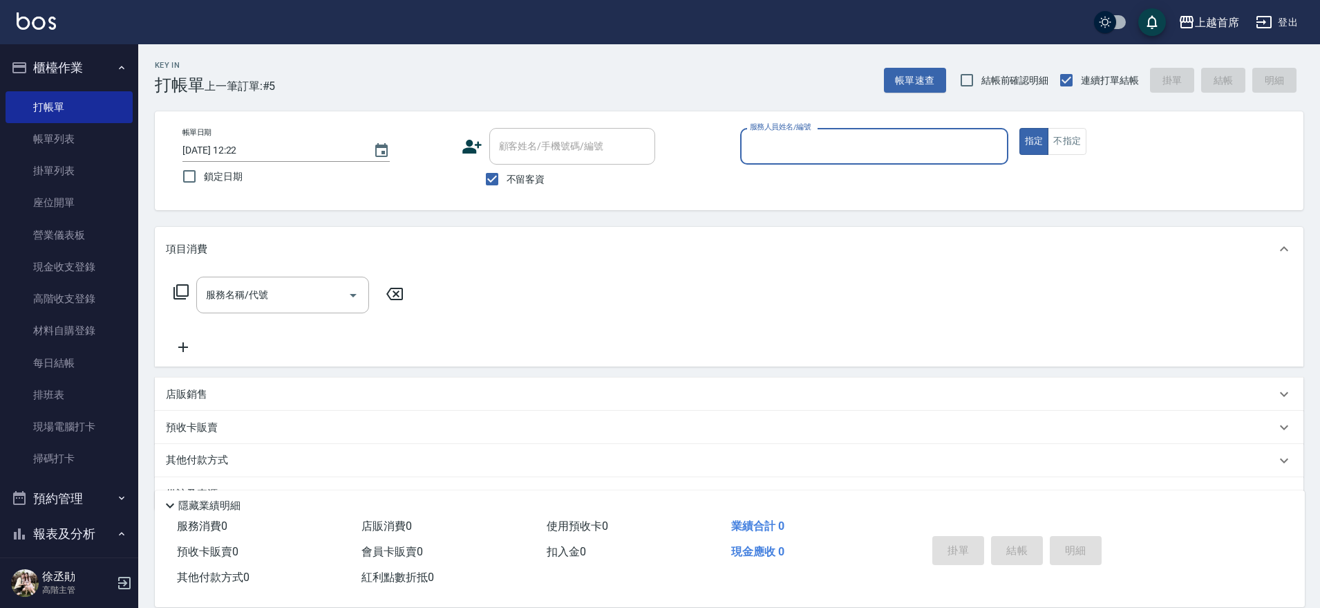
click at [65, 68] on button "櫃檯作業" at bounding box center [69, 68] width 127 height 36
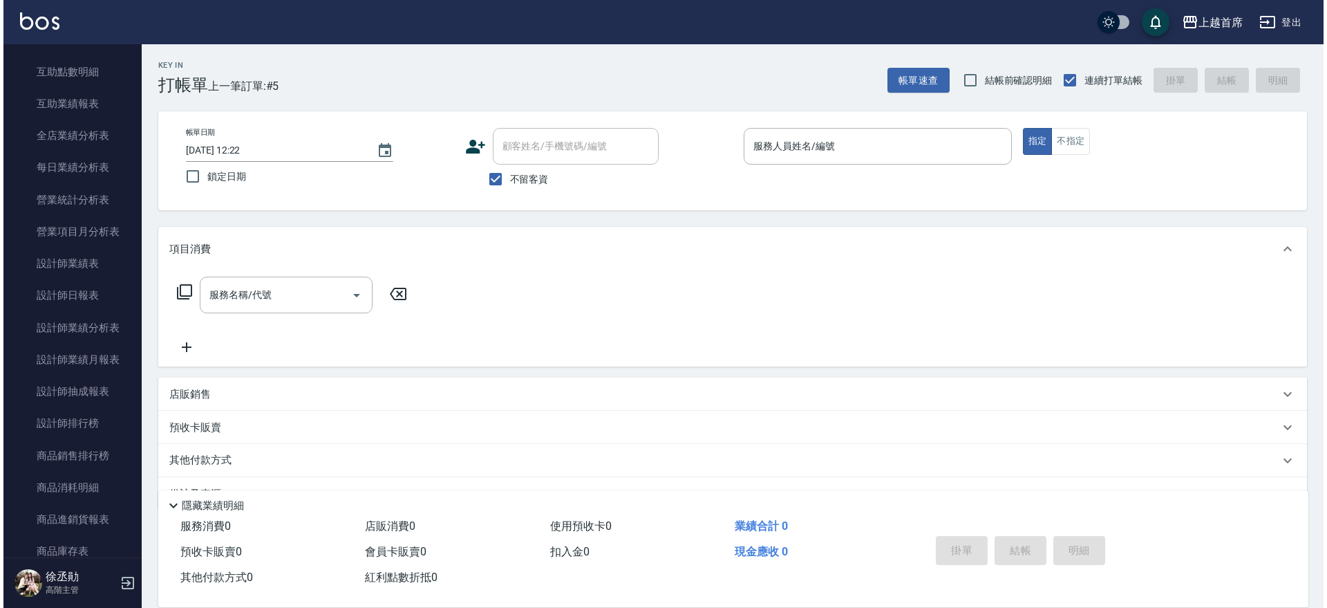
scroll to position [349, 0]
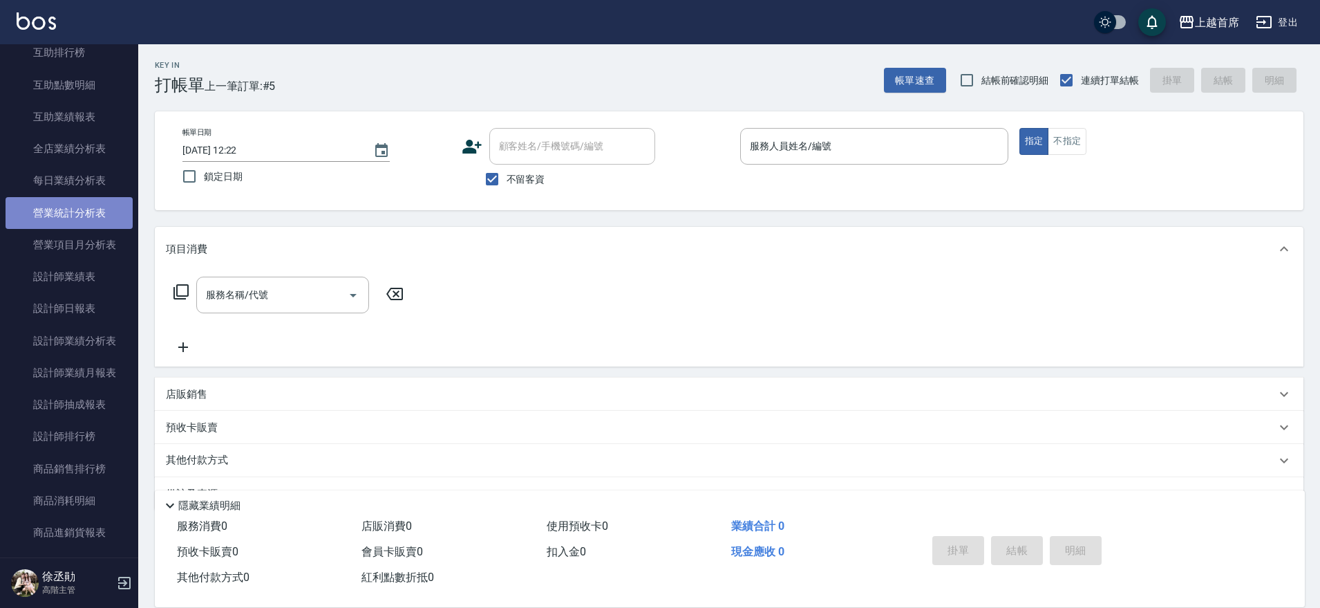
click at [93, 225] on link "營業統計分析表" at bounding box center [69, 213] width 127 height 32
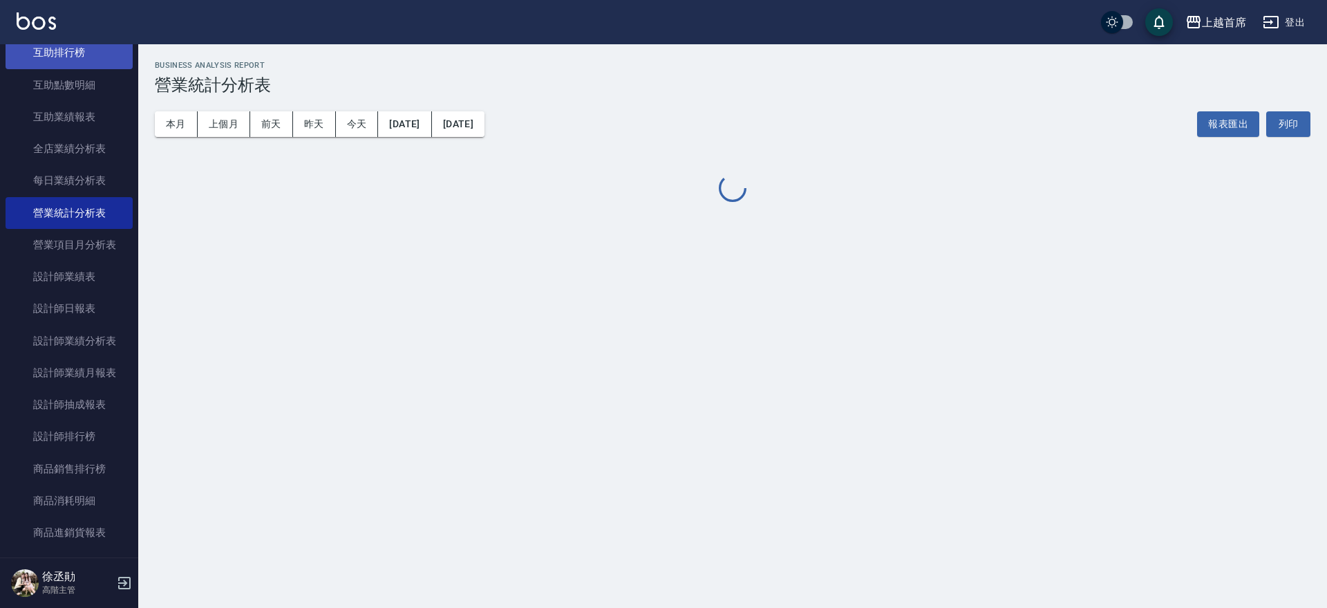
click at [66, 55] on link "互助排行榜" at bounding box center [69, 53] width 127 height 32
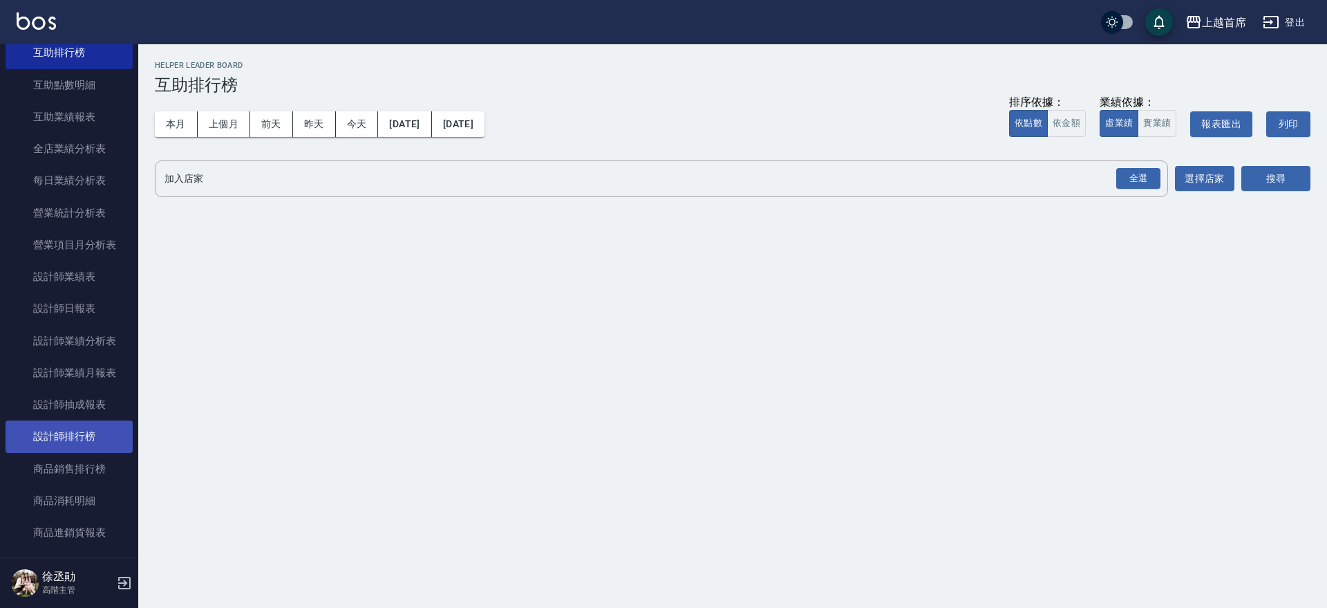
click at [76, 433] on link "設計師排行榜" at bounding box center [69, 436] width 127 height 32
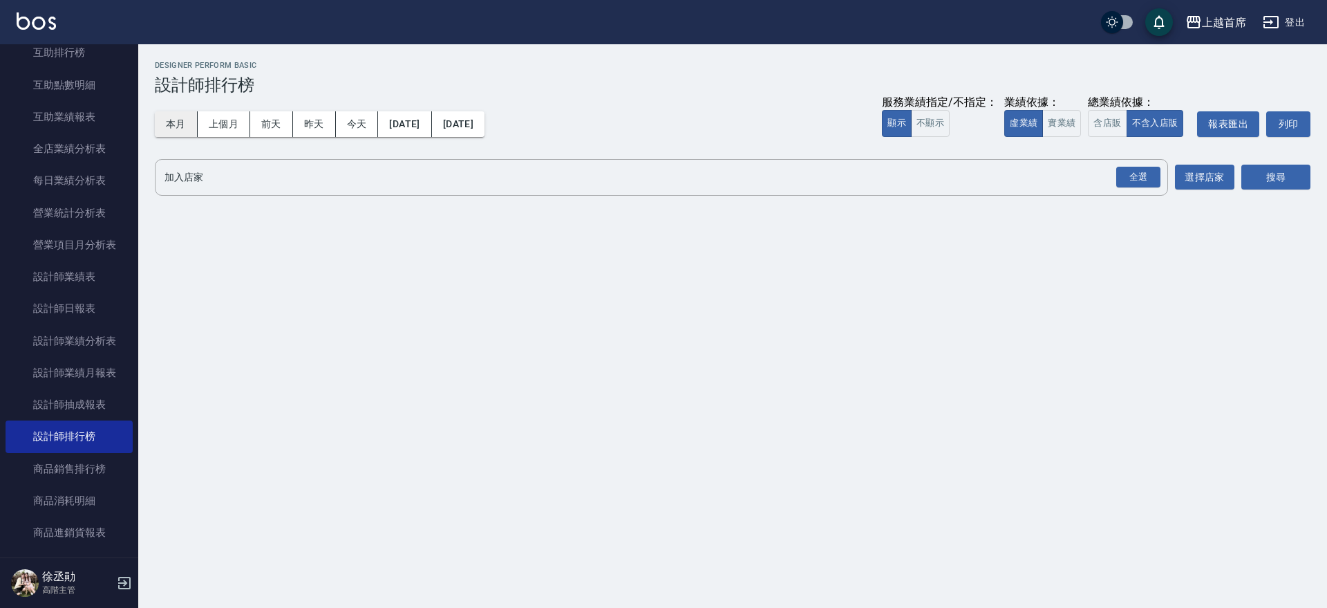
click at [169, 124] on button "本月" at bounding box center [176, 124] width 43 height 26
click at [1052, 120] on button "實業績" at bounding box center [1062, 123] width 39 height 27
click at [1126, 176] on div "全選" at bounding box center [1139, 177] width 44 height 21
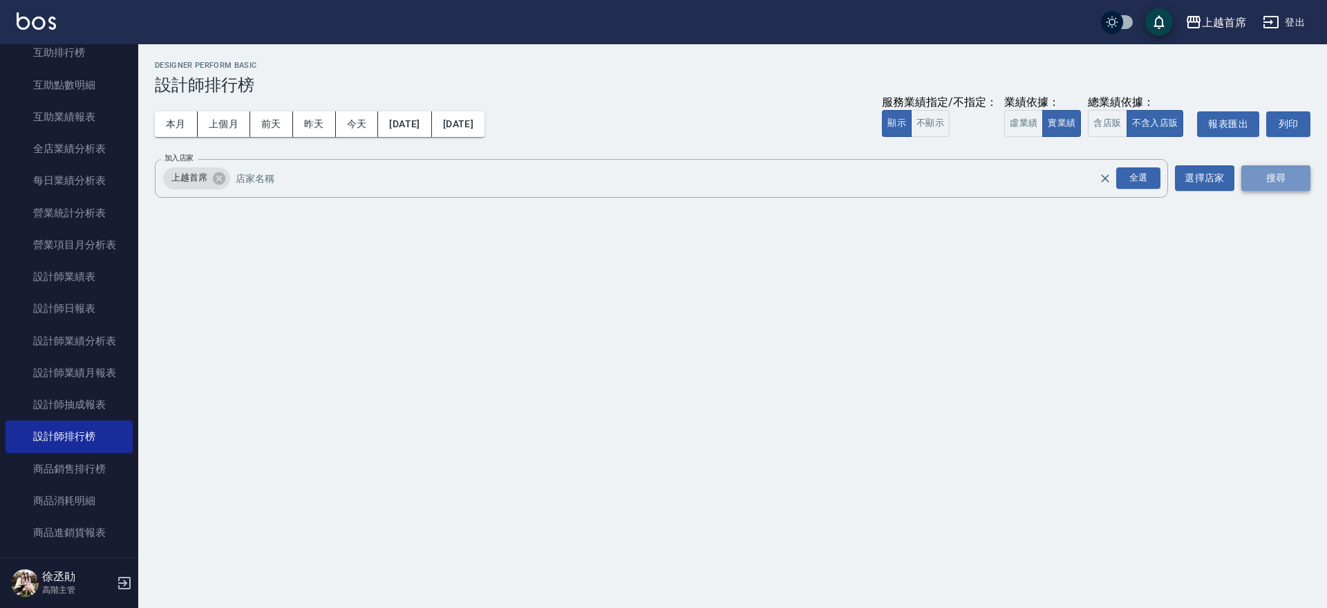
click at [1273, 174] on button "搜尋" at bounding box center [1276, 178] width 69 height 26
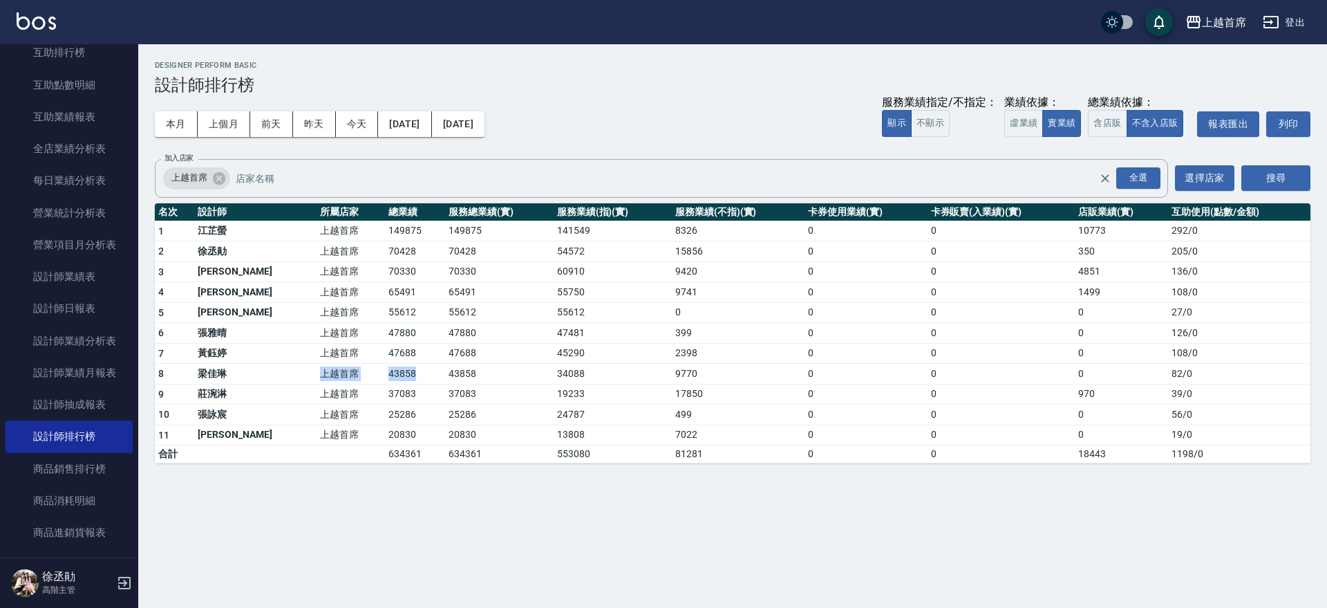
drag, startPoint x: 283, startPoint y: 376, endPoint x: 406, endPoint y: 378, distance: 123.1
click at [406, 378] on tr "8 [PERSON_NAME]首席 43858 43858 34088 9770 0 0 0 82 / 0" at bounding box center [733, 374] width 1156 height 21
click at [406, 378] on td "43858" at bounding box center [415, 374] width 60 height 21
drag, startPoint x: 339, startPoint y: 328, endPoint x: 401, endPoint y: 332, distance: 61.6
click at [399, 331] on tr "6 [PERSON_NAME]首席 47880 47880 47481 399 0 0 0 126 / 0" at bounding box center [733, 333] width 1156 height 21
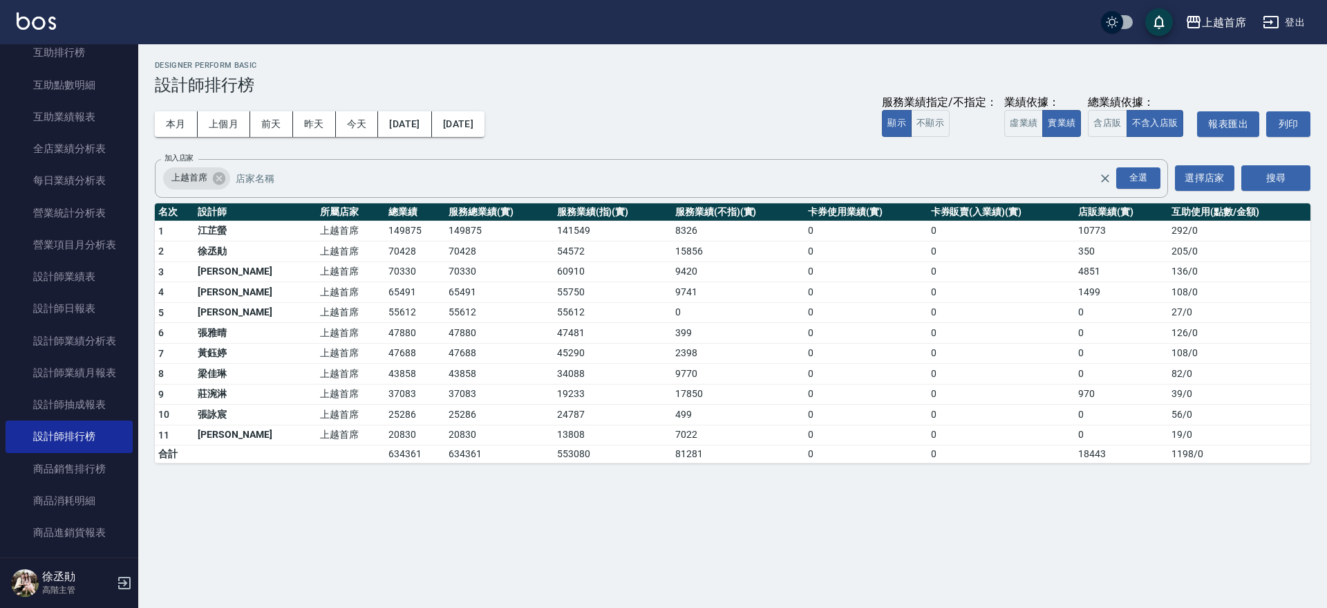
drag, startPoint x: 416, startPoint y: 347, endPoint x: 414, endPoint y: 368, distance: 21.5
click at [445, 351] on td "47688" at bounding box center [499, 353] width 108 height 21
click at [138, 59] on div "櫃檯作業 打帳單 帳單列表 掛單列表 座位開單 營業儀表板 現金收支登錄 高階收支登錄 材料自購登錄 每日結帳 排班表 現場電腦打卡 掃碼打卡 預約管理 預約…" at bounding box center [69, 325] width 139 height 563
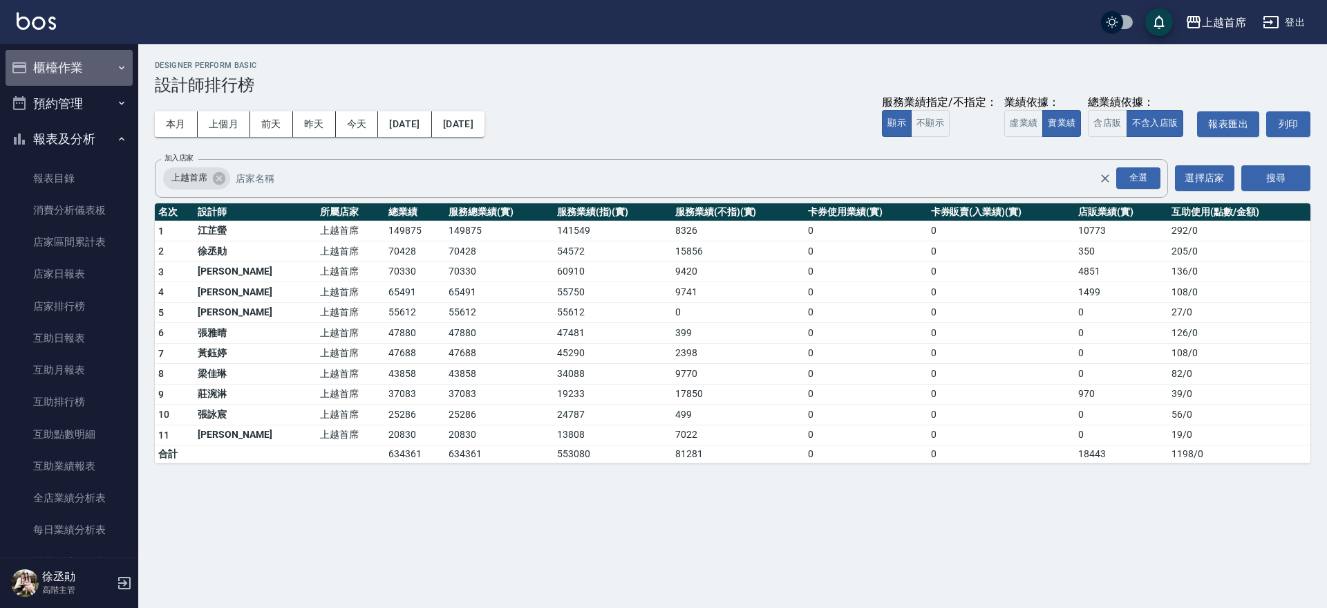
click at [117, 59] on button "櫃檯作業" at bounding box center [69, 68] width 127 height 36
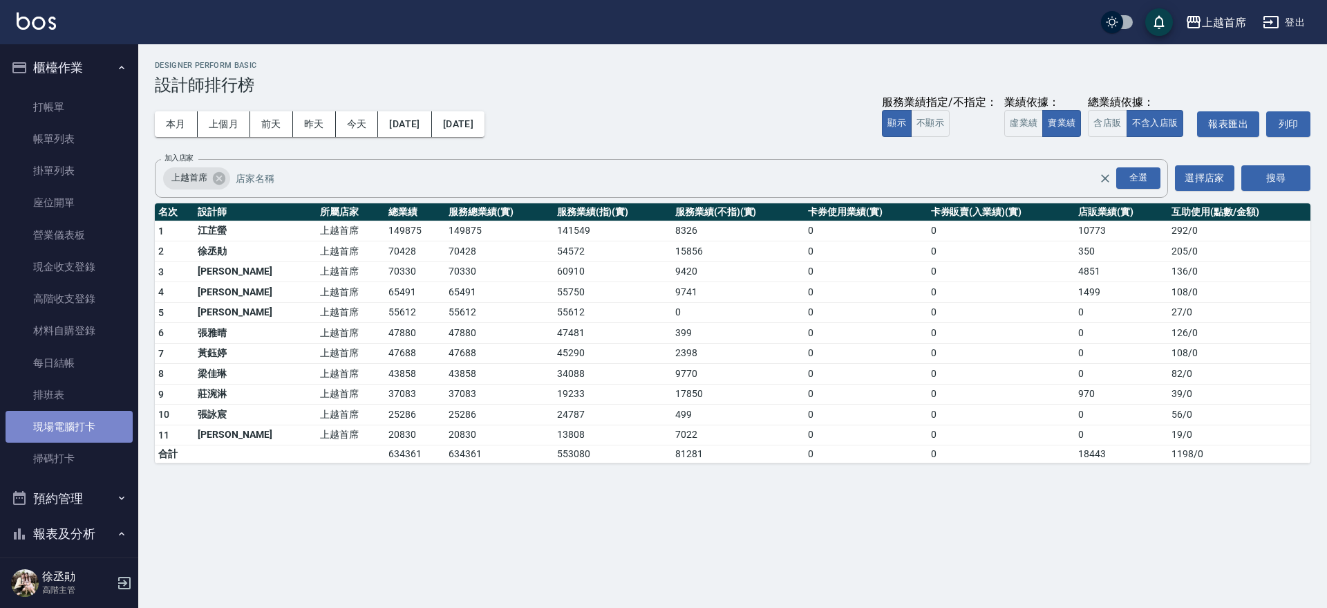
click at [92, 436] on link "現場電腦打卡" at bounding box center [69, 427] width 127 height 32
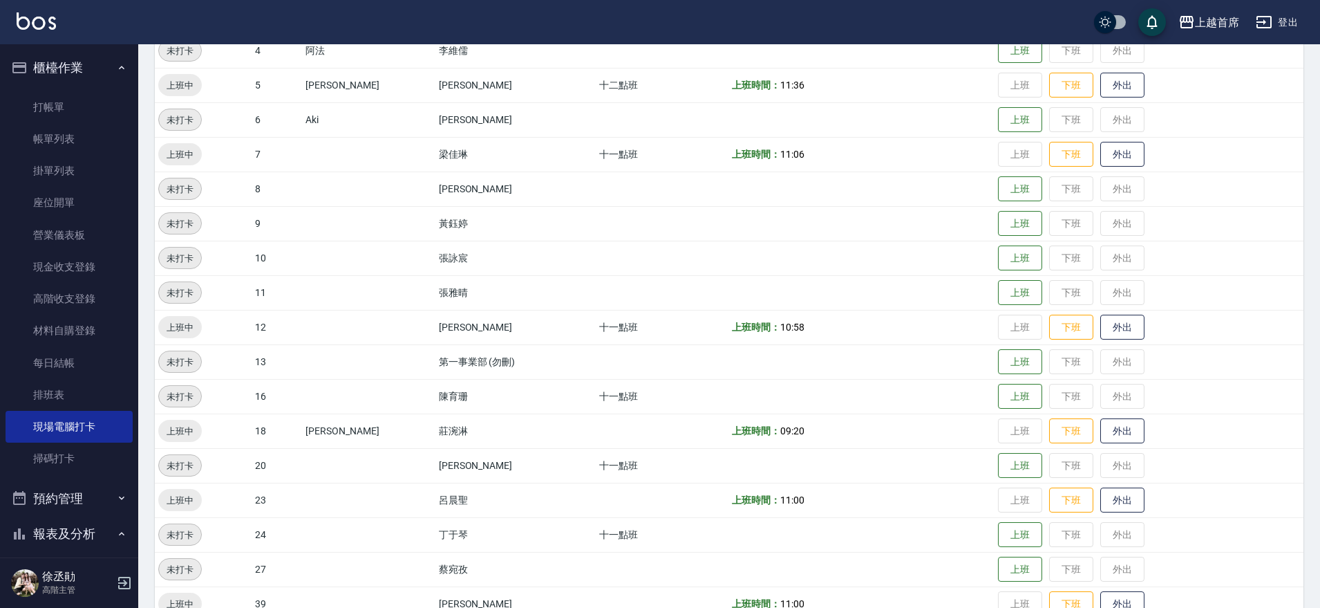
scroll to position [393, 0]
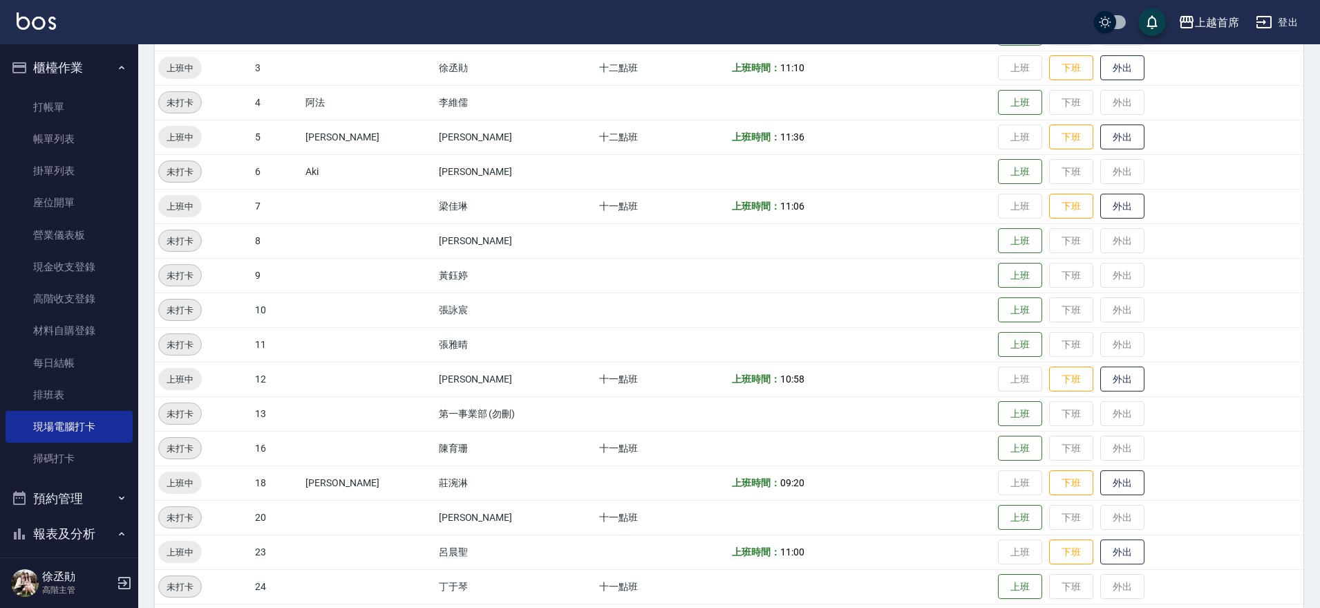
drag, startPoint x: 814, startPoint y: 366, endPoint x: 812, endPoint y: 314, distance: 52.6
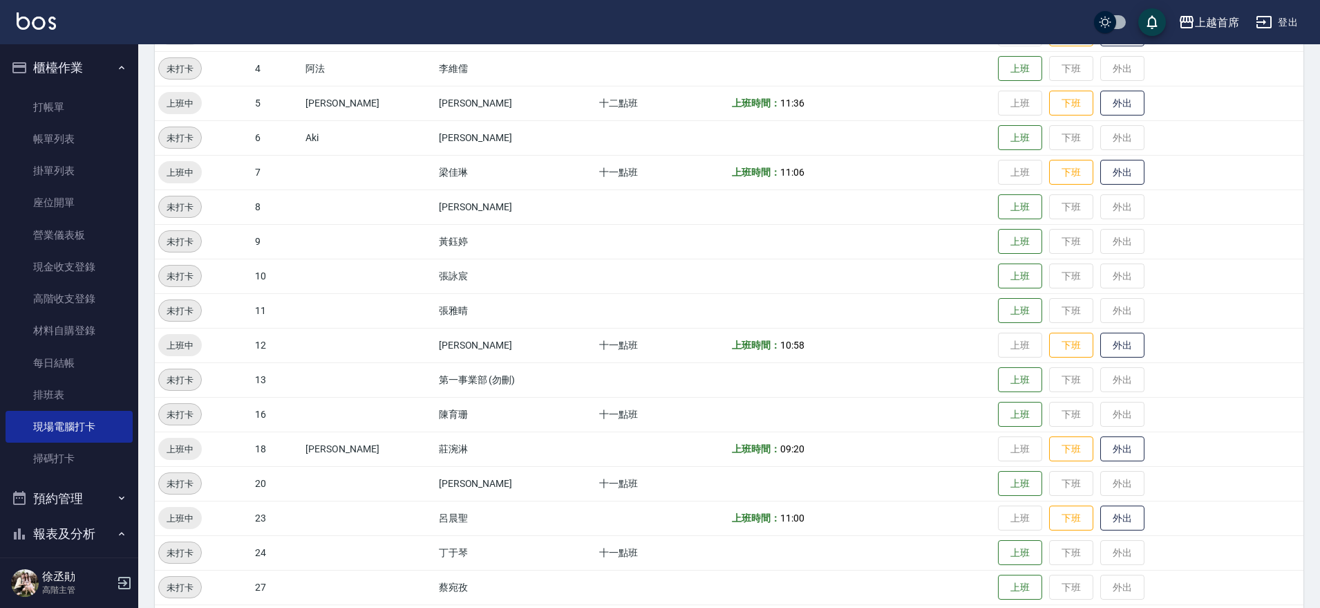
drag, startPoint x: 872, startPoint y: 335, endPoint x: 863, endPoint y: 364, distance: 31.1
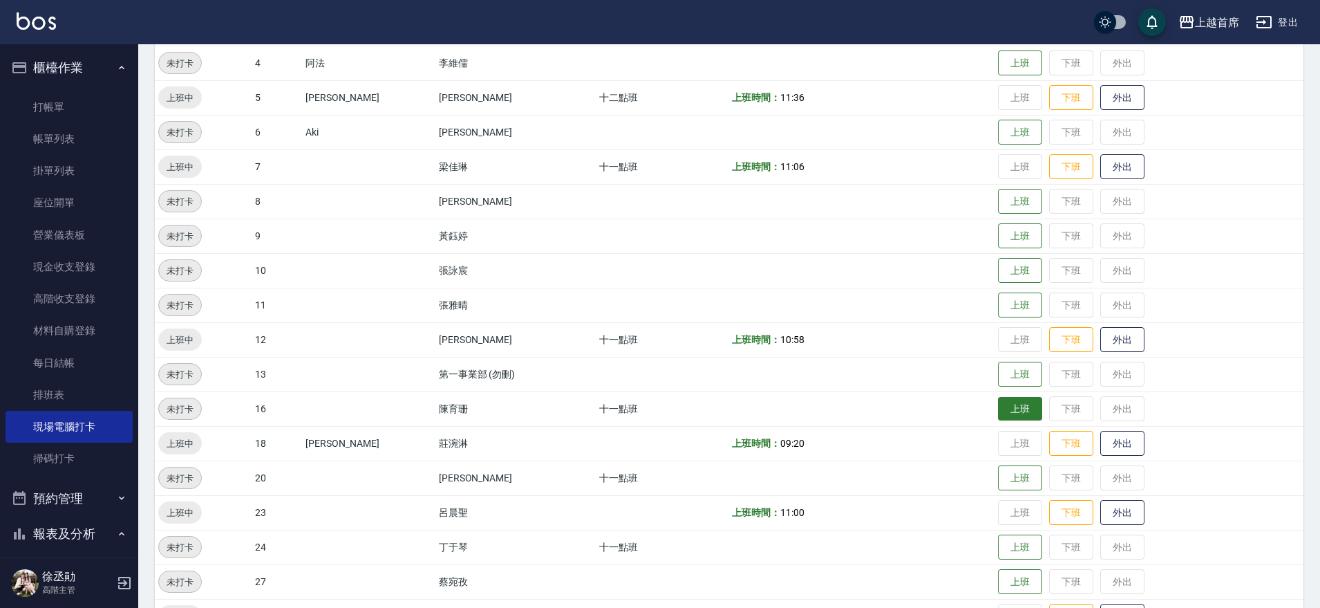
click at [1003, 404] on button "上班" at bounding box center [1020, 409] width 44 height 24
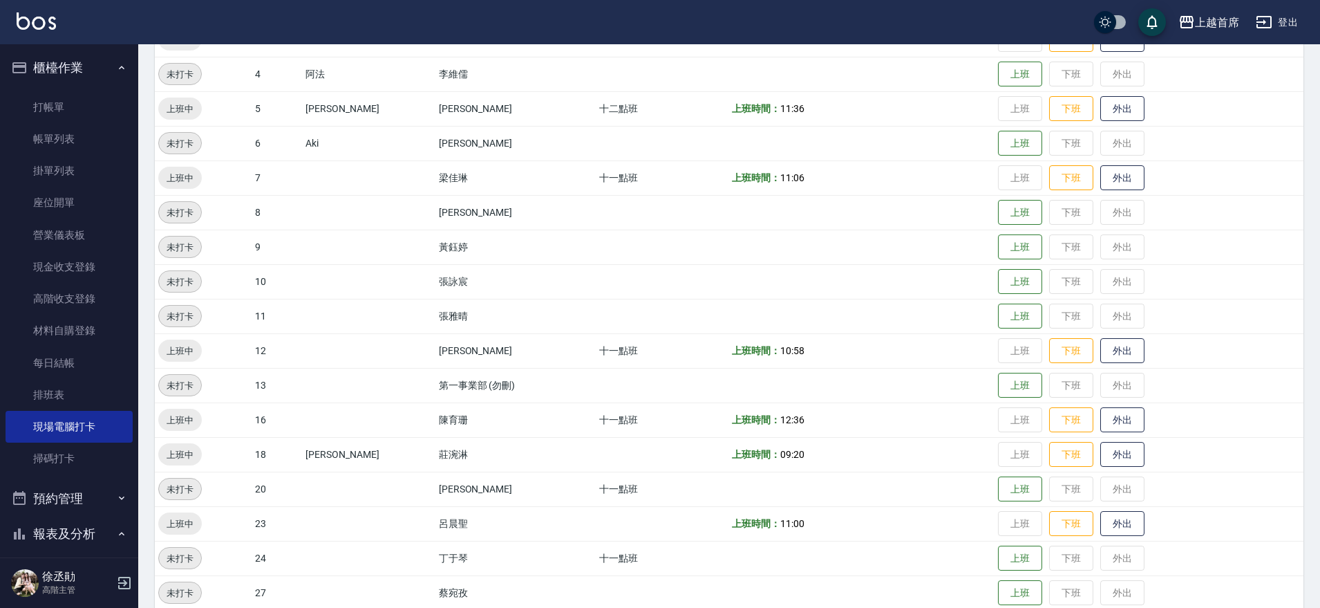
scroll to position [0, 0]
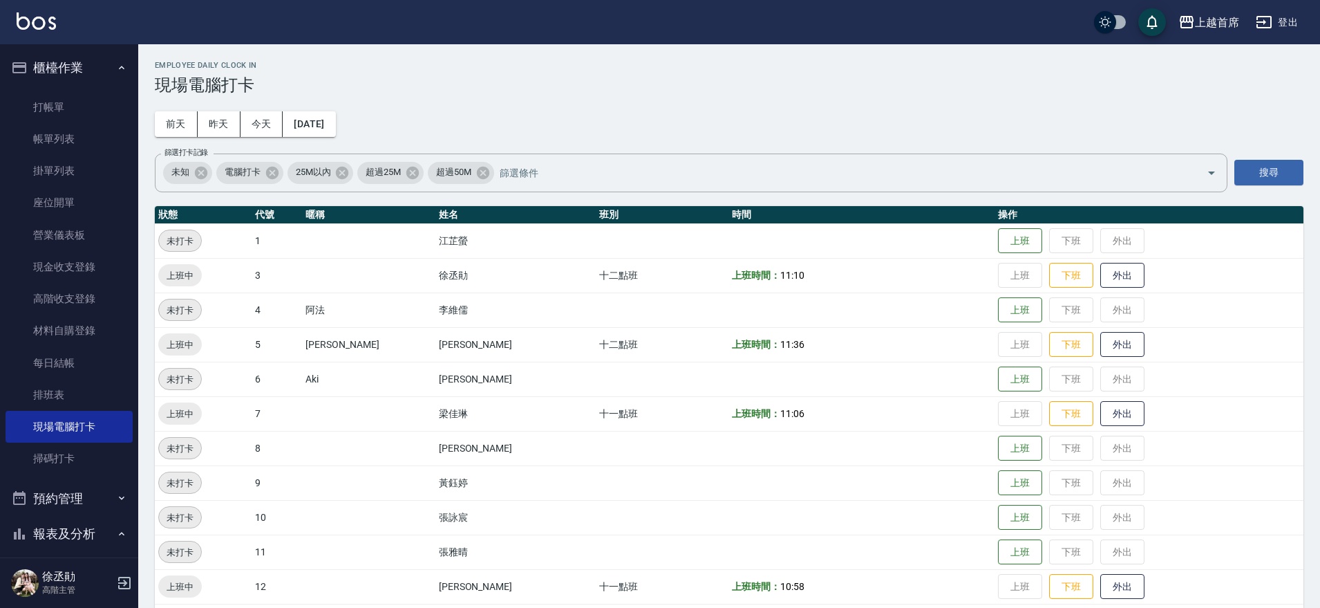
drag, startPoint x: 580, startPoint y: 369, endPoint x: 519, endPoint y: 195, distance: 184.8
